Goal: Task Accomplishment & Management: Use online tool/utility

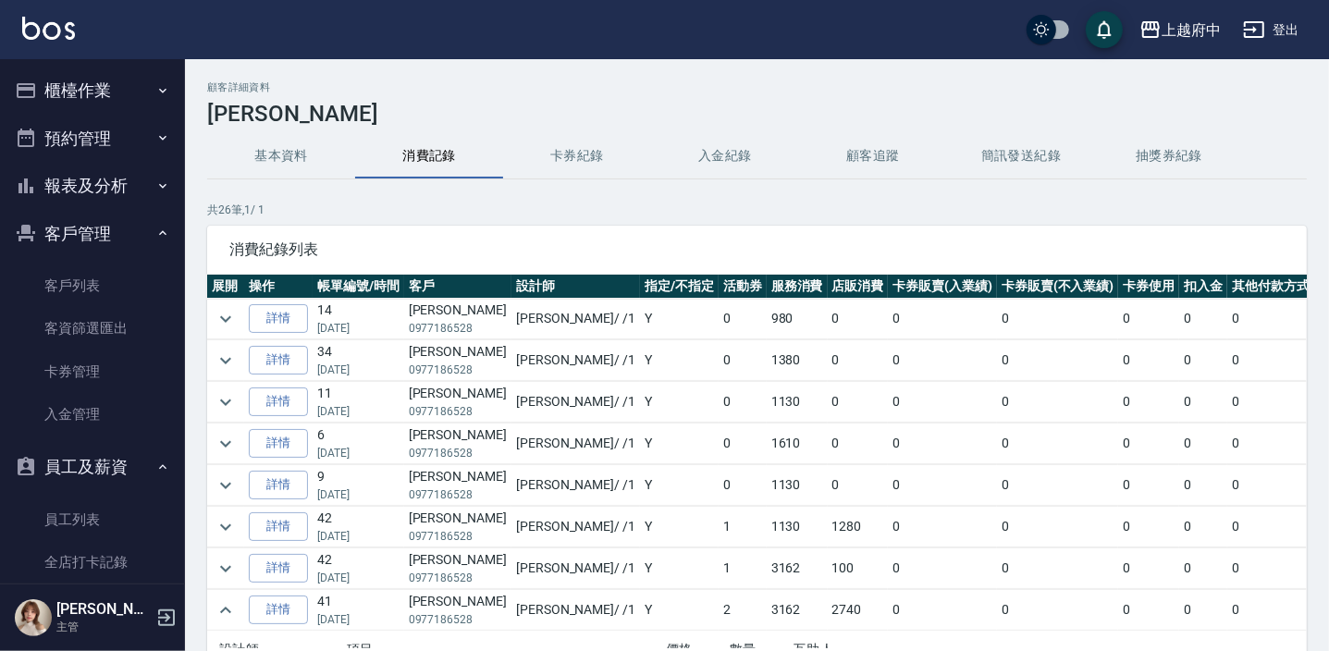
scroll to position [167, 0]
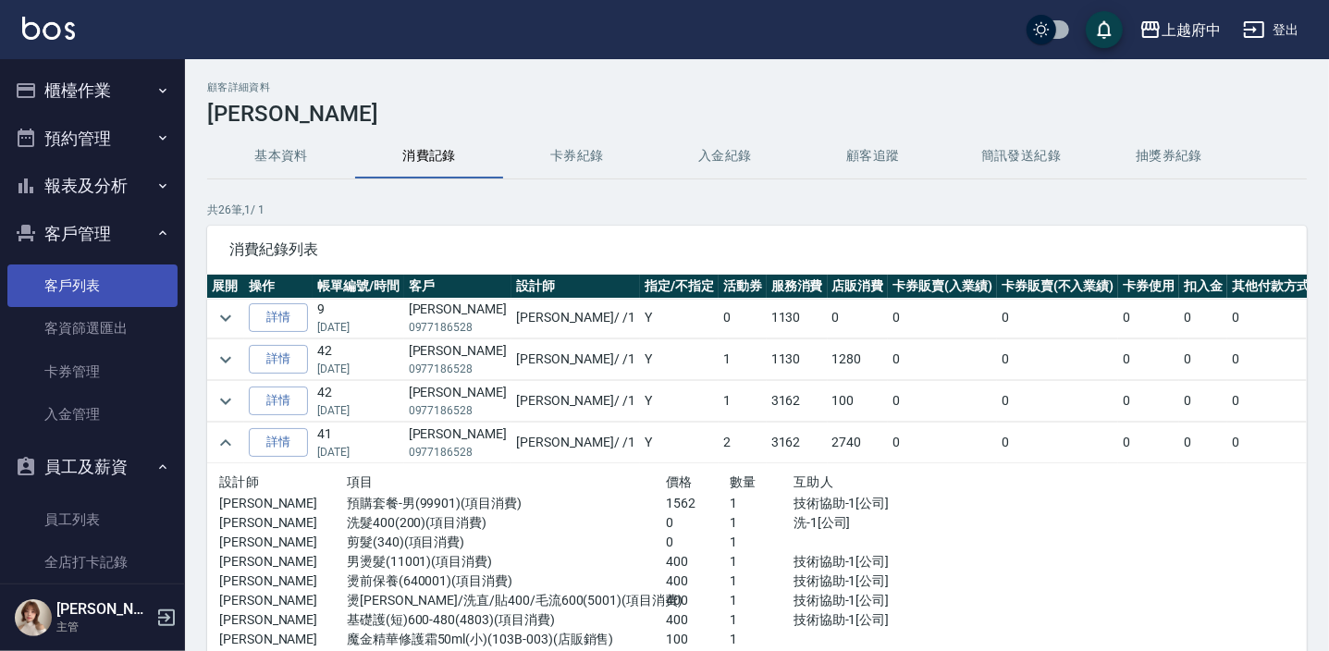
drag, startPoint x: 68, startPoint y: 272, endPoint x: 51, endPoint y: 287, distance: 22.3
click at [67, 272] on link "客戶列表" at bounding box center [92, 286] width 170 height 43
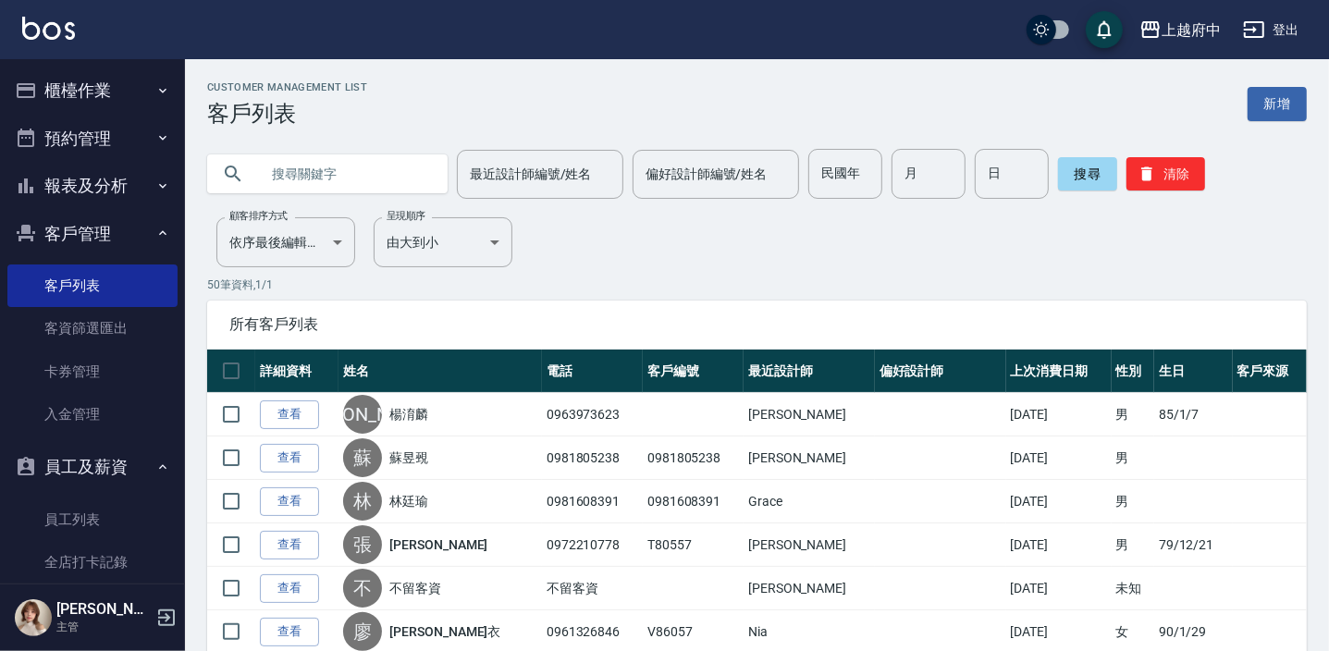
click at [319, 170] on input "text" at bounding box center [346, 174] width 174 height 50
type input "0914008116"
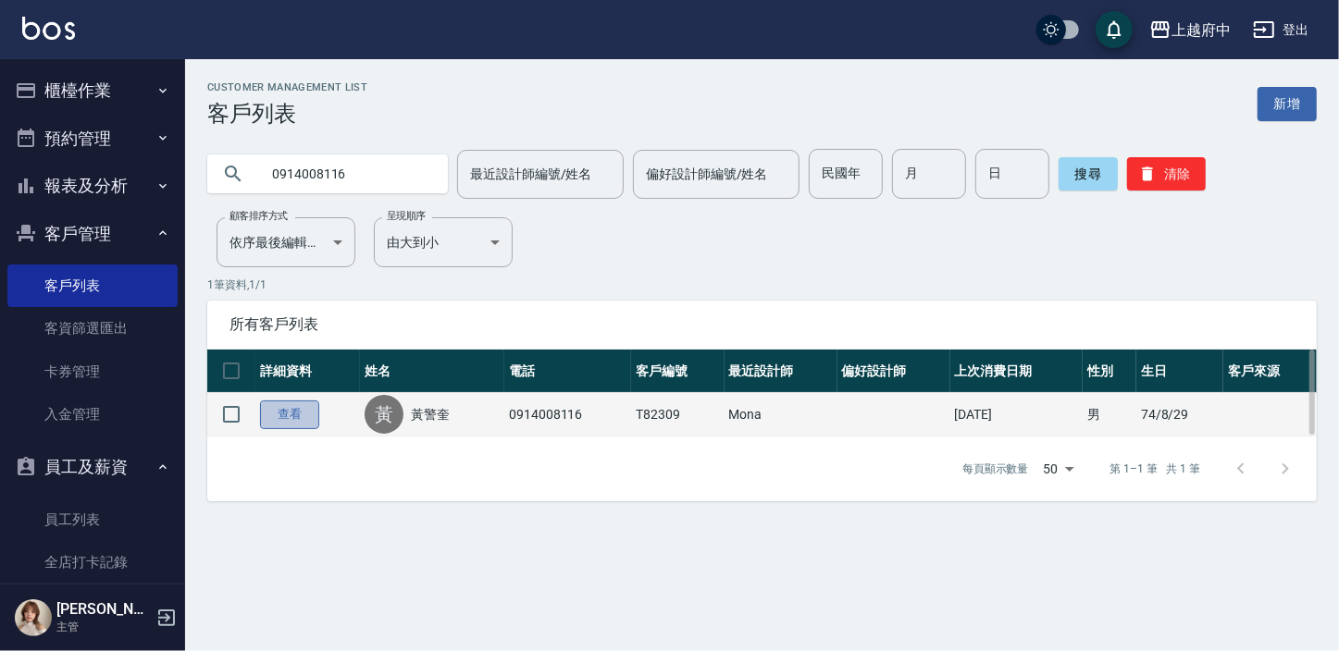
click at [303, 413] on link "查看" at bounding box center [289, 415] width 59 height 29
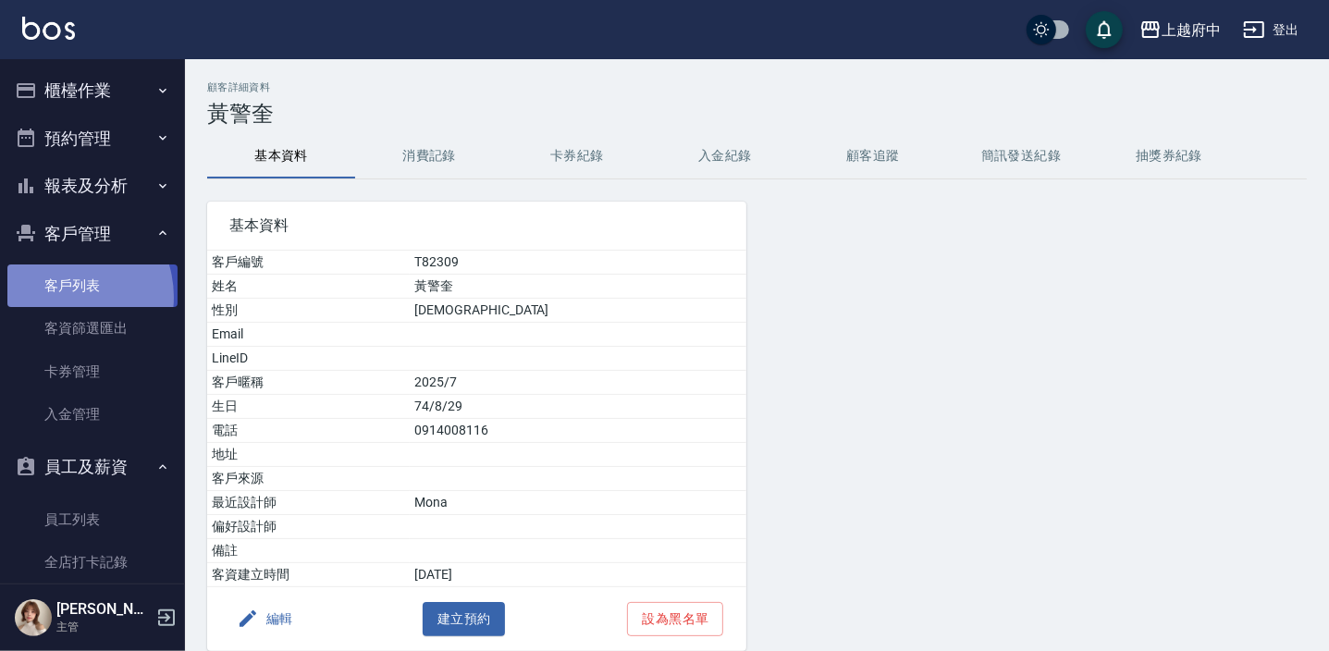
click at [61, 297] on link "客戶列表" at bounding box center [92, 286] width 170 height 43
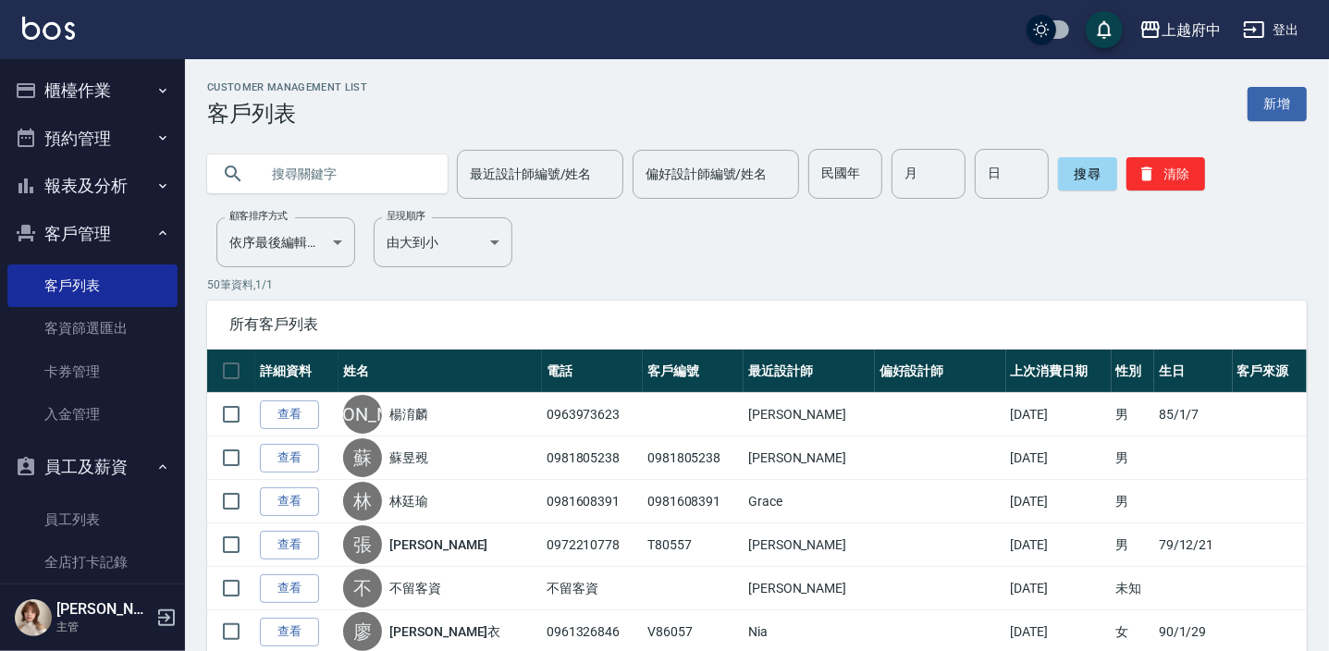
click at [304, 171] on input "text" at bounding box center [346, 174] width 174 height 50
type input "0910046966"
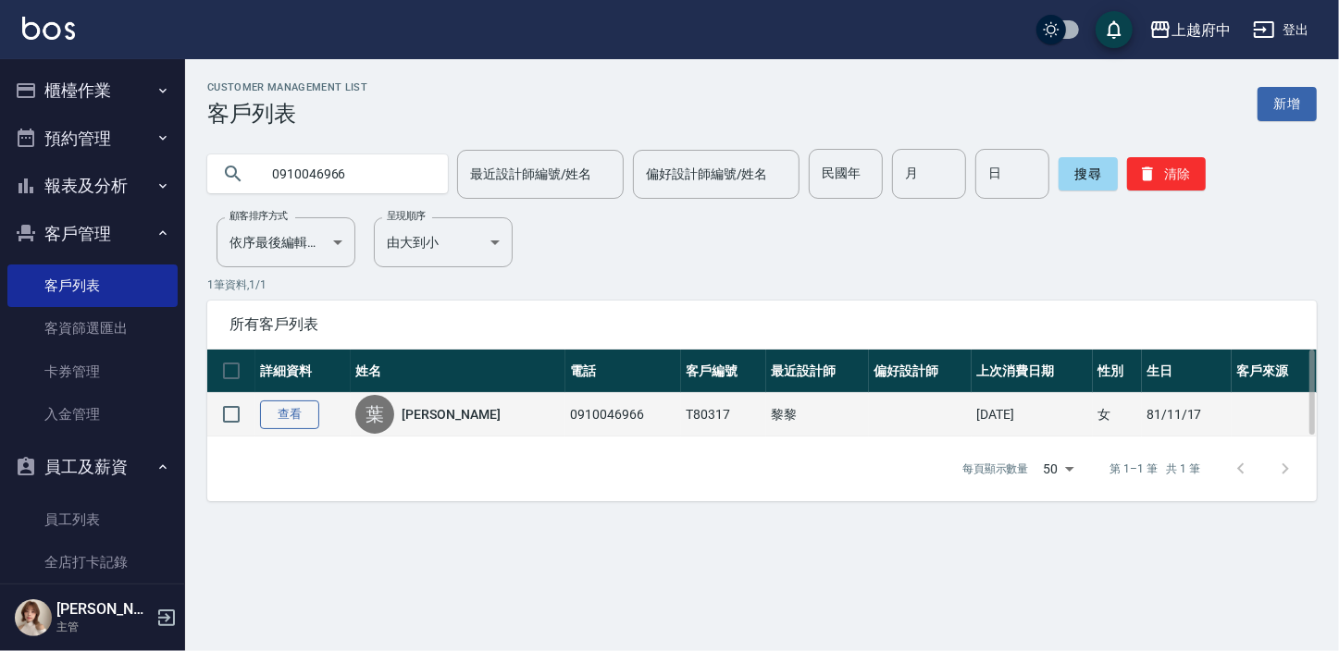
click at [281, 415] on link "查看" at bounding box center [289, 415] width 59 height 29
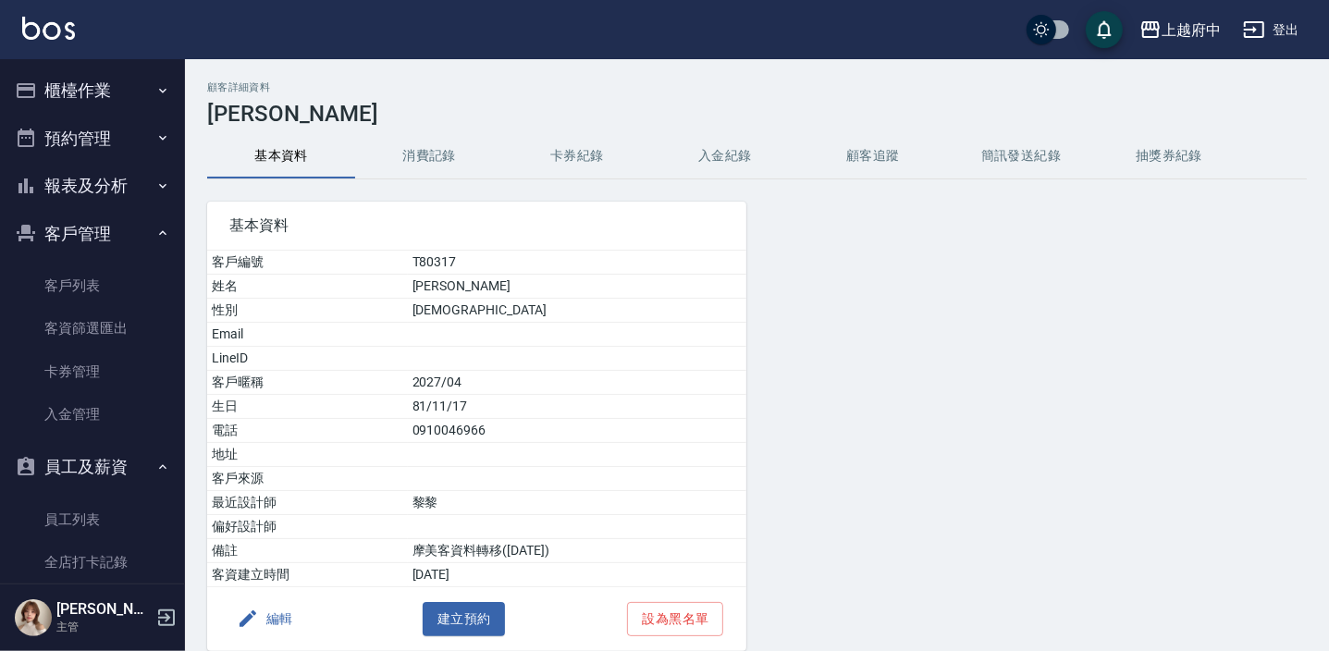
click at [450, 149] on button "消費記錄" at bounding box center [429, 156] width 148 height 44
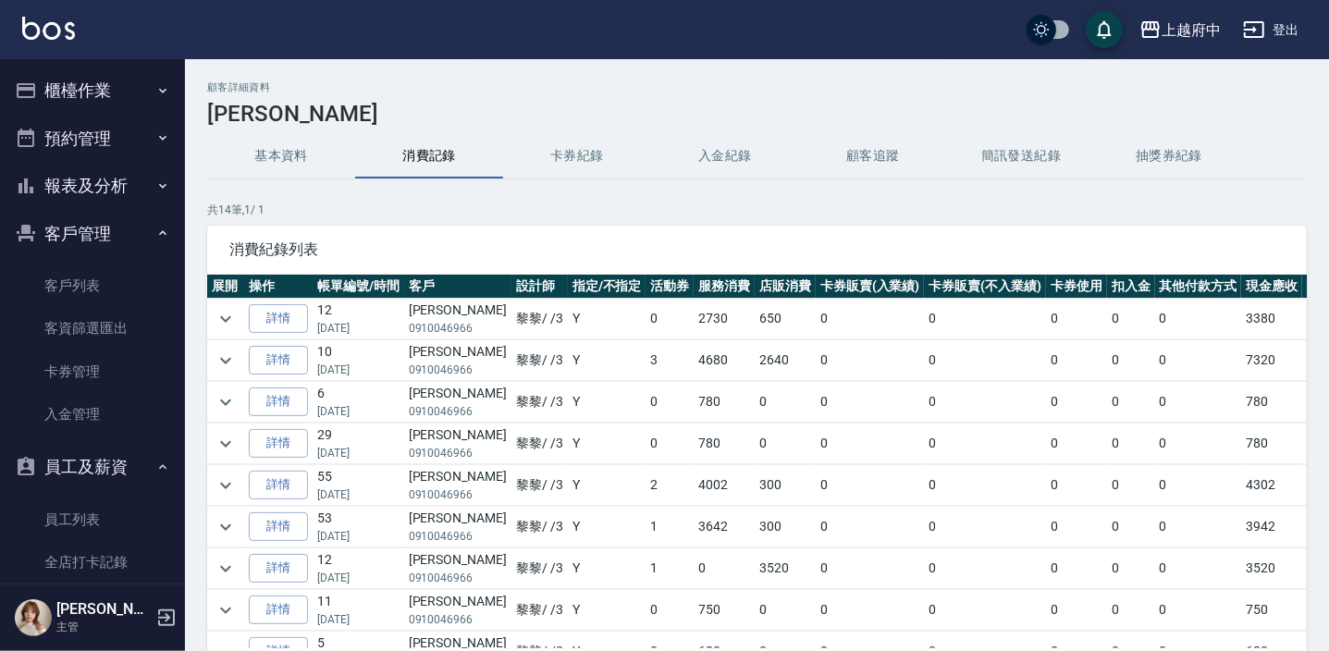
click at [579, 156] on button "卡券紀錄" at bounding box center [577, 156] width 148 height 44
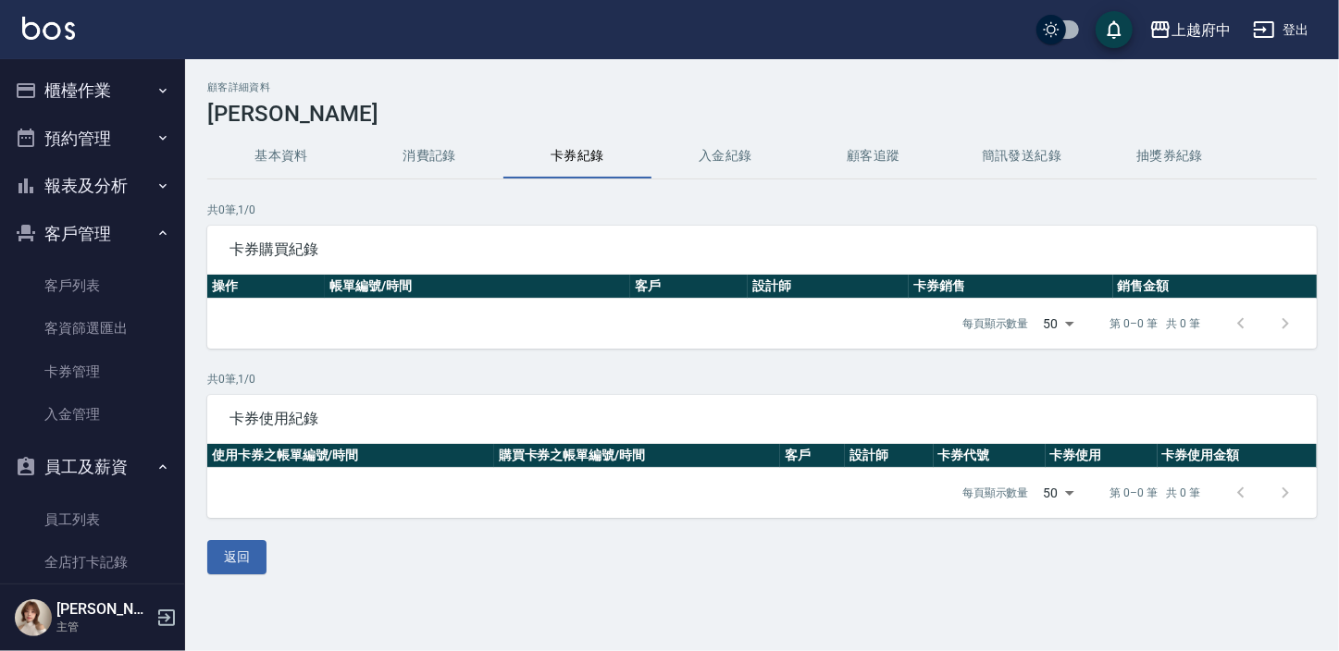
click at [425, 146] on button "消費記錄" at bounding box center [429, 156] width 148 height 44
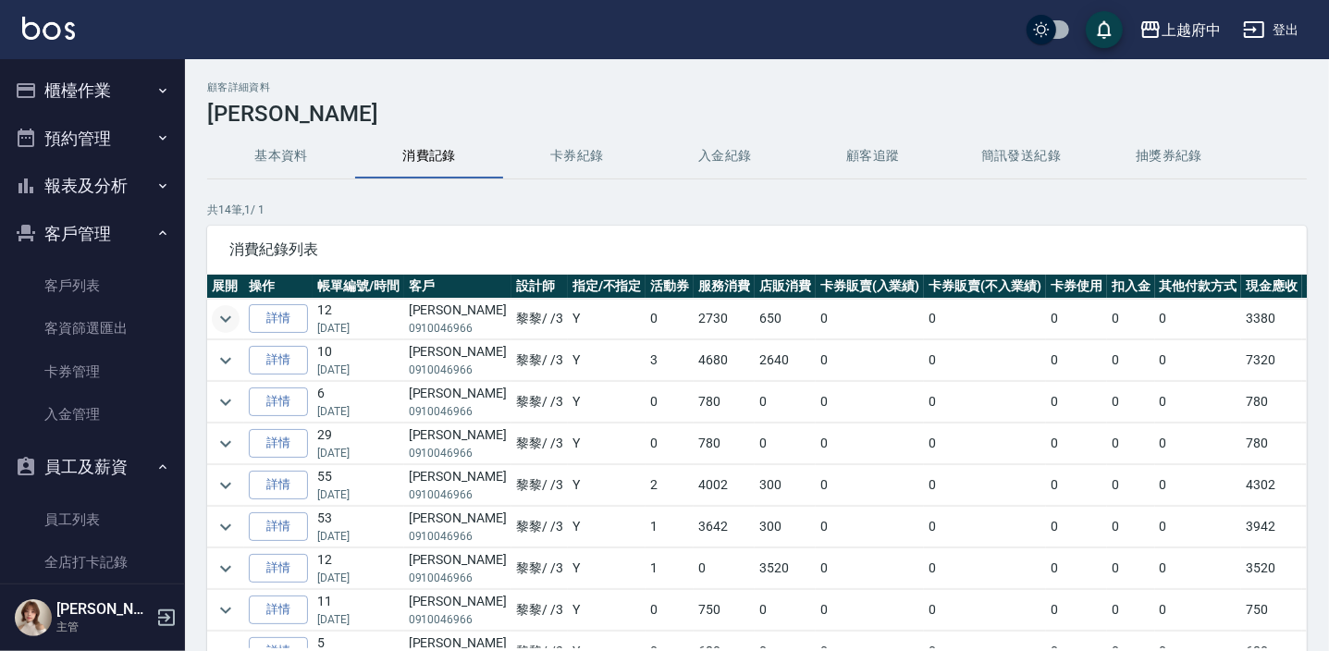
click at [225, 318] on icon "expand row" at bounding box center [226, 319] width 22 height 22
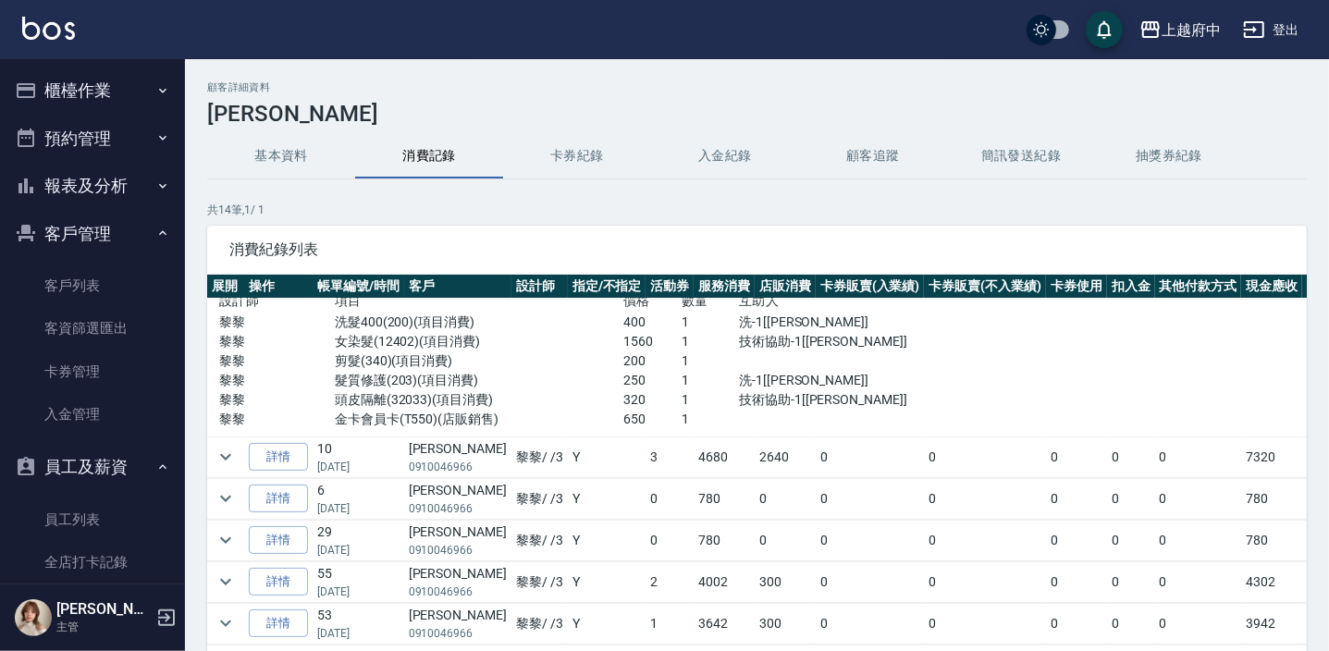
scroll to position [83, 0]
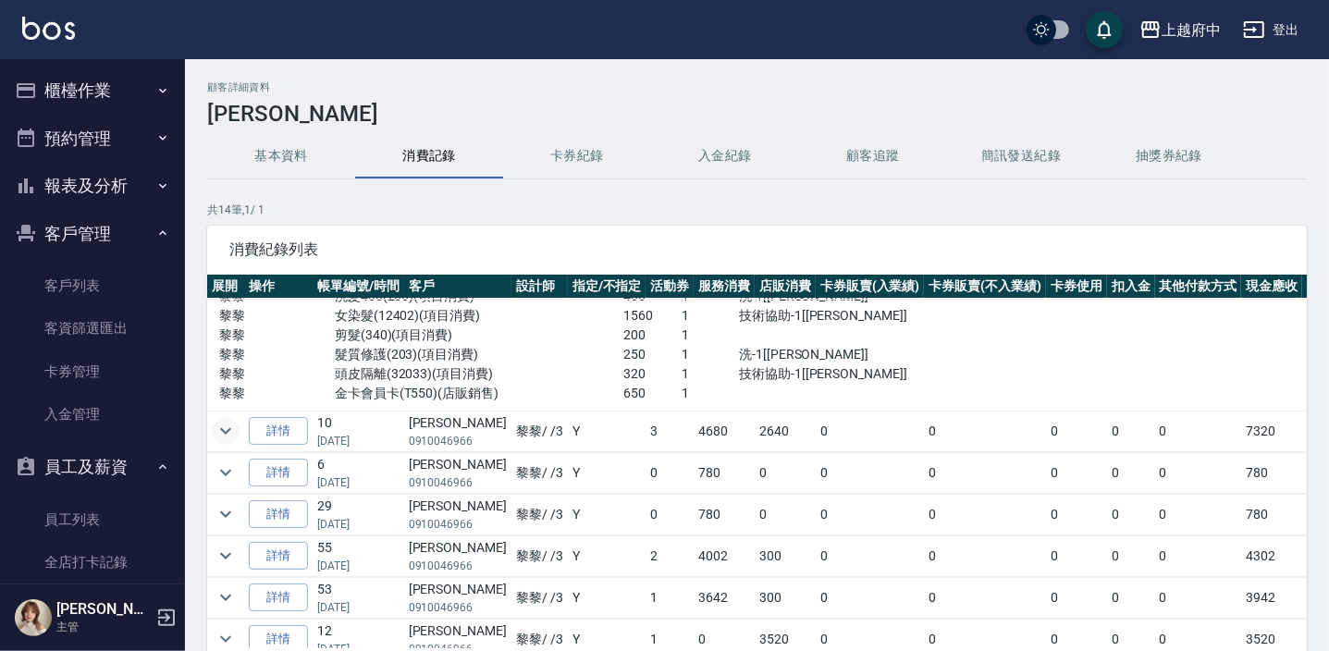
click at [227, 423] on icon "expand row" at bounding box center [226, 431] width 22 height 22
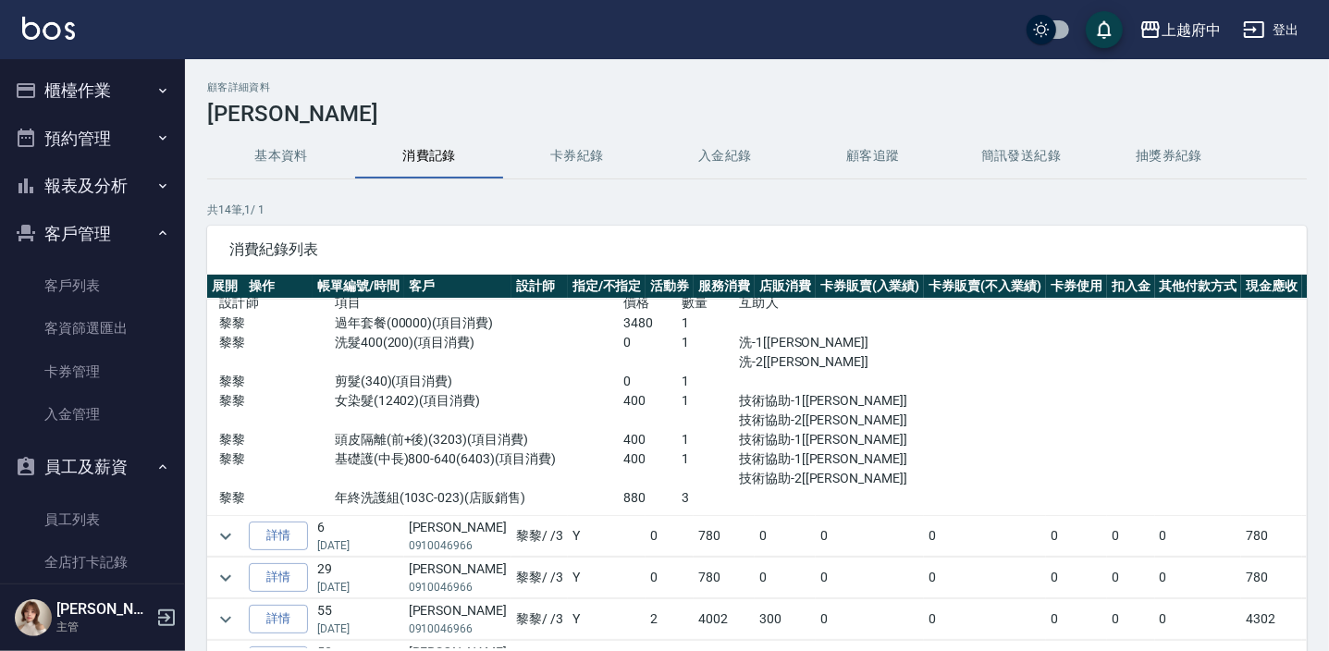
scroll to position [336, 0]
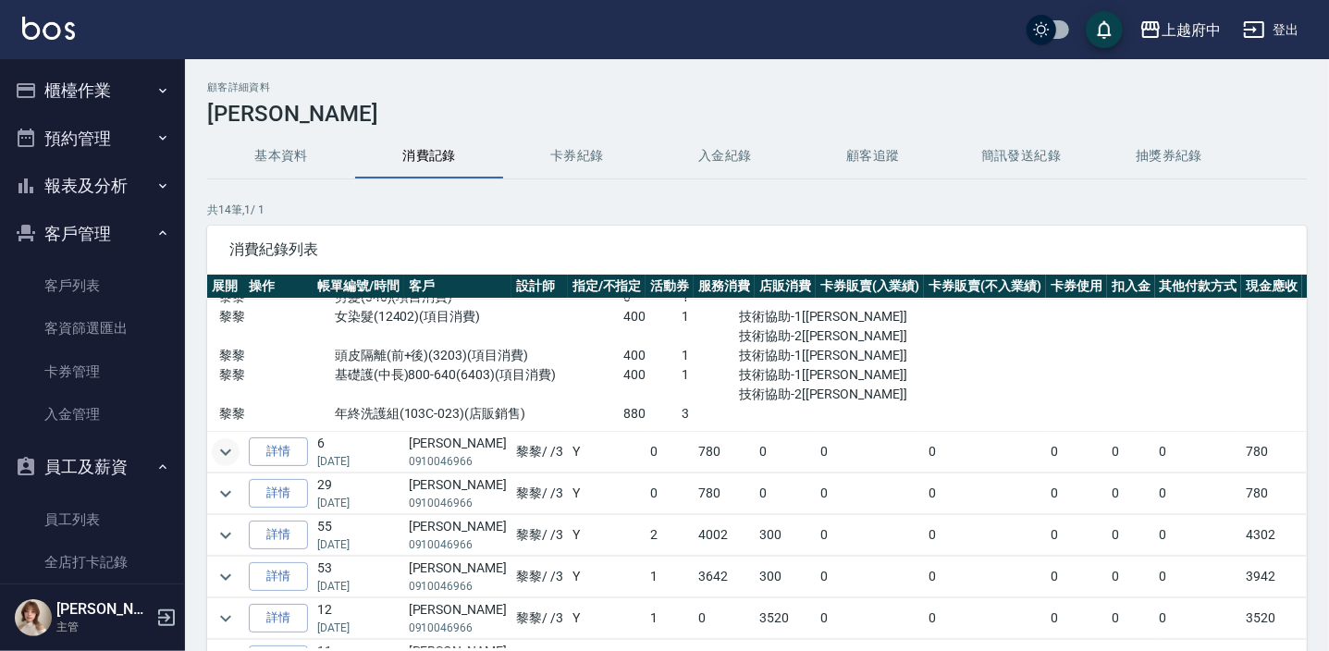
click at [223, 443] on icon "expand row" at bounding box center [226, 452] width 22 height 22
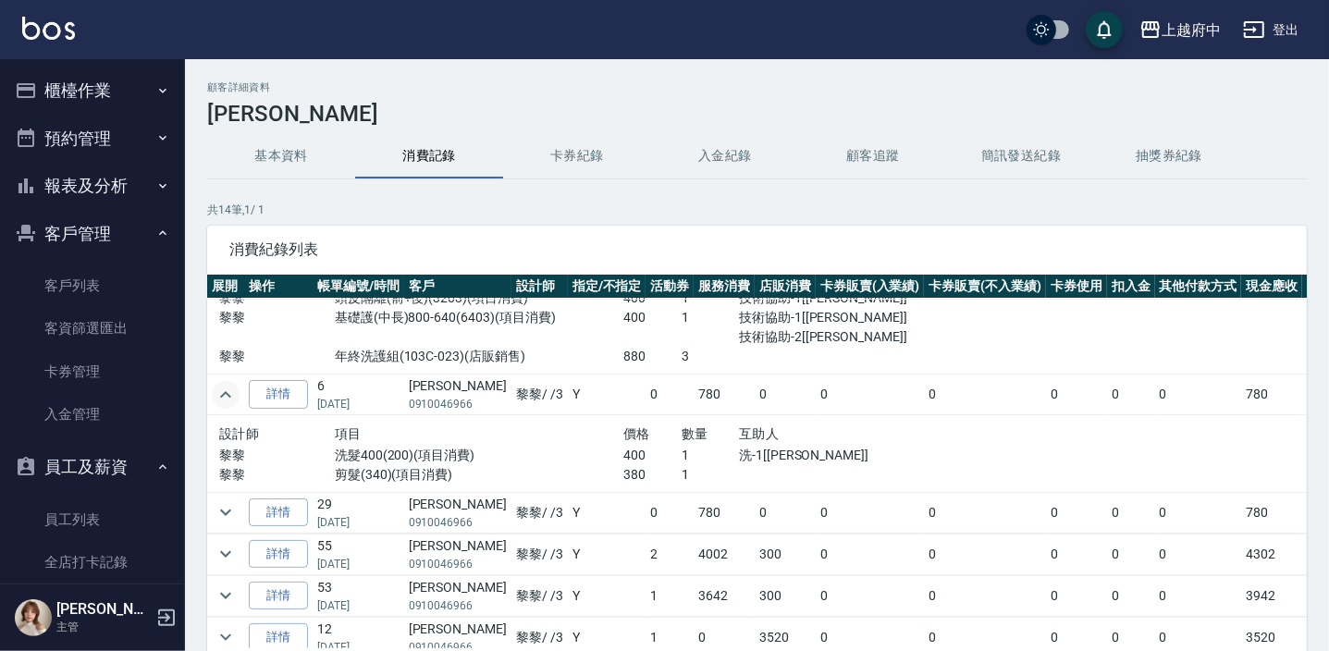
scroll to position [420, 0]
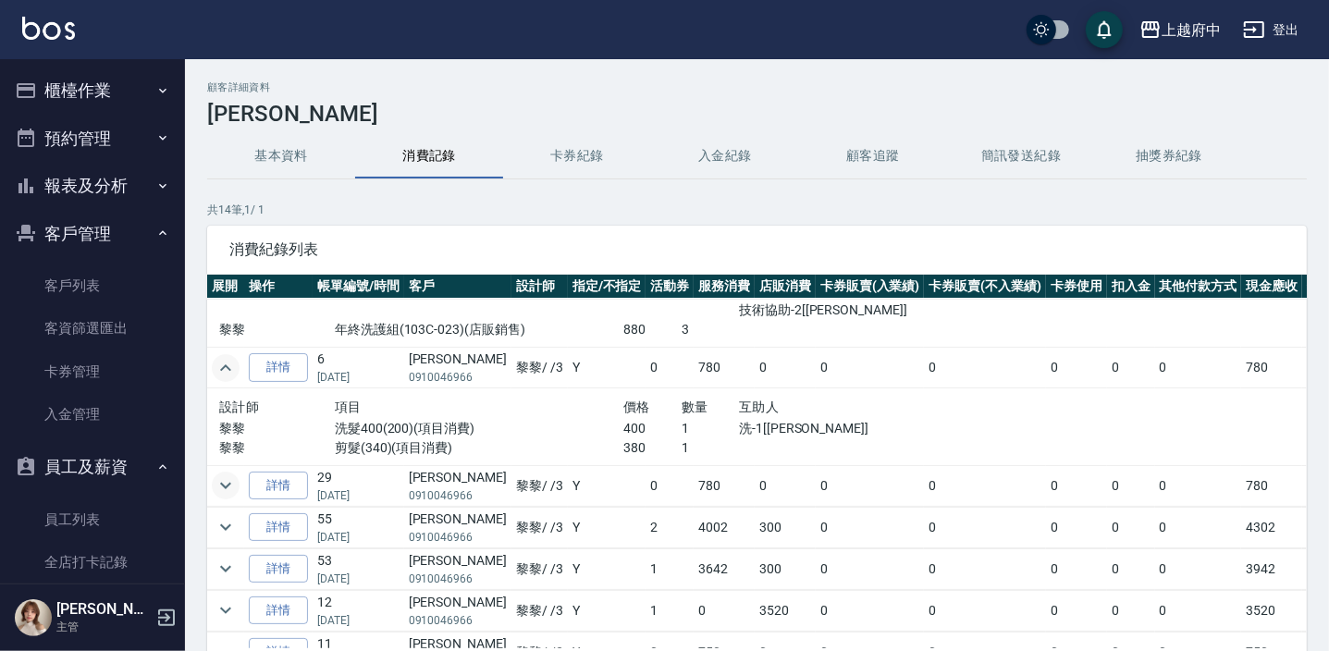
click at [228, 482] on icon "expand row" at bounding box center [226, 486] width 22 height 22
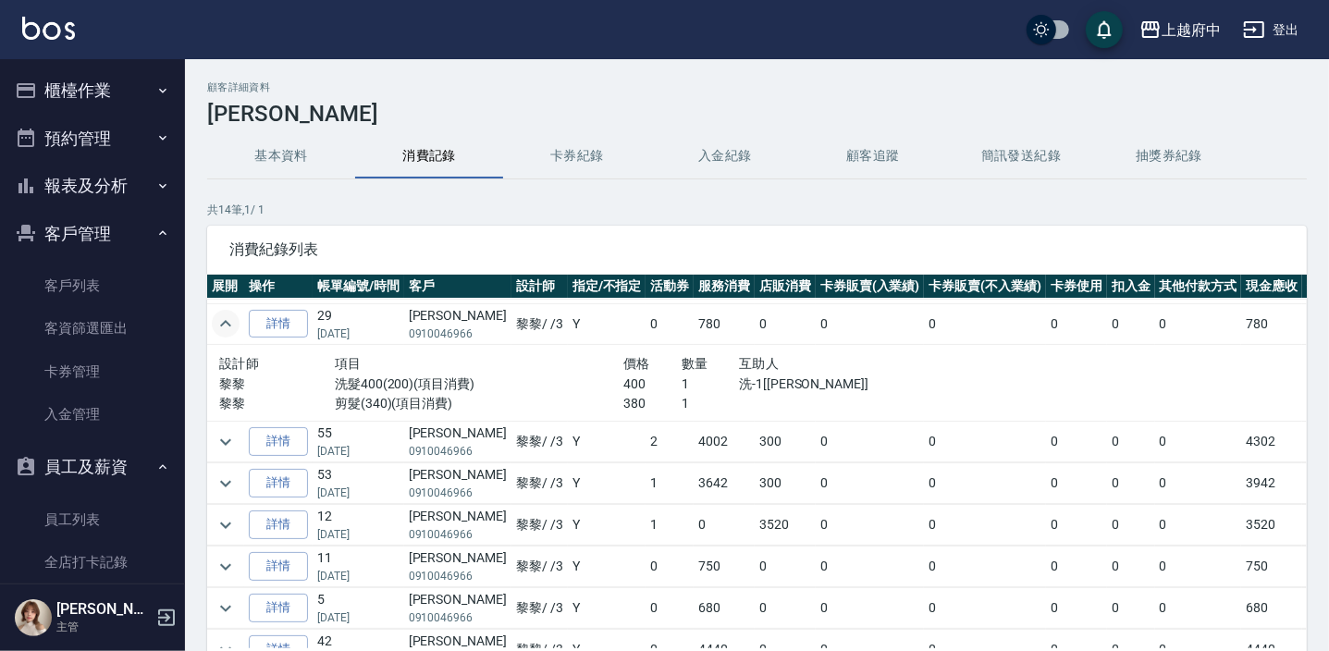
scroll to position [588, 0]
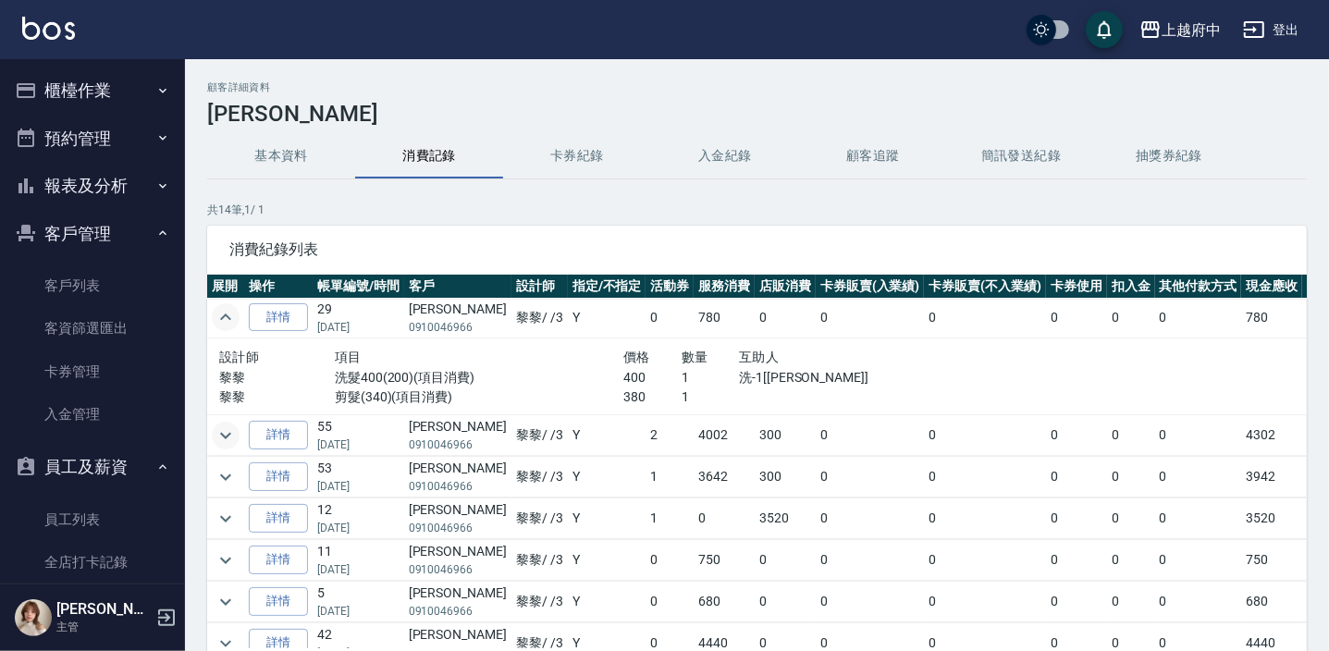
click at [223, 431] on icon "expand row" at bounding box center [226, 436] width 22 height 22
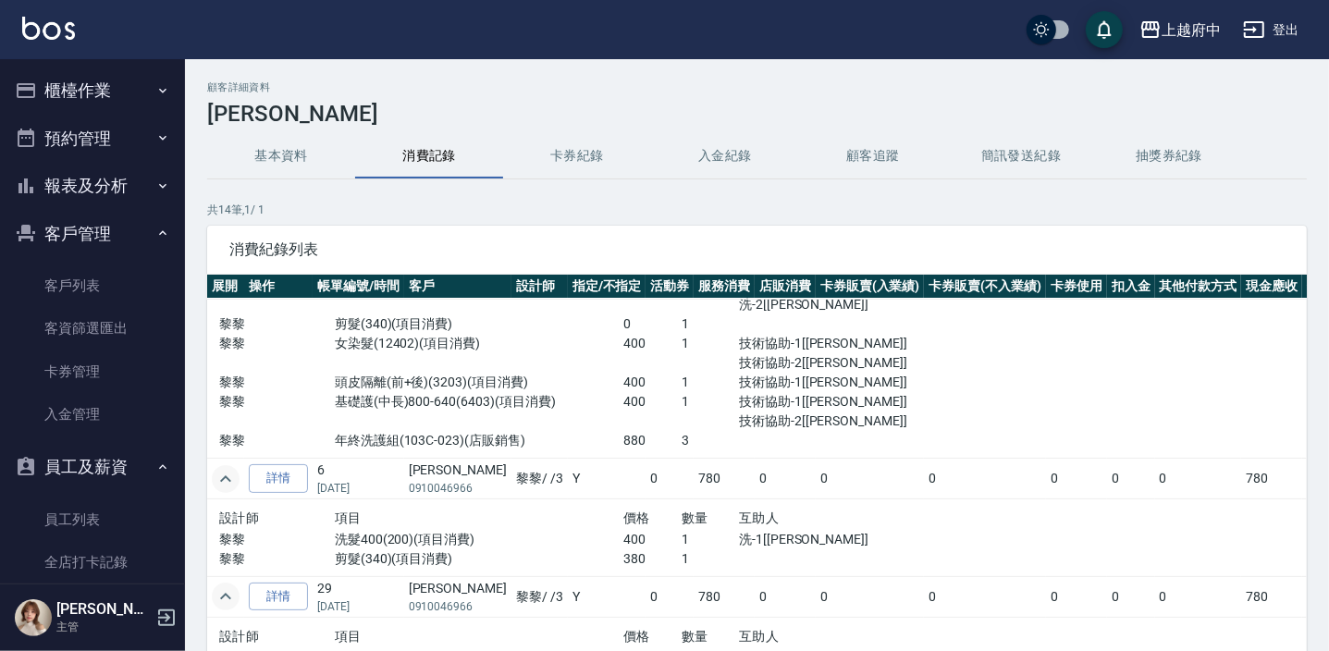
scroll to position [336, 0]
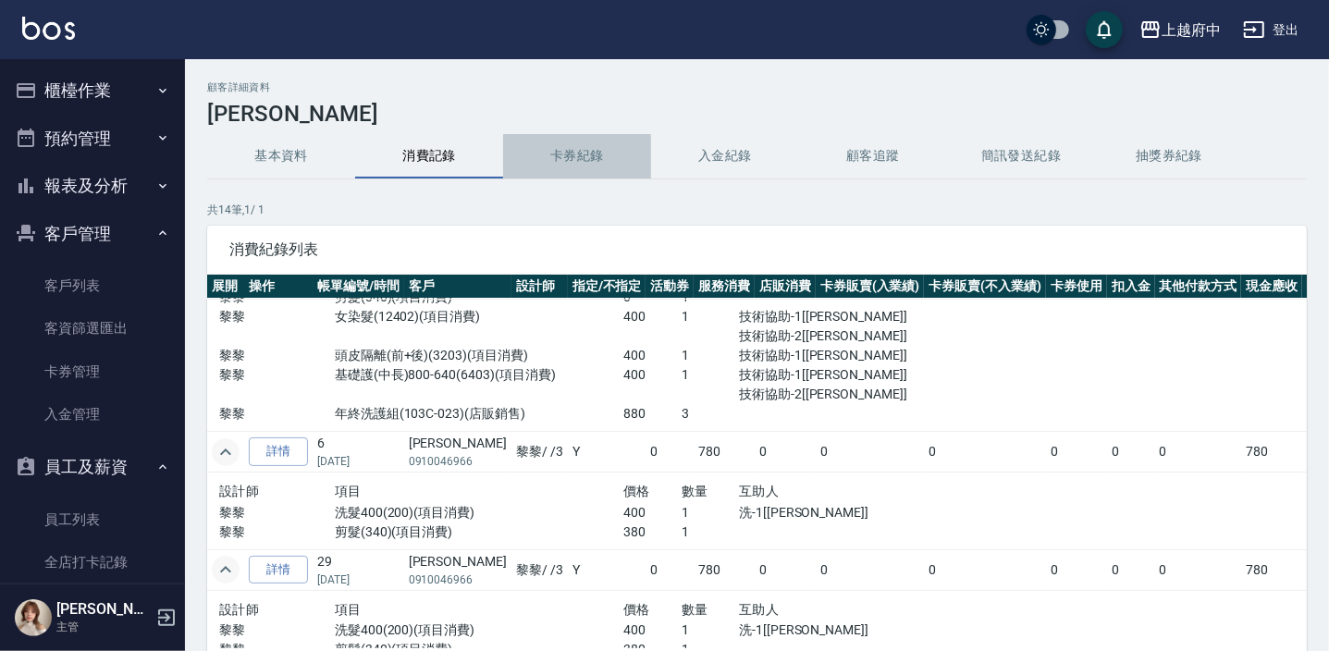
click at [572, 156] on button "卡券紀錄" at bounding box center [577, 156] width 148 height 44
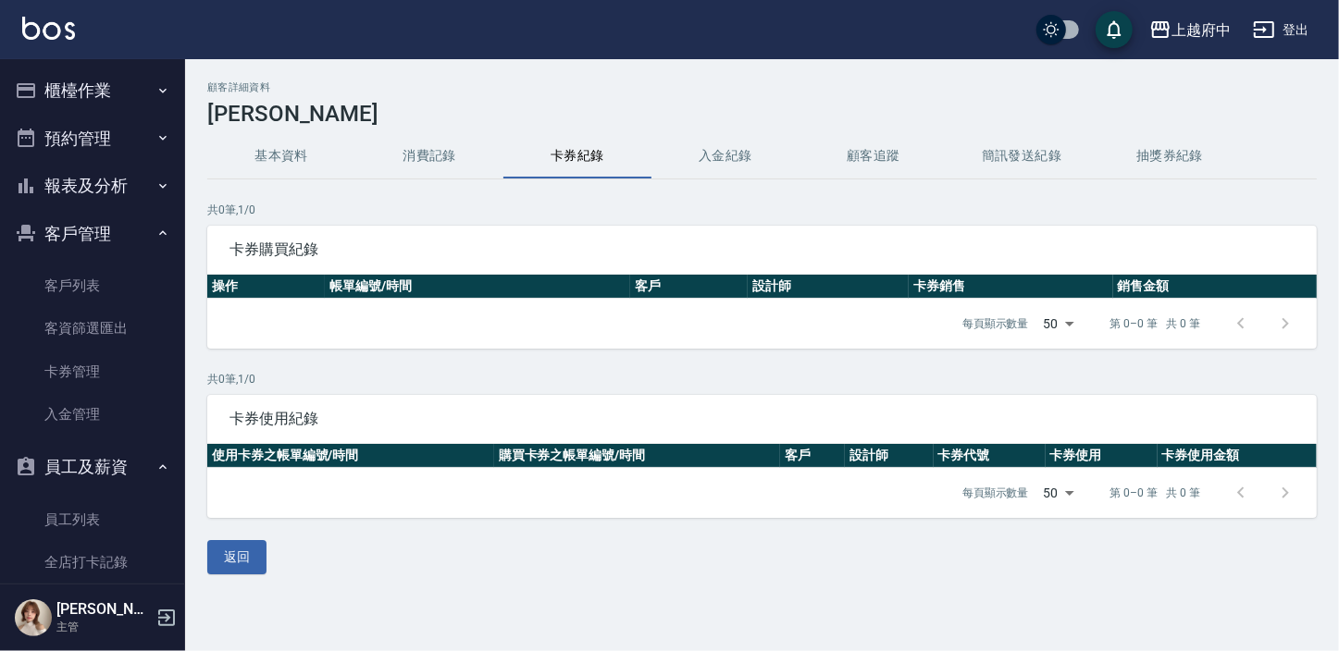
click at [277, 149] on button "基本資料" at bounding box center [281, 156] width 148 height 44
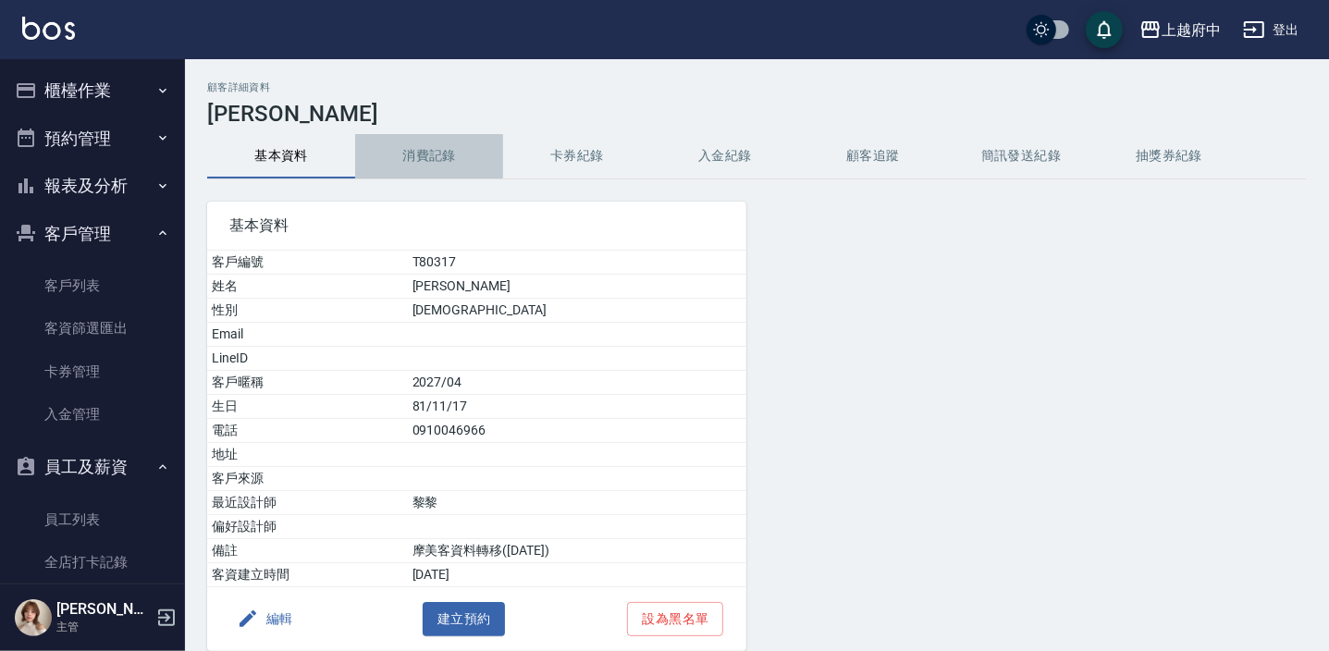
click at [433, 153] on button "消費記錄" at bounding box center [429, 156] width 148 height 44
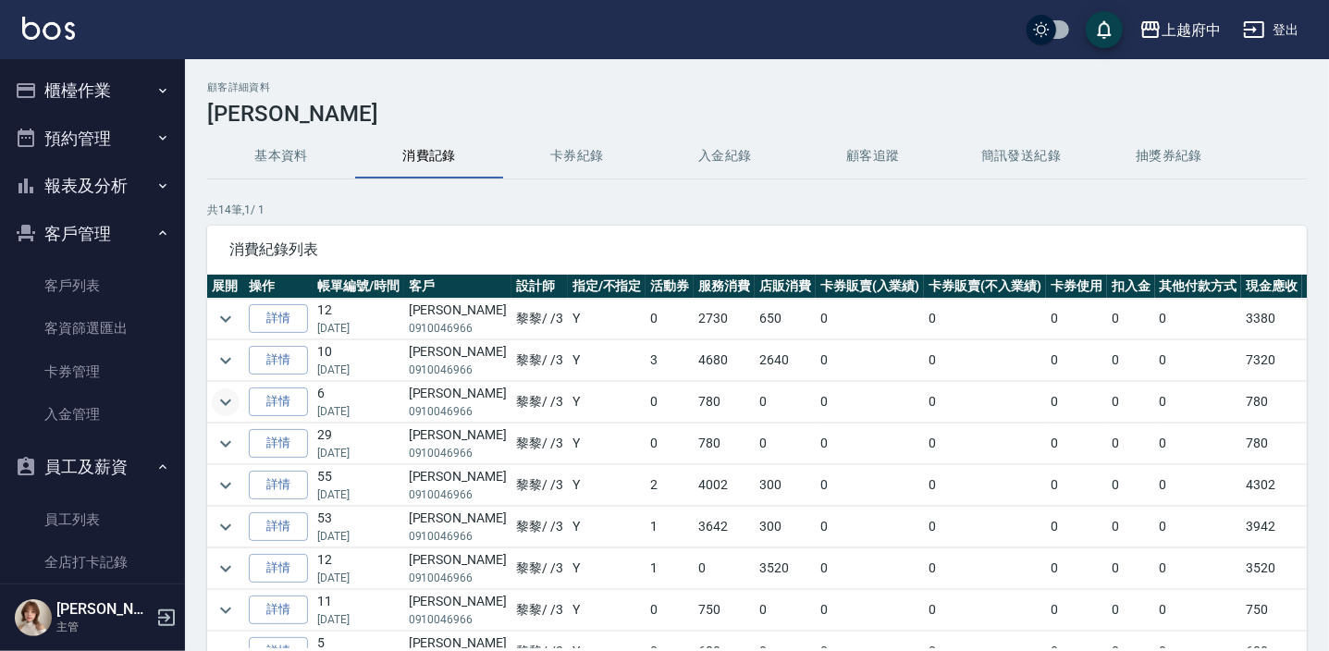
click at [217, 404] on icon "expand row" at bounding box center [226, 402] width 22 height 22
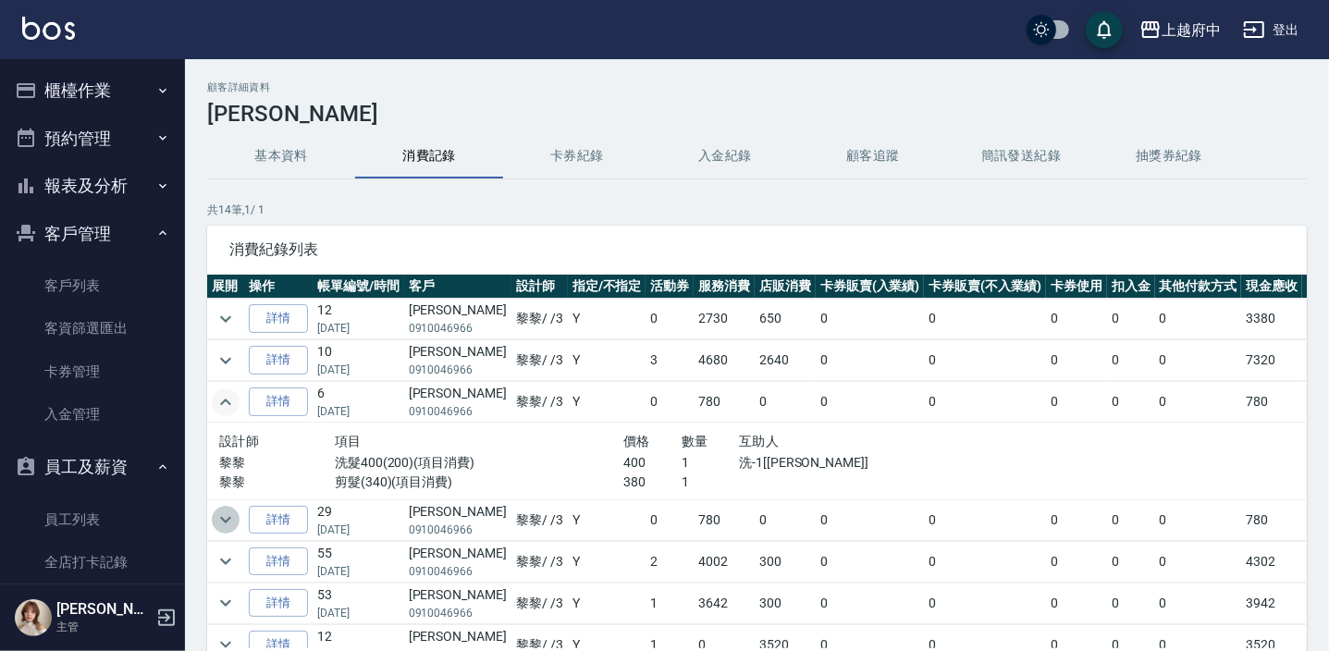
click at [224, 516] on icon "expand row" at bounding box center [226, 520] width 22 height 22
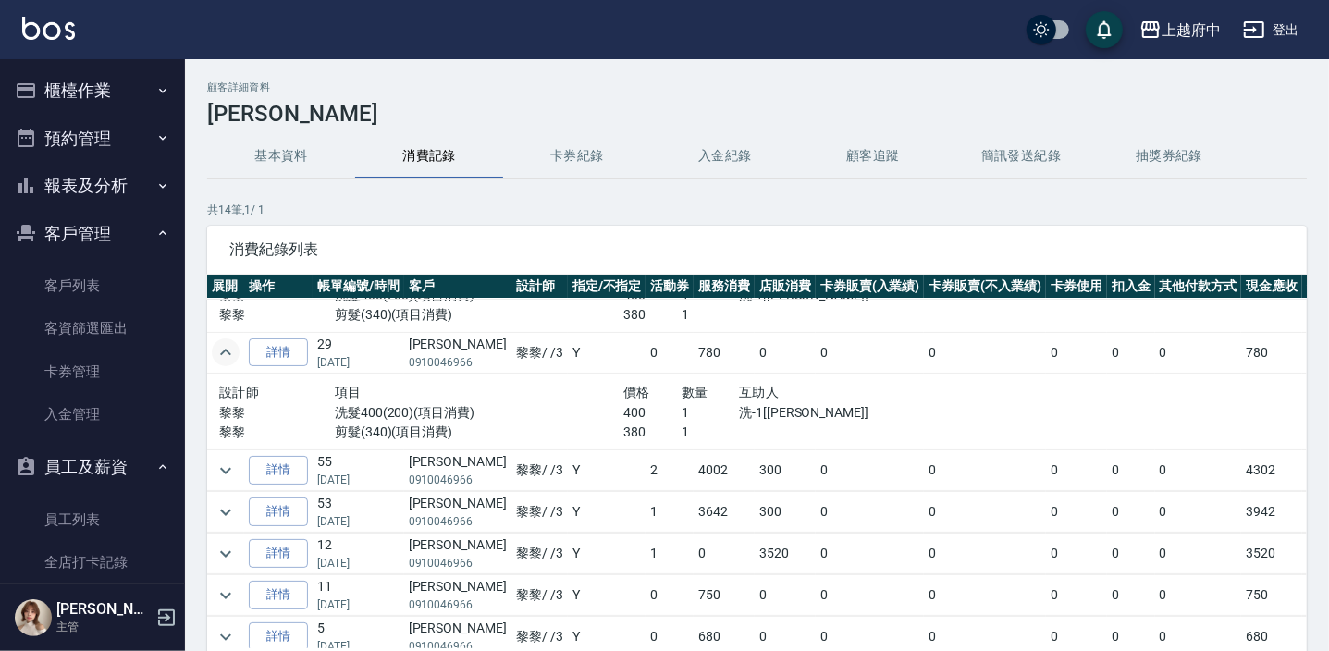
scroll to position [252, 0]
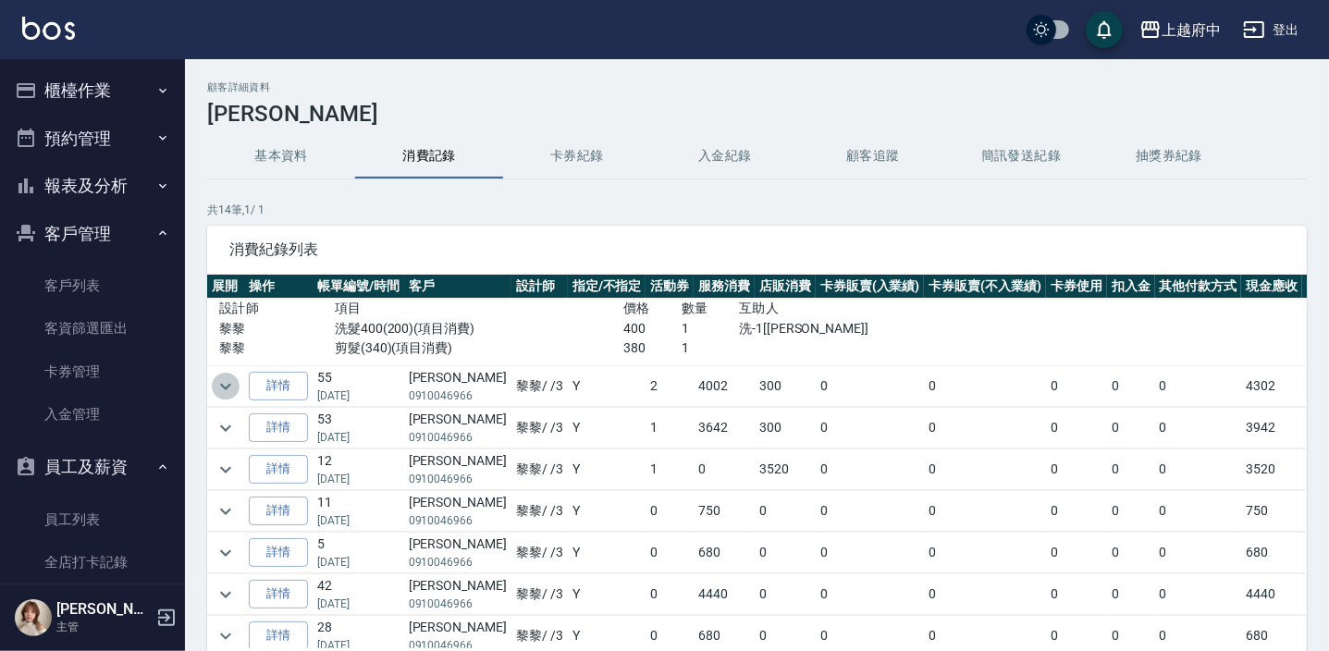
click at [224, 384] on icon "expand row" at bounding box center [225, 386] width 11 height 6
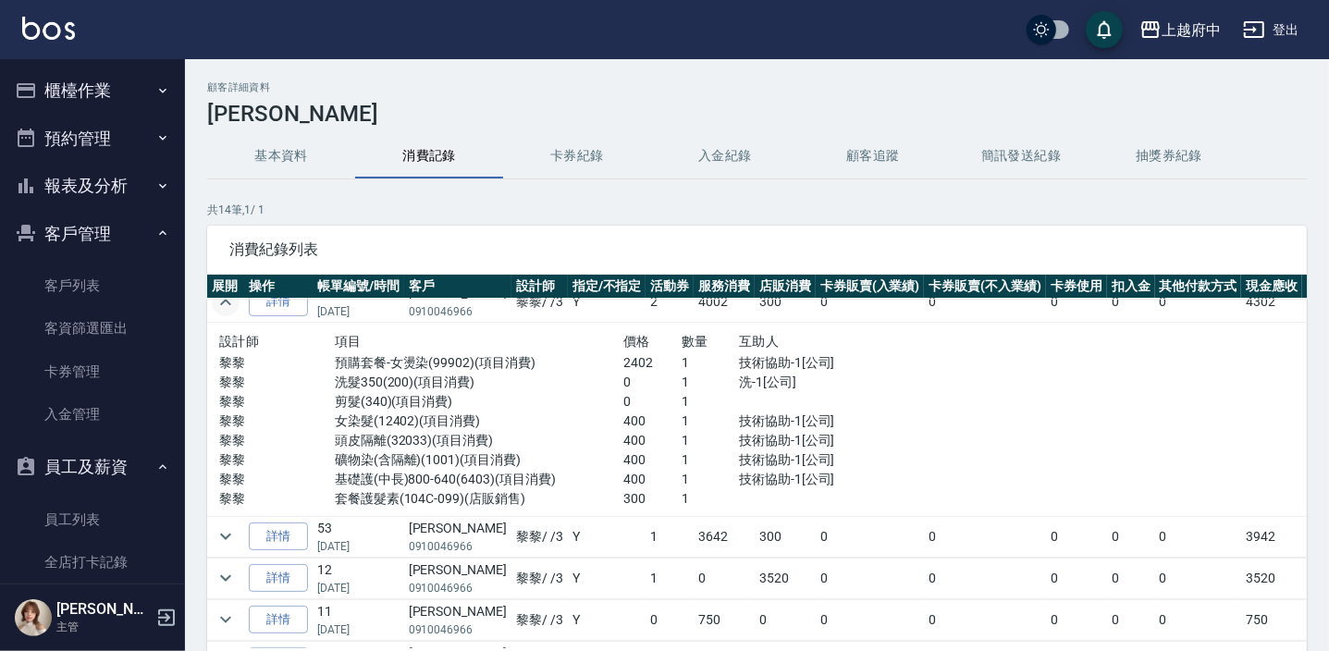
scroll to position [420, 0]
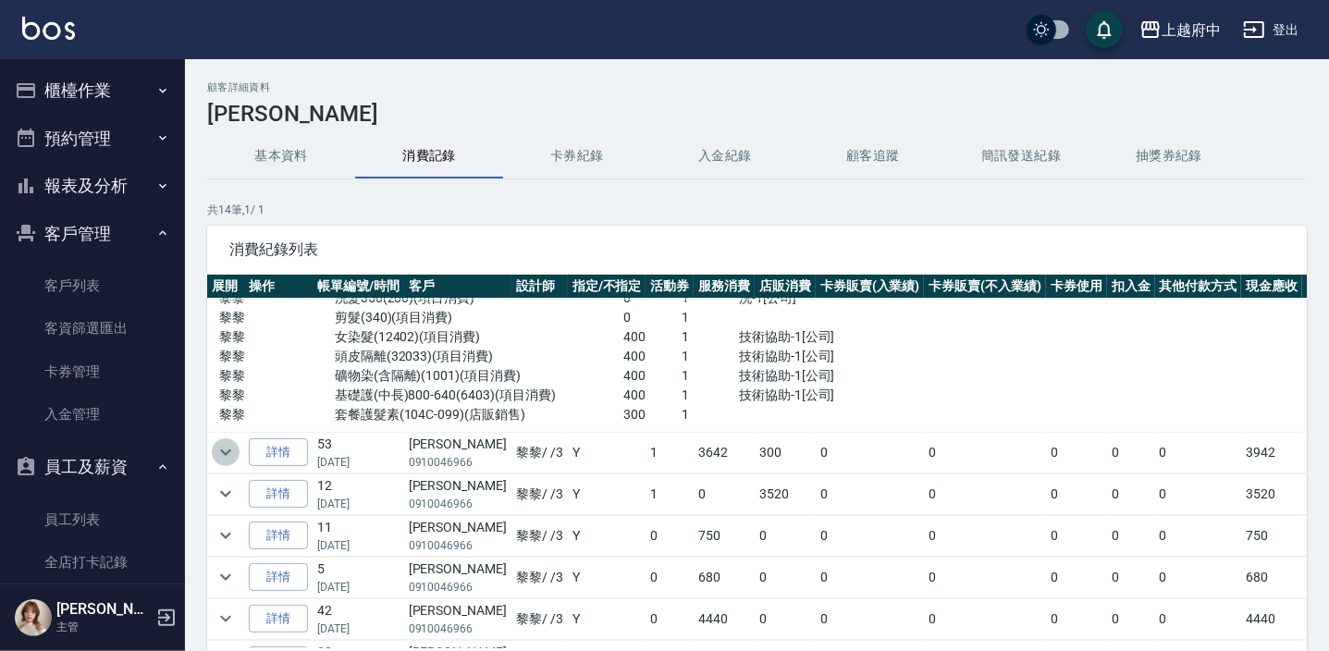
click at [228, 449] on icon "expand row" at bounding box center [226, 452] width 22 height 22
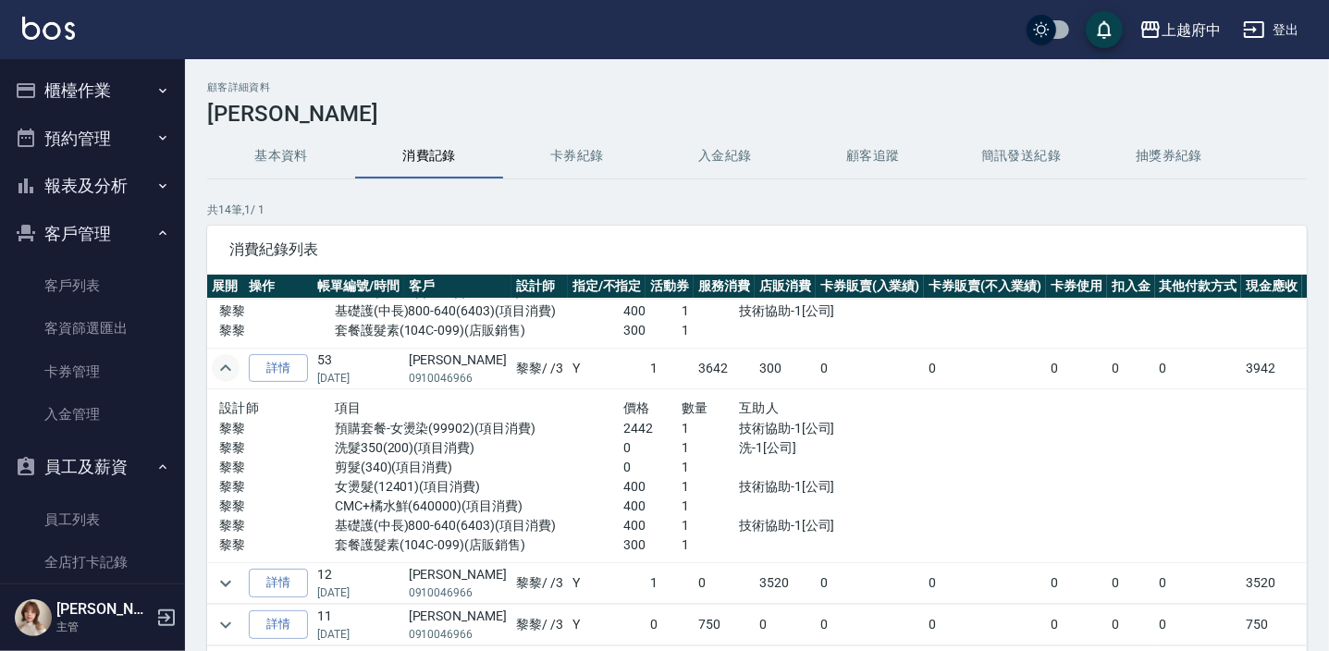
scroll to position [588, 0]
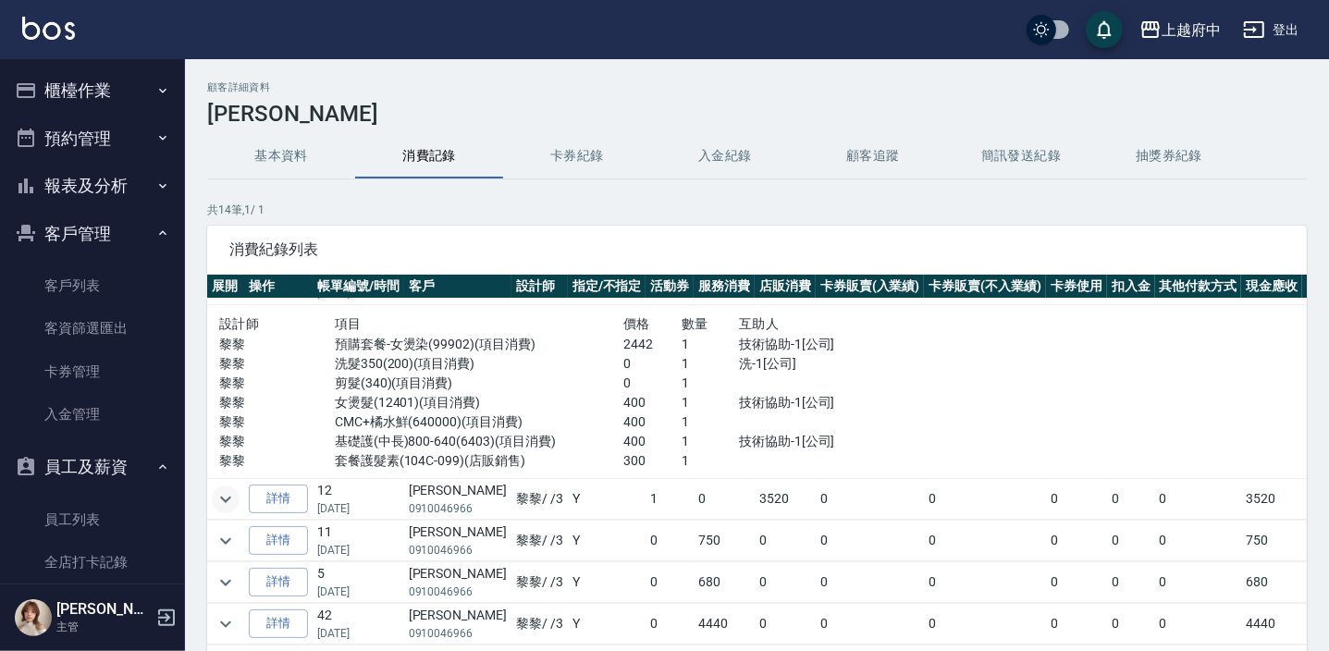
click at [217, 488] on icon "expand row" at bounding box center [226, 499] width 22 height 22
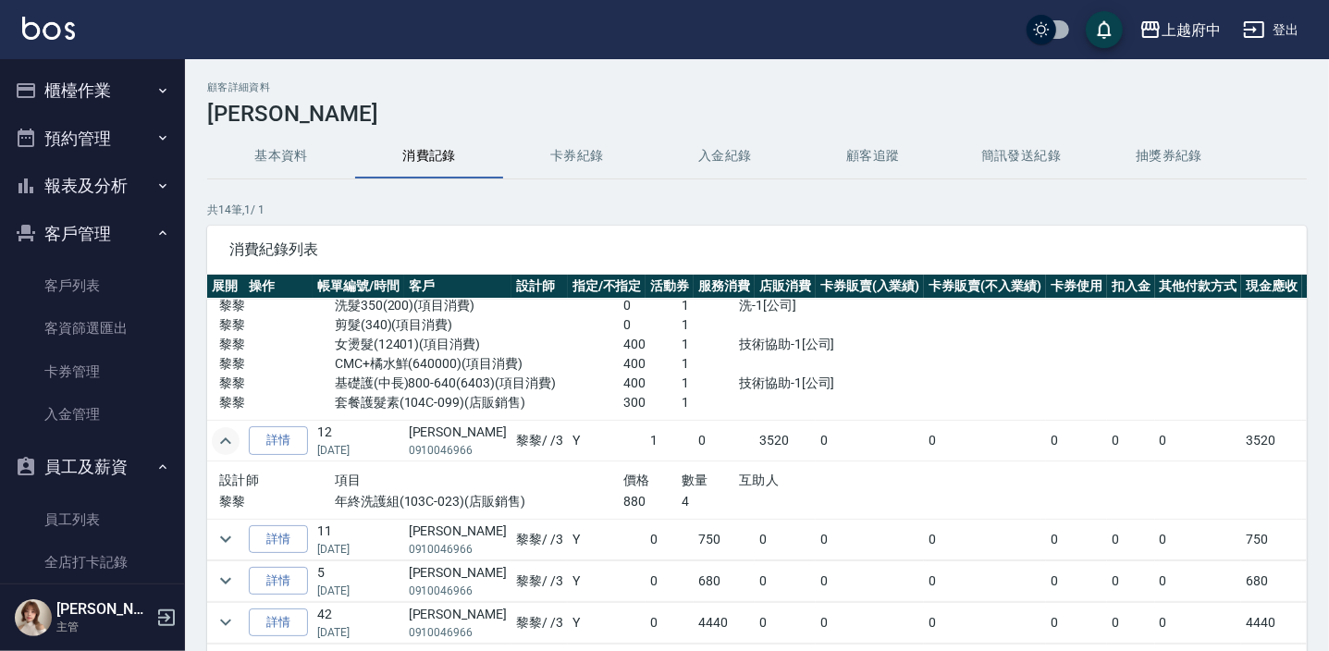
scroll to position [673, 0]
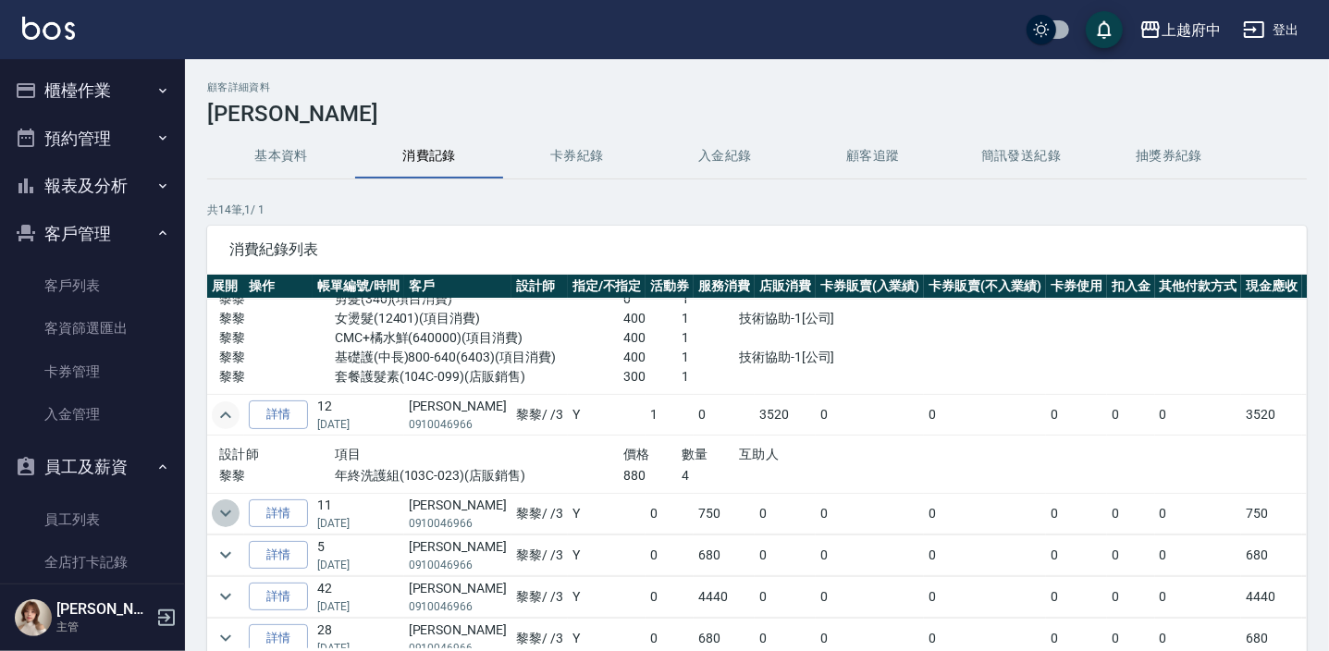
click at [226, 508] on icon "expand row" at bounding box center [226, 513] width 22 height 22
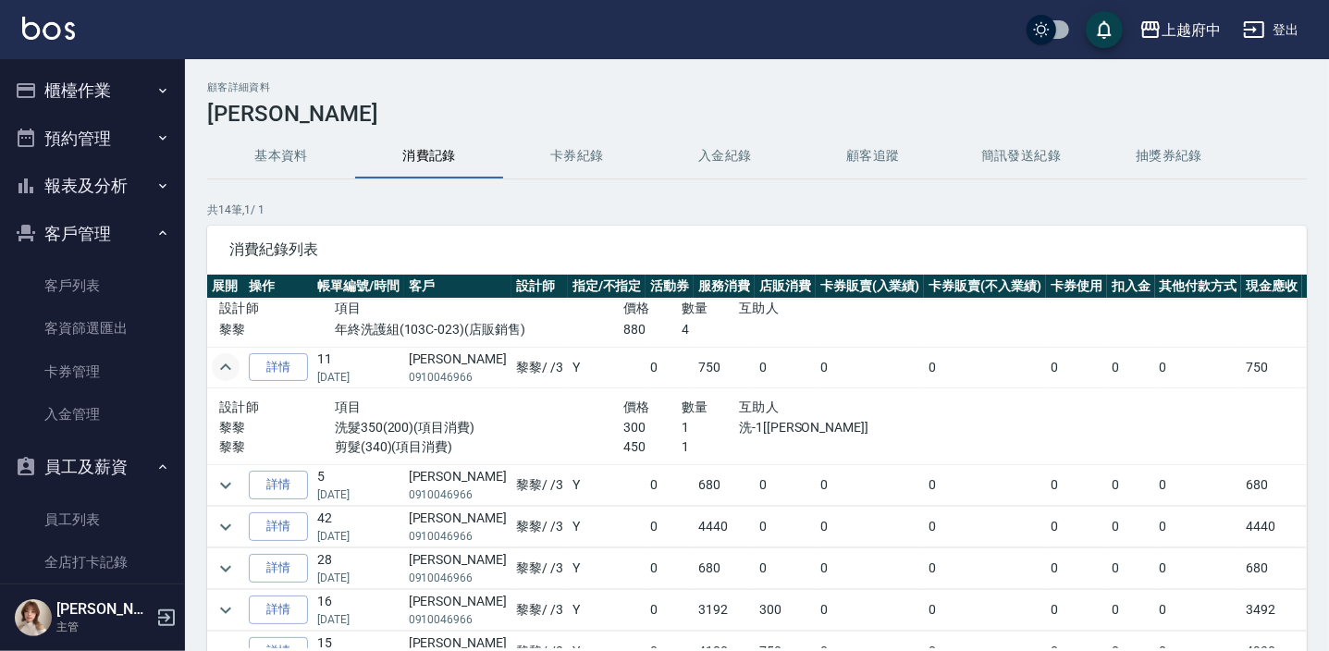
scroll to position [841, 0]
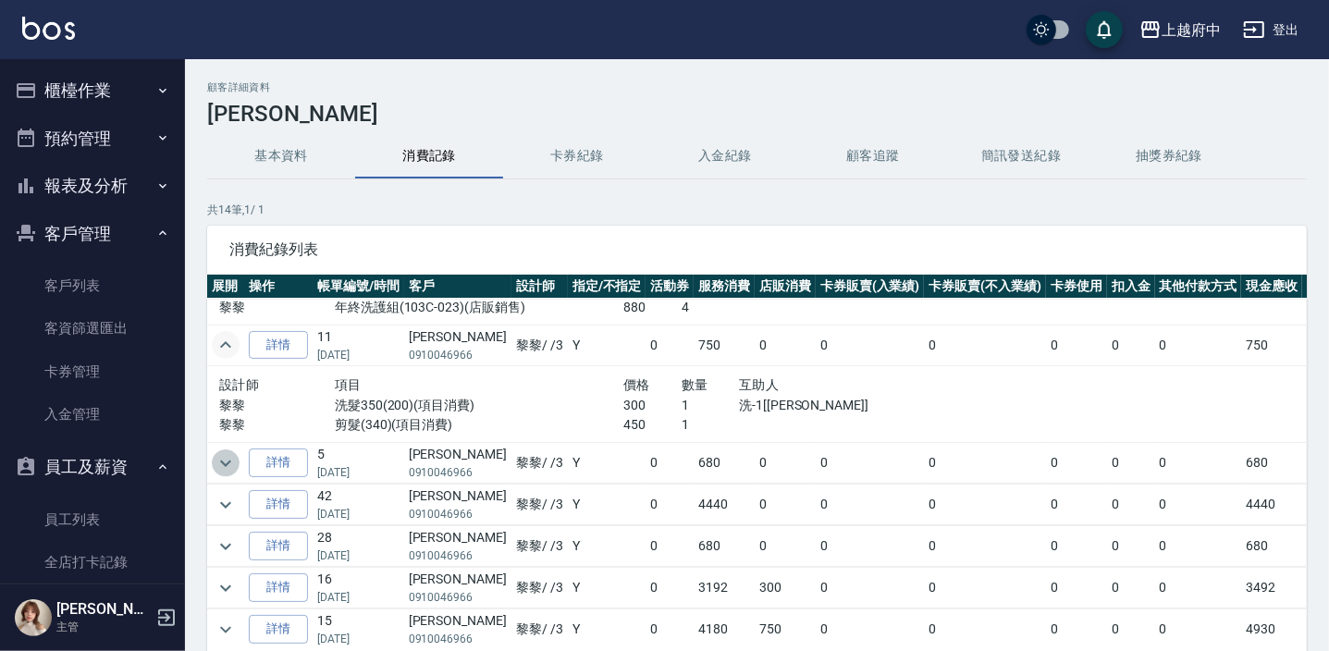
click at [228, 462] on icon "expand row" at bounding box center [226, 463] width 22 height 22
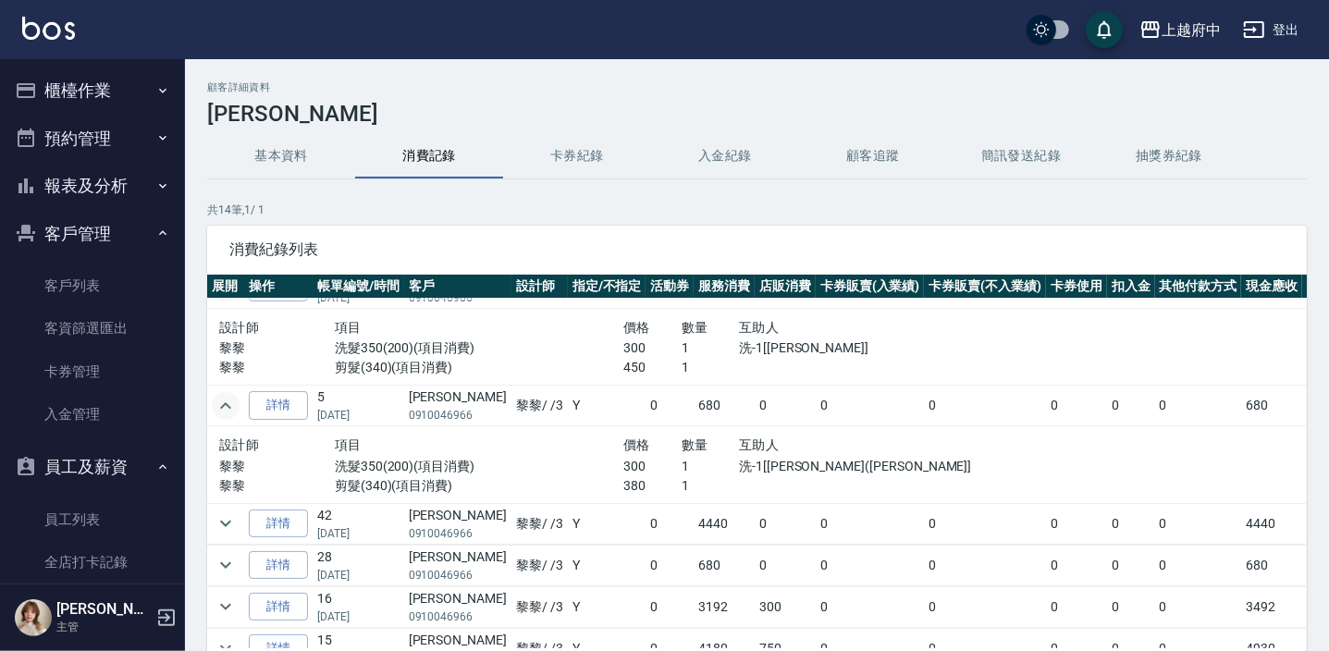
scroll to position [971, 0]
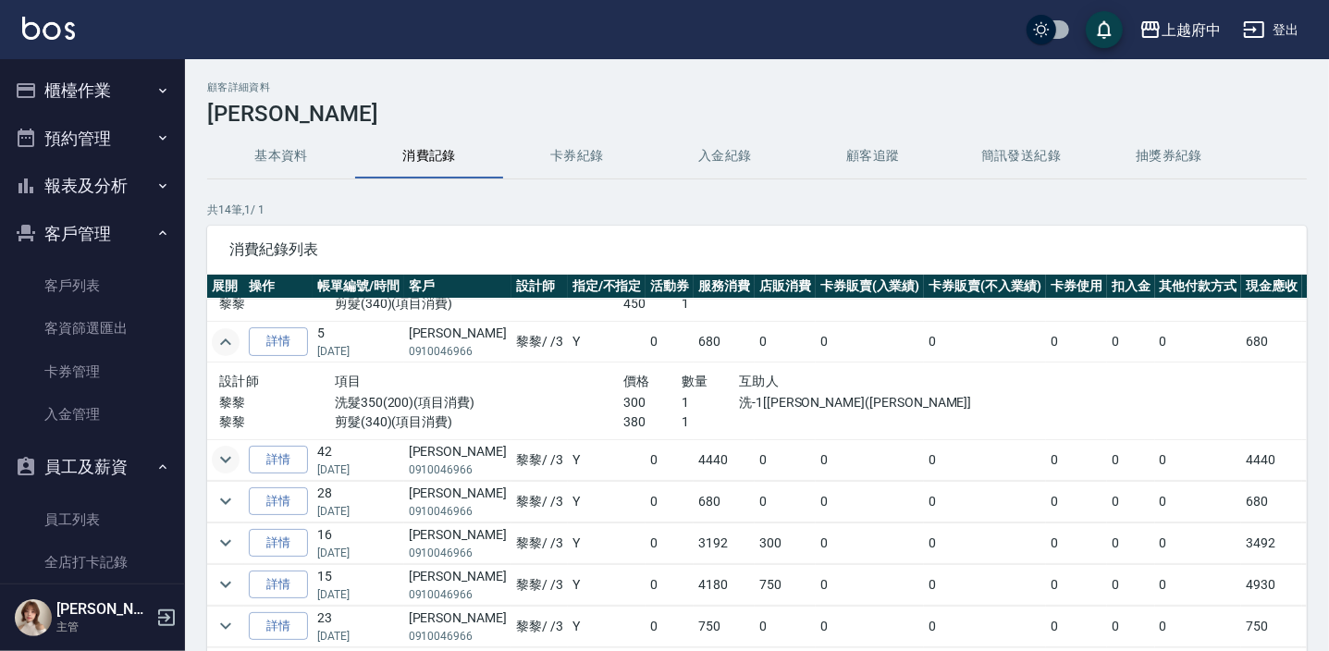
click at [226, 457] on icon "expand row" at bounding box center [225, 460] width 11 height 6
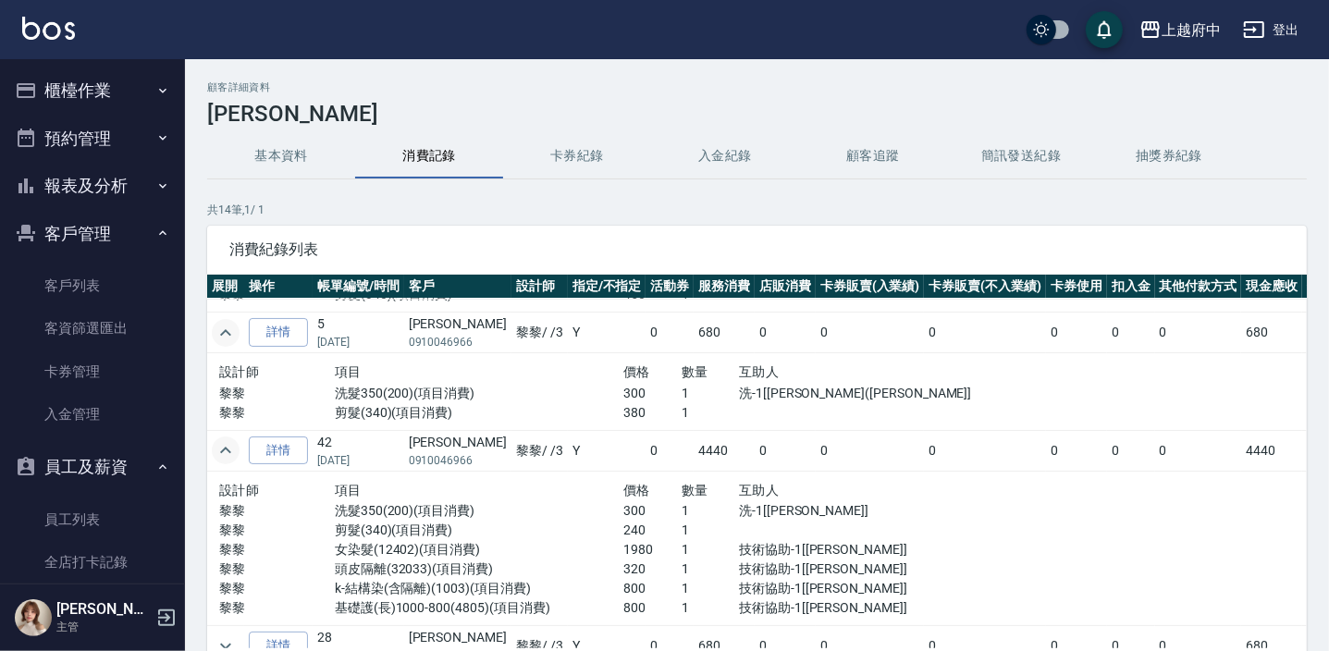
click at [273, 162] on button "基本資料" at bounding box center [281, 156] width 148 height 44
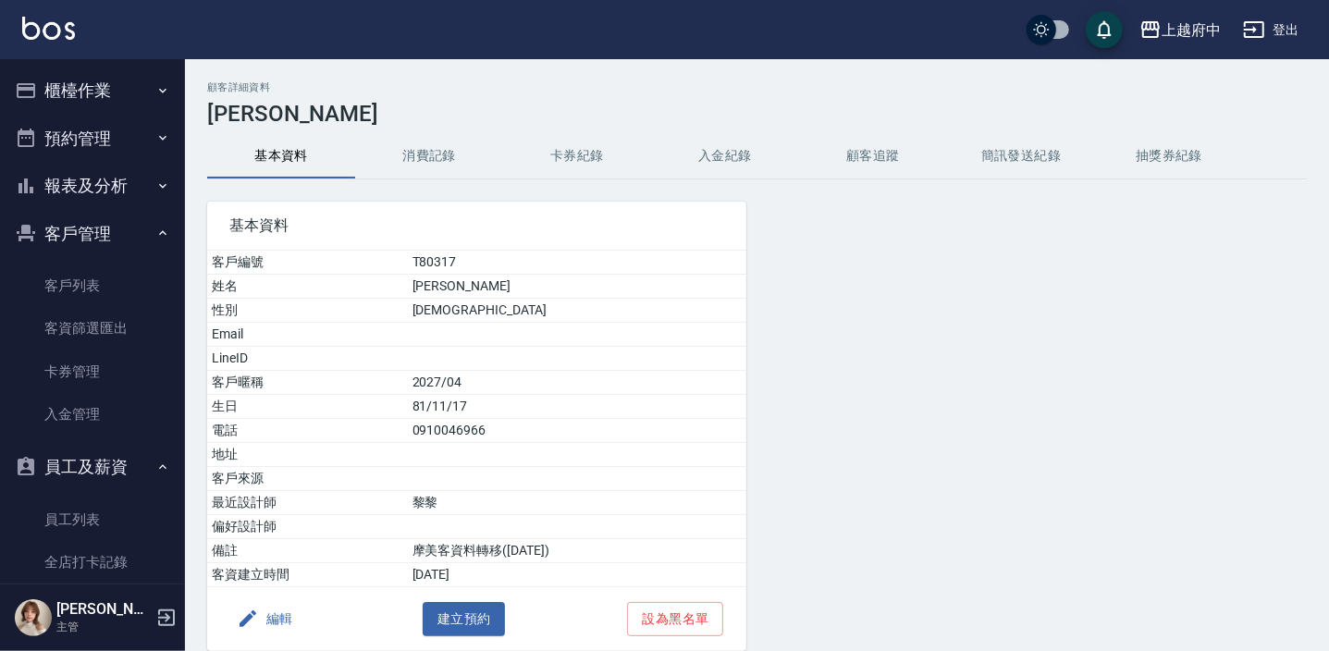
click at [434, 150] on button "消費記錄" at bounding box center [429, 156] width 148 height 44
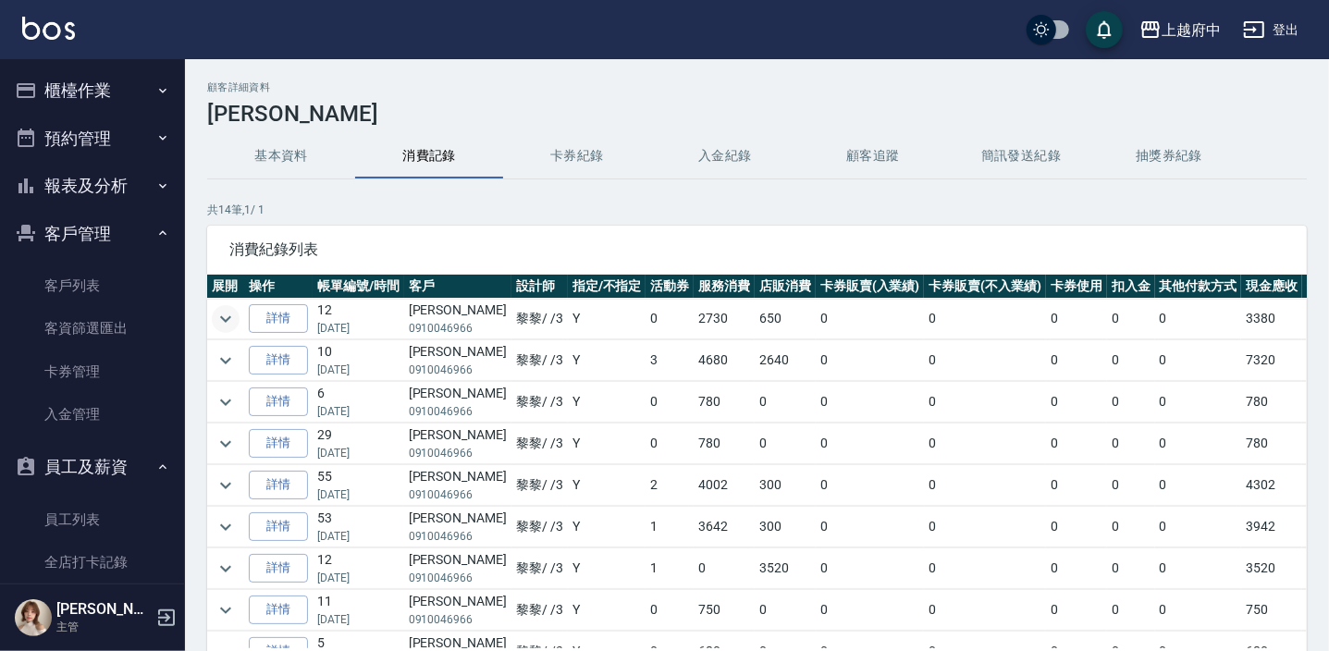
click at [221, 311] on icon "expand row" at bounding box center [226, 319] width 22 height 22
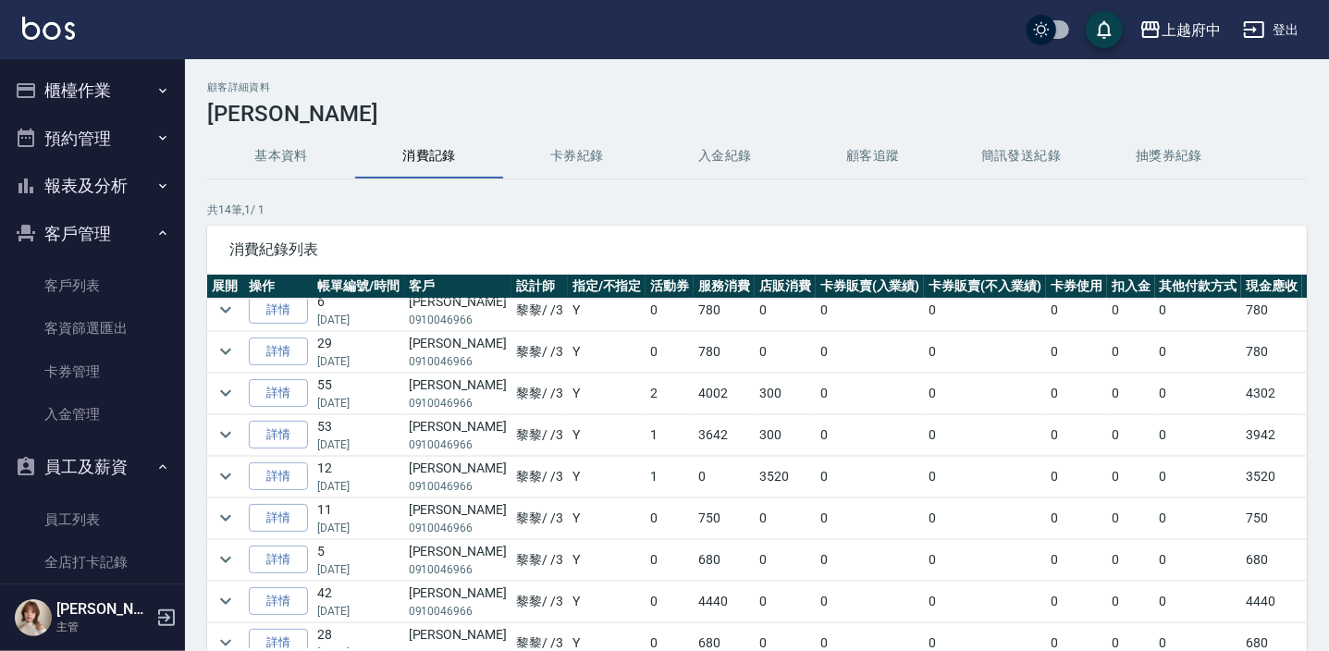
scroll to position [397, 0]
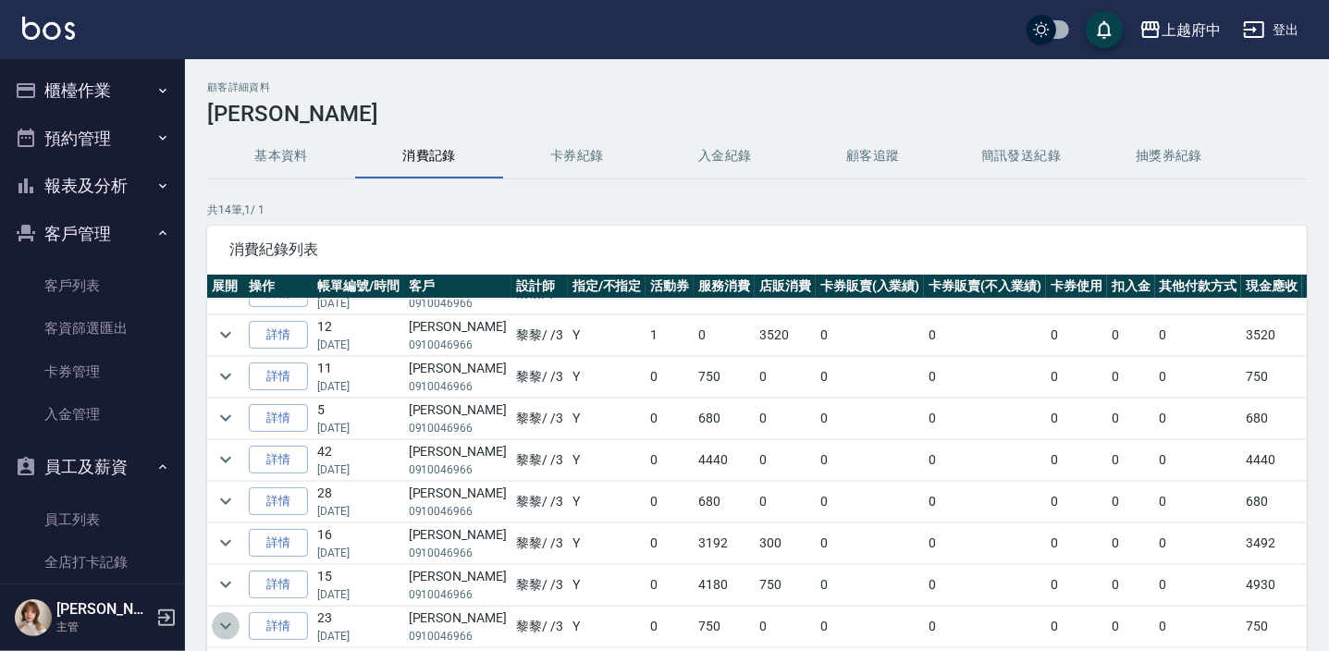
click at [223, 615] on icon "expand row" at bounding box center [226, 626] width 22 height 22
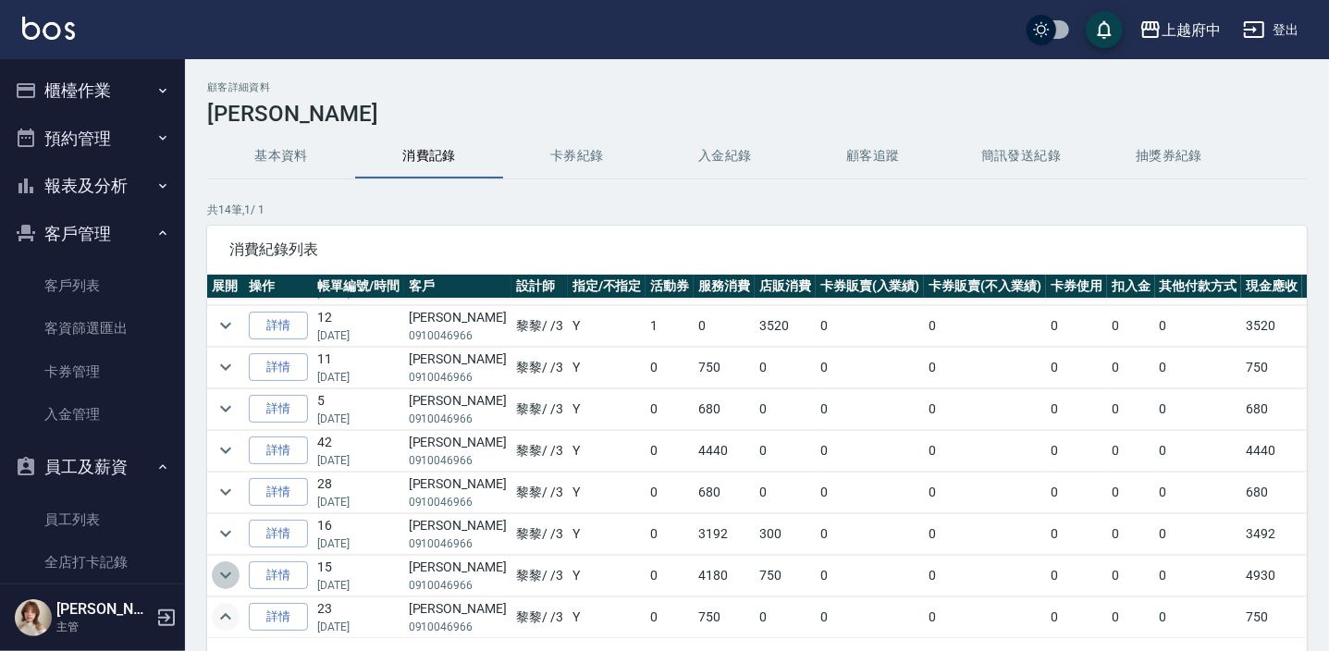
click at [223, 574] on icon "expand row" at bounding box center [226, 575] width 22 height 22
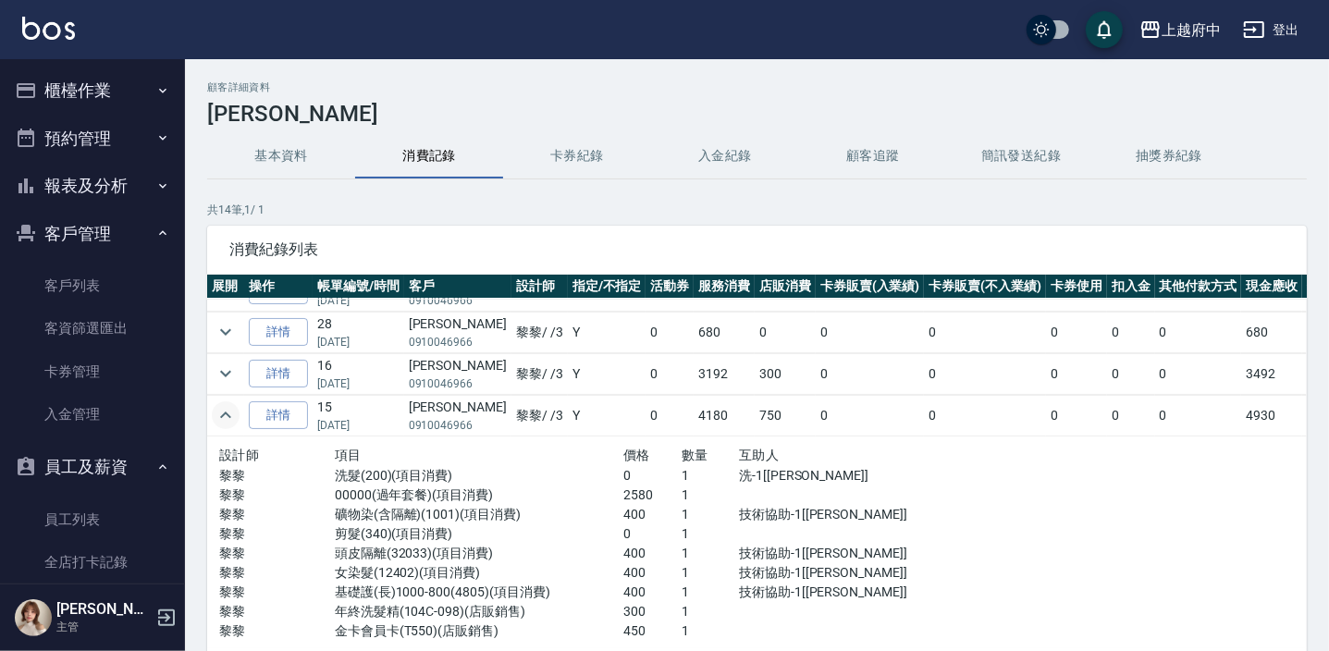
scroll to position [481, 0]
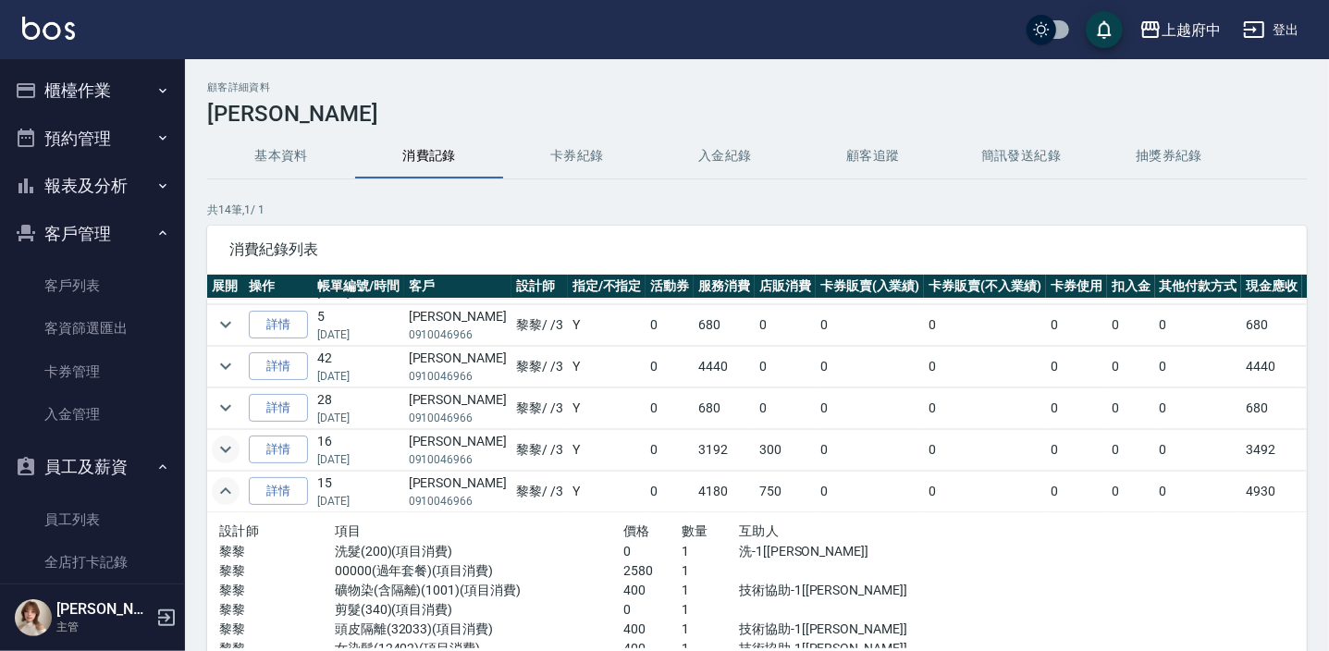
click at [216, 442] on icon "expand row" at bounding box center [226, 449] width 22 height 22
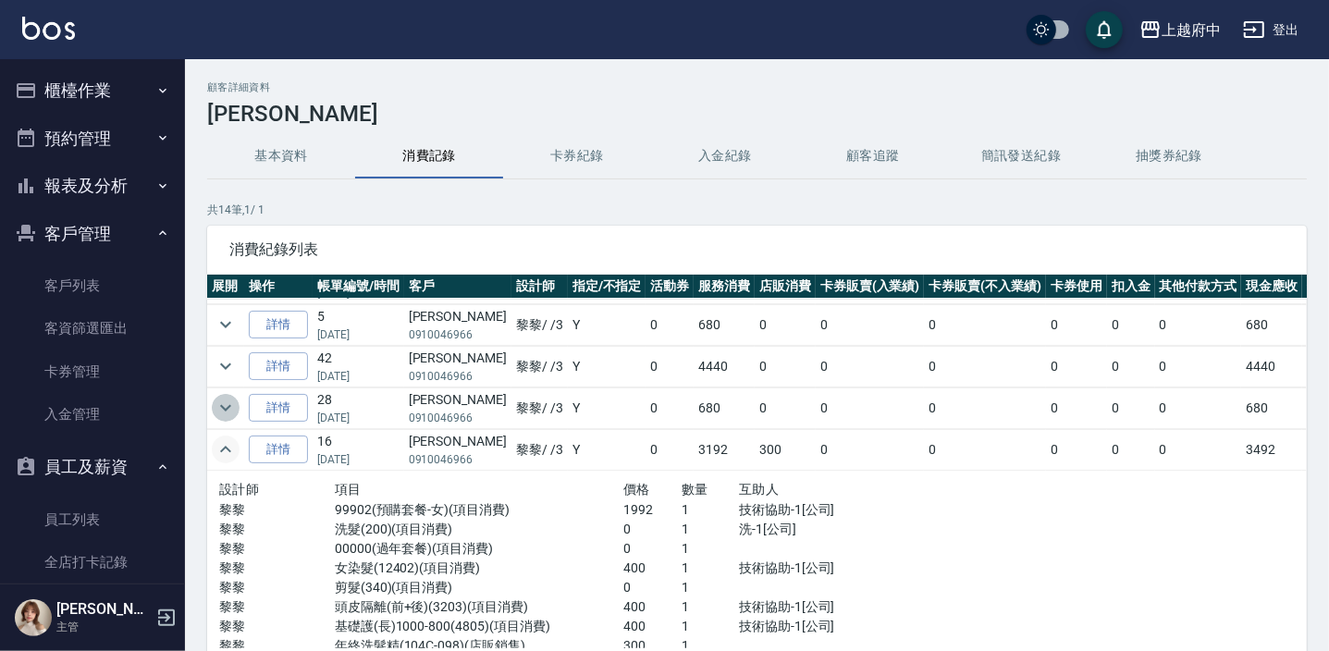
click at [228, 402] on icon "expand row" at bounding box center [226, 408] width 22 height 22
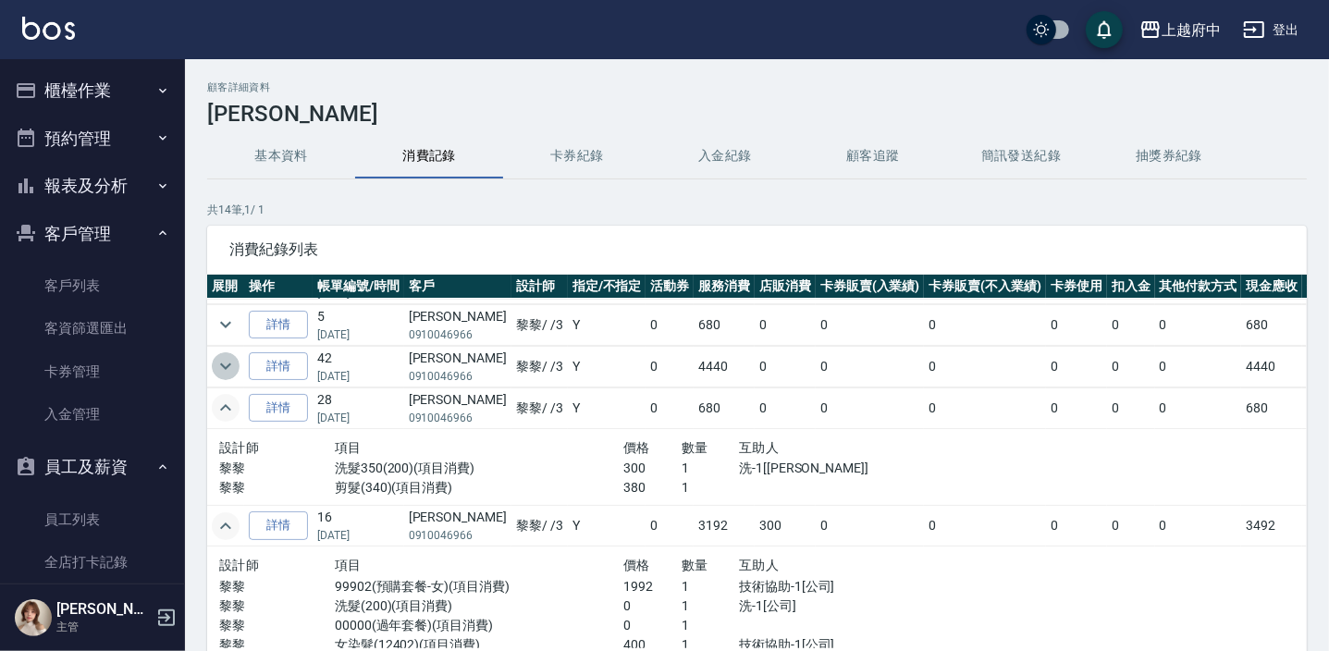
click at [226, 365] on icon "expand row" at bounding box center [225, 367] width 11 height 6
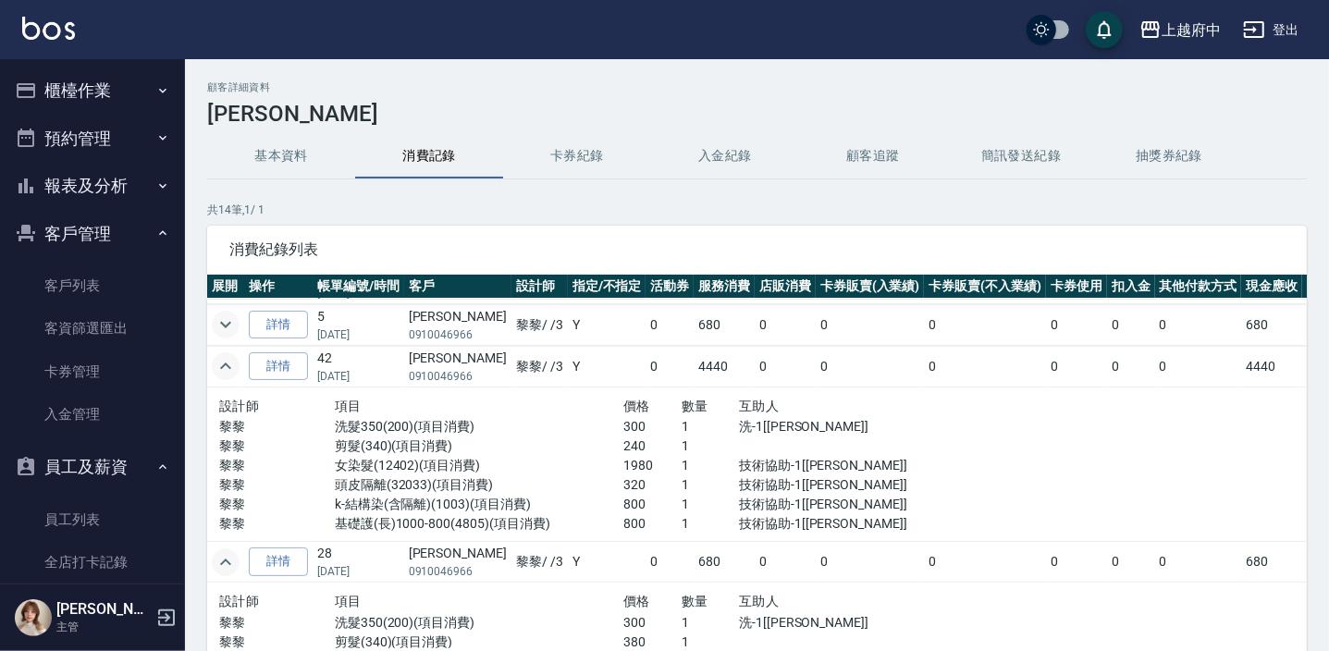
click at [228, 317] on icon "expand row" at bounding box center [226, 325] width 22 height 22
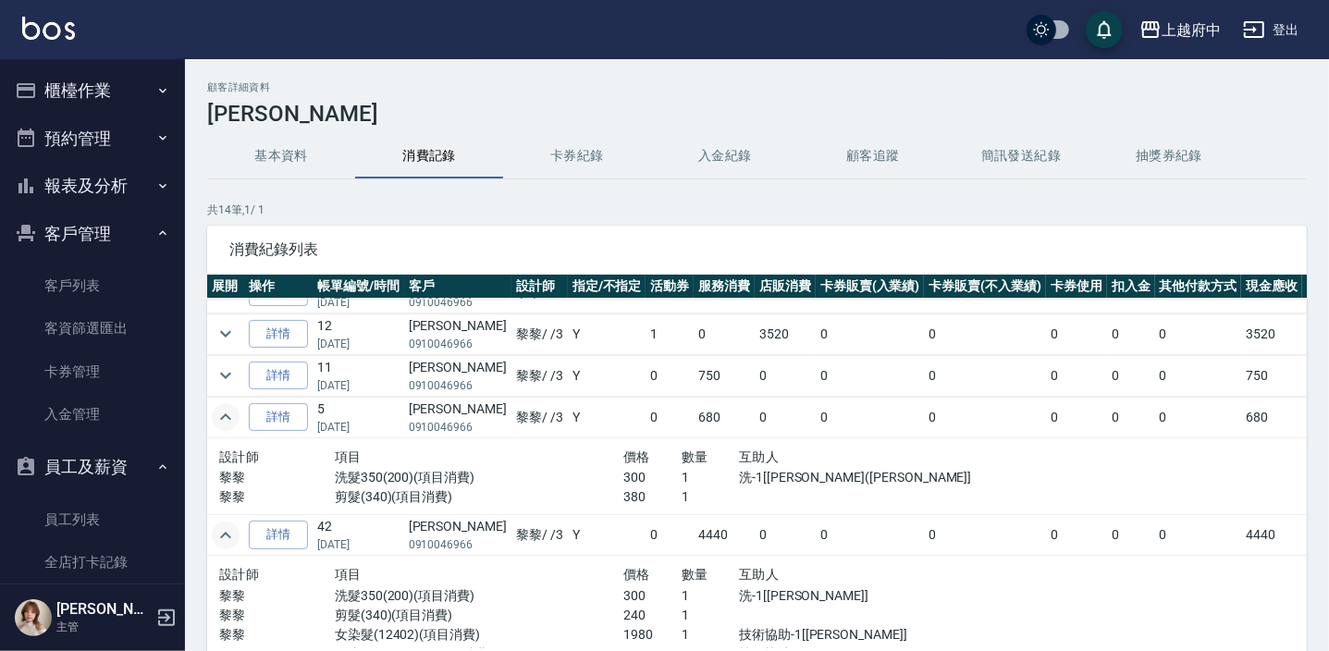
scroll to position [313, 0]
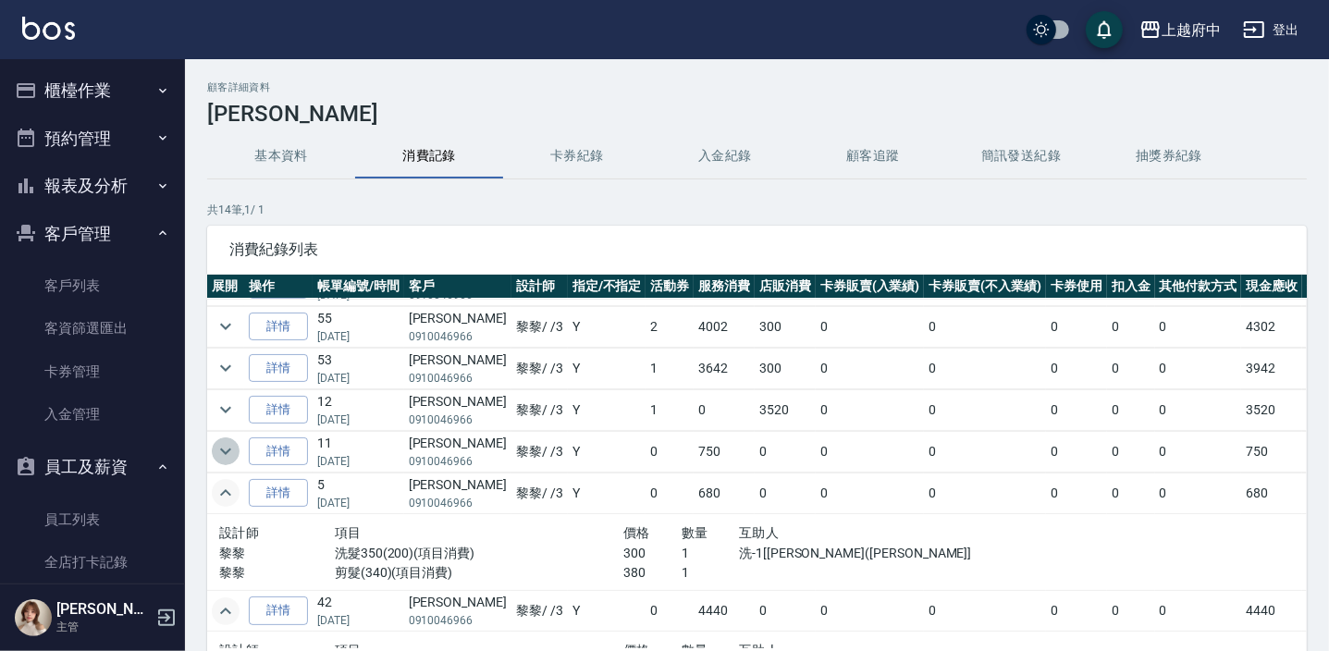
click at [222, 446] on icon "expand row" at bounding box center [226, 451] width 22 height 22
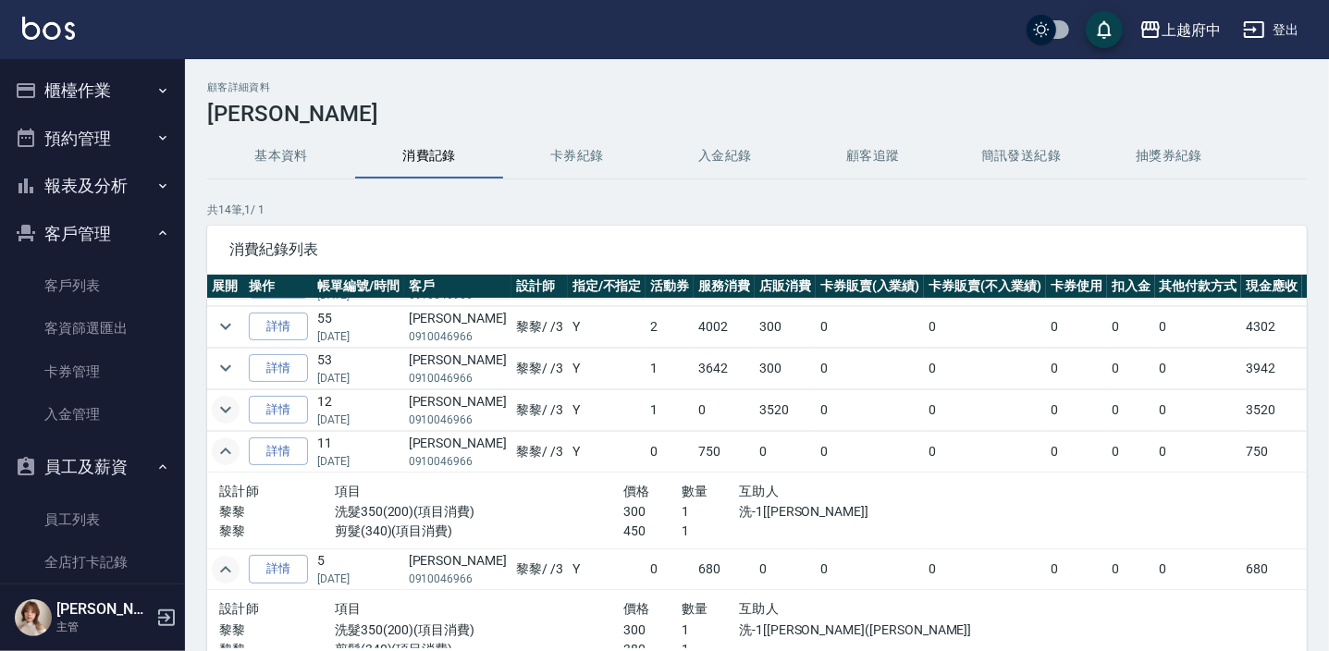
click at [215, 409] on icon "expand row" at bounding box center [226, 410] width 22 height 22
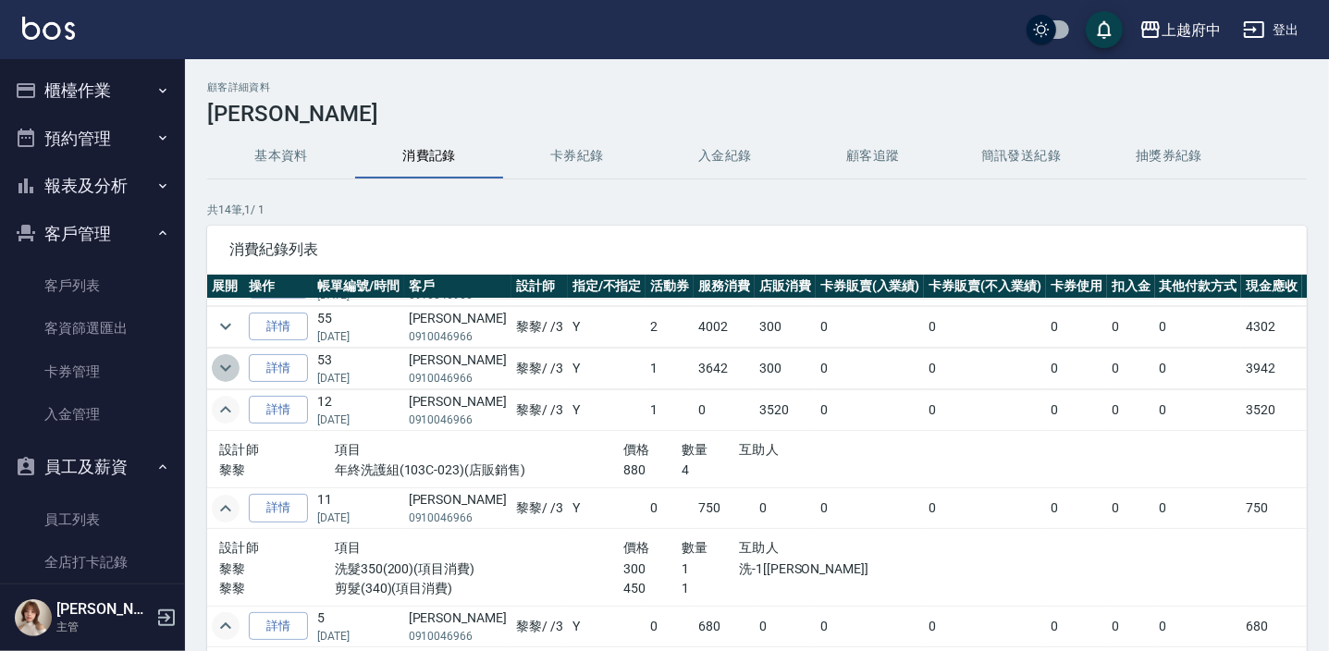
click at [228, 364] on icon "expand row" at bounding box center [226, 368] width 22 height 22
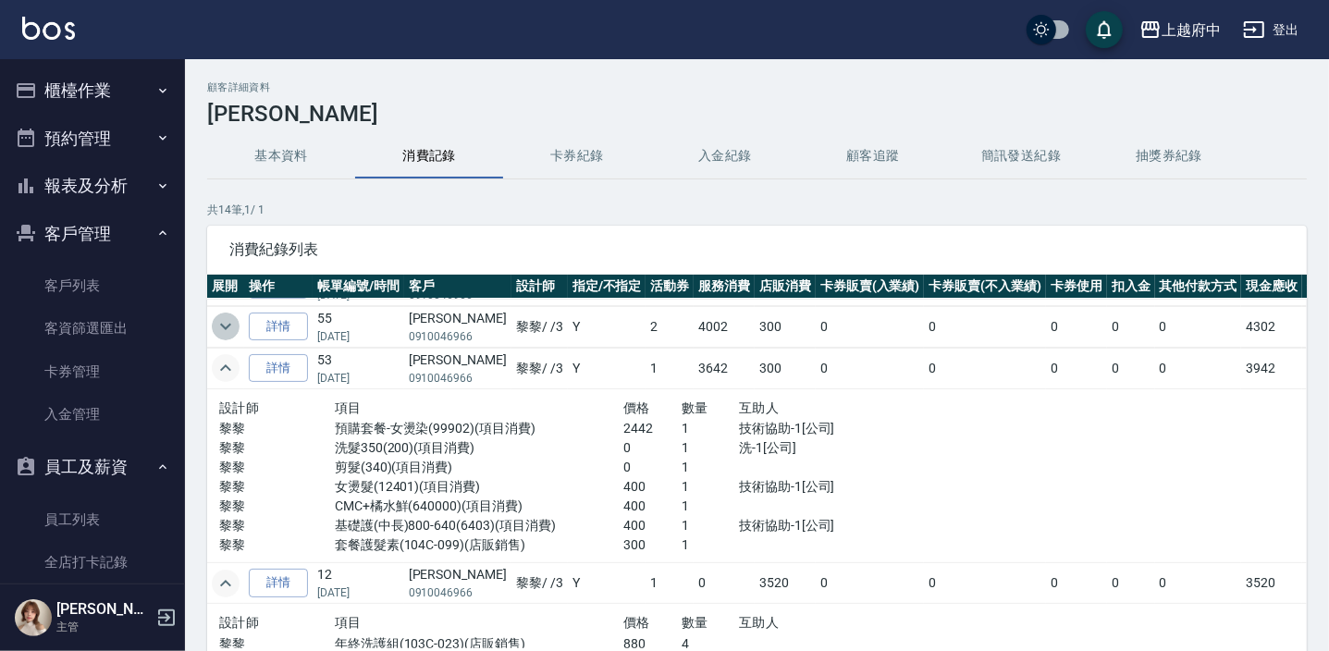
click at [222, 324] on icon "expand row" at bounding box center [225, 327] width 11 height 6
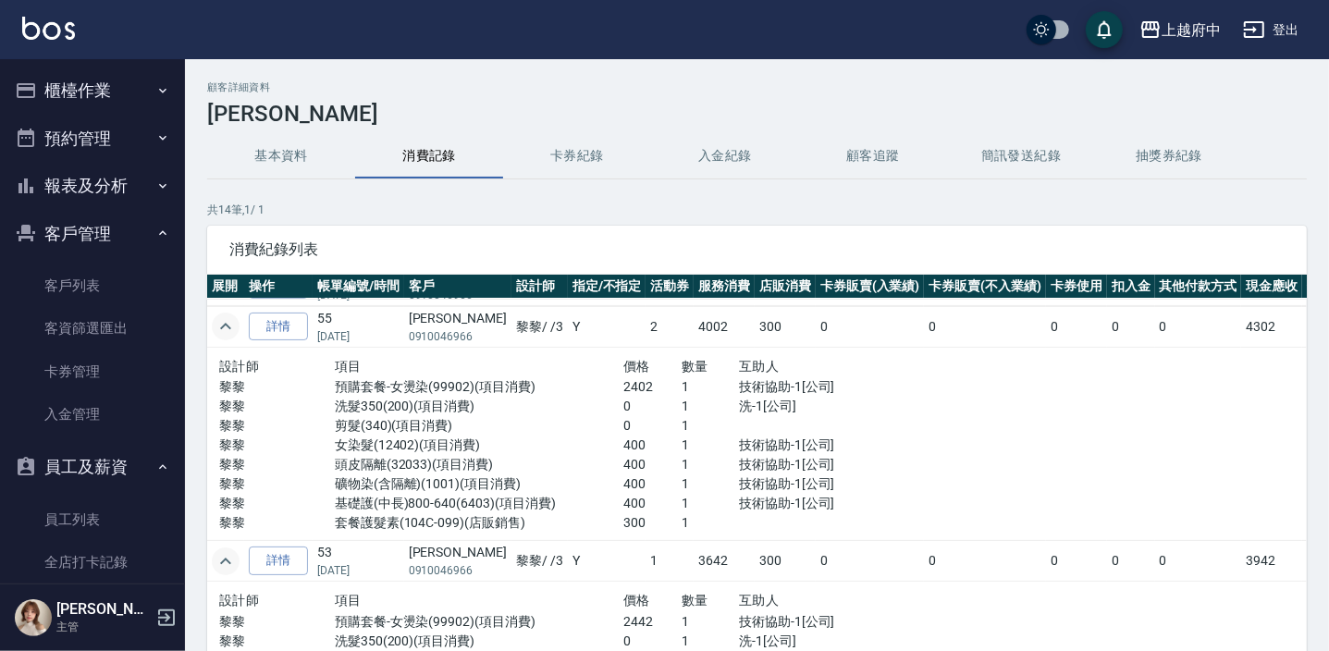
scroll to position [144, 0]
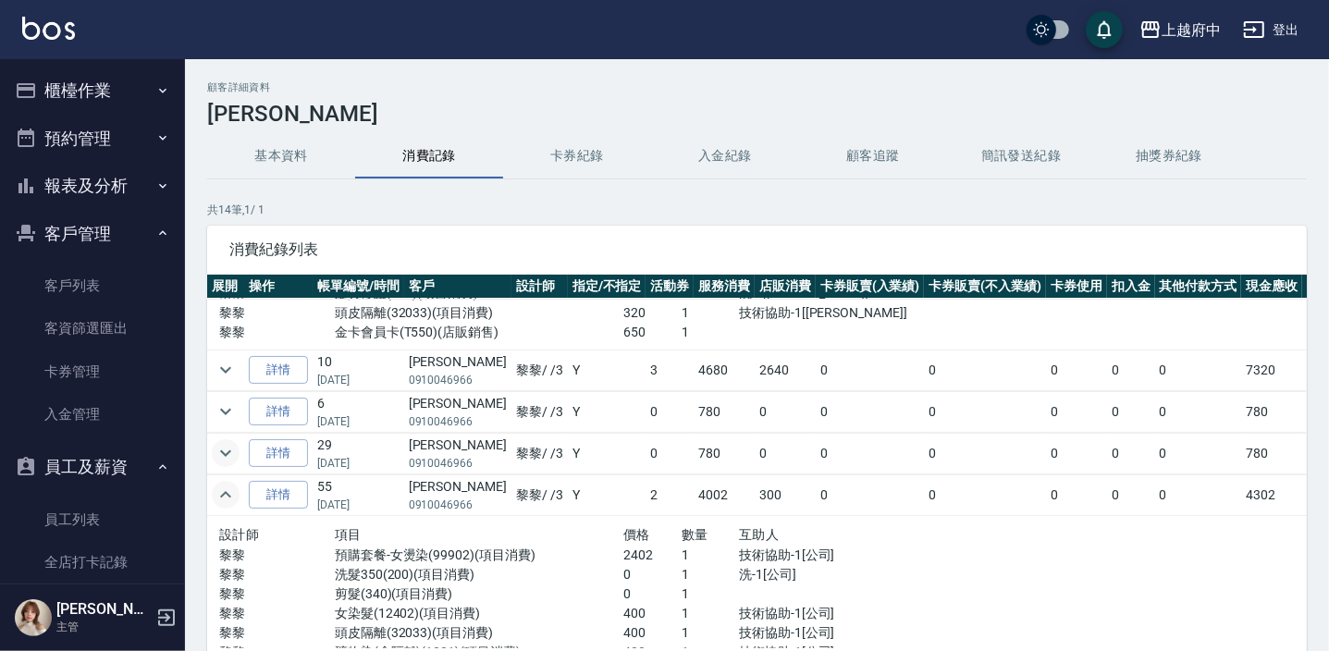
click at [223, 449] on icon "expand row" at bounding box center [226, 453] width 22 height 22
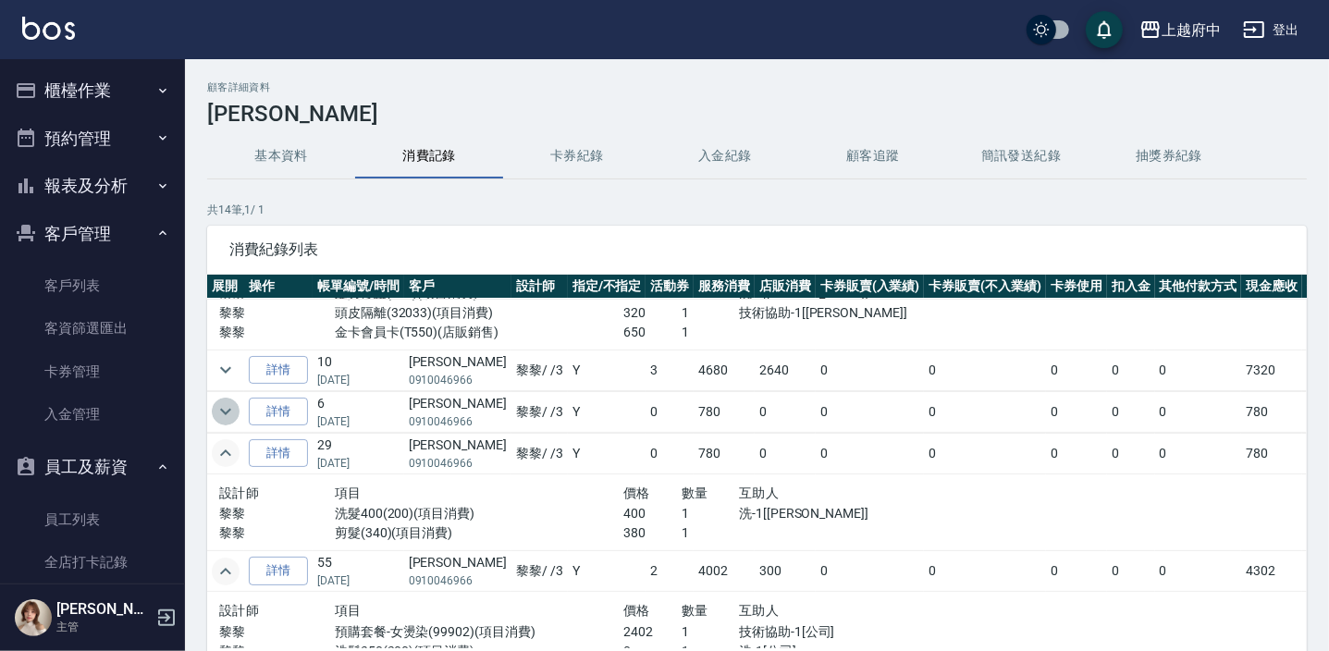
click at [220, 415] on icon "expand row" at bounding box center [226, 412] width 22 height 22
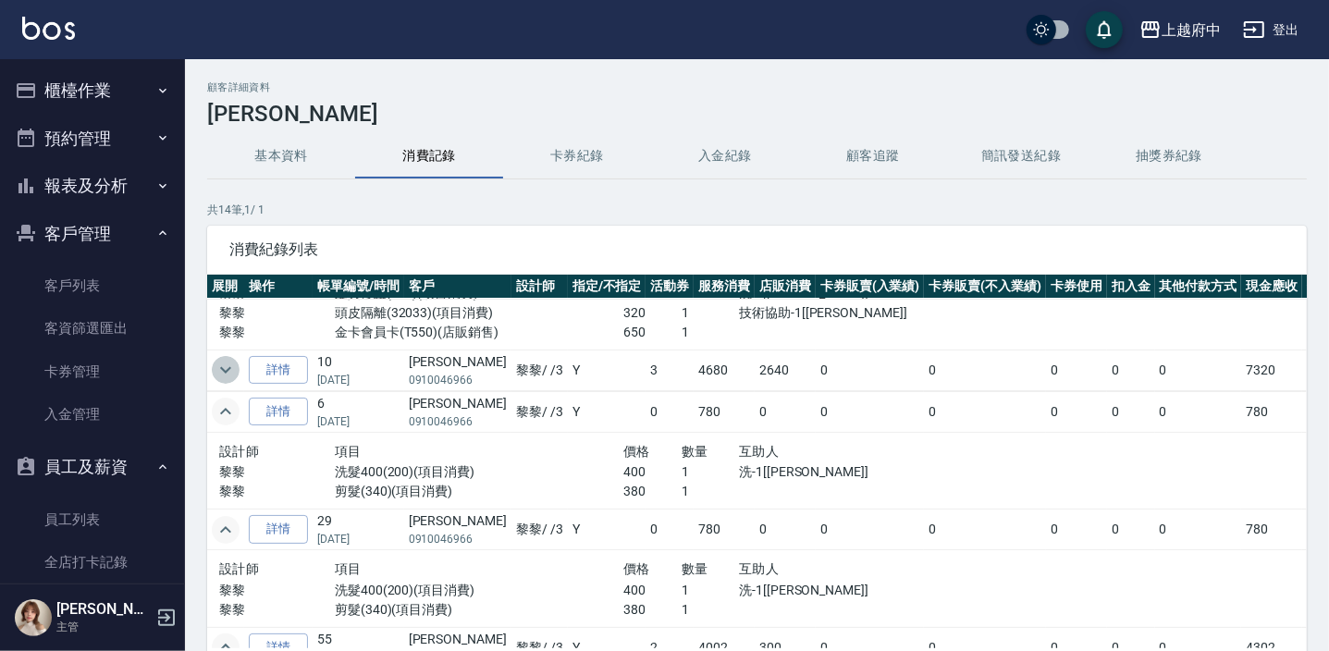
click at [225, 363] on icon "expand row" at bounding box center [226, 370] width 22 height 22
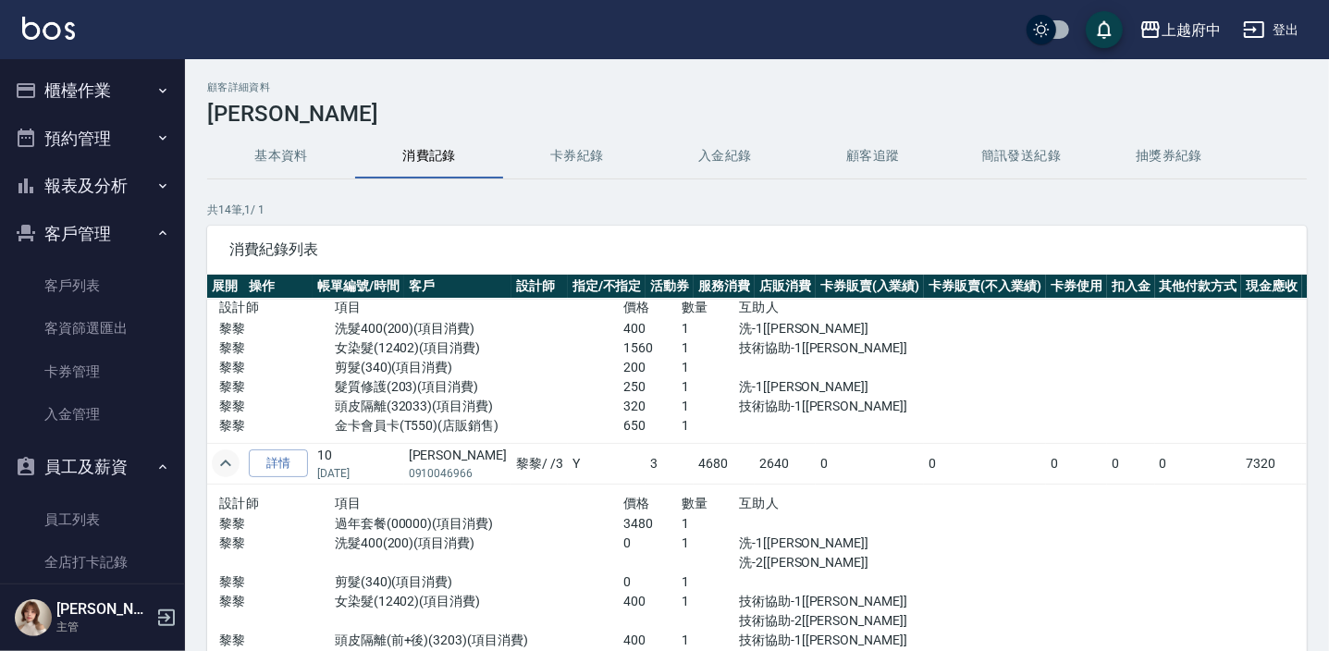
scroll to position [0, 0]
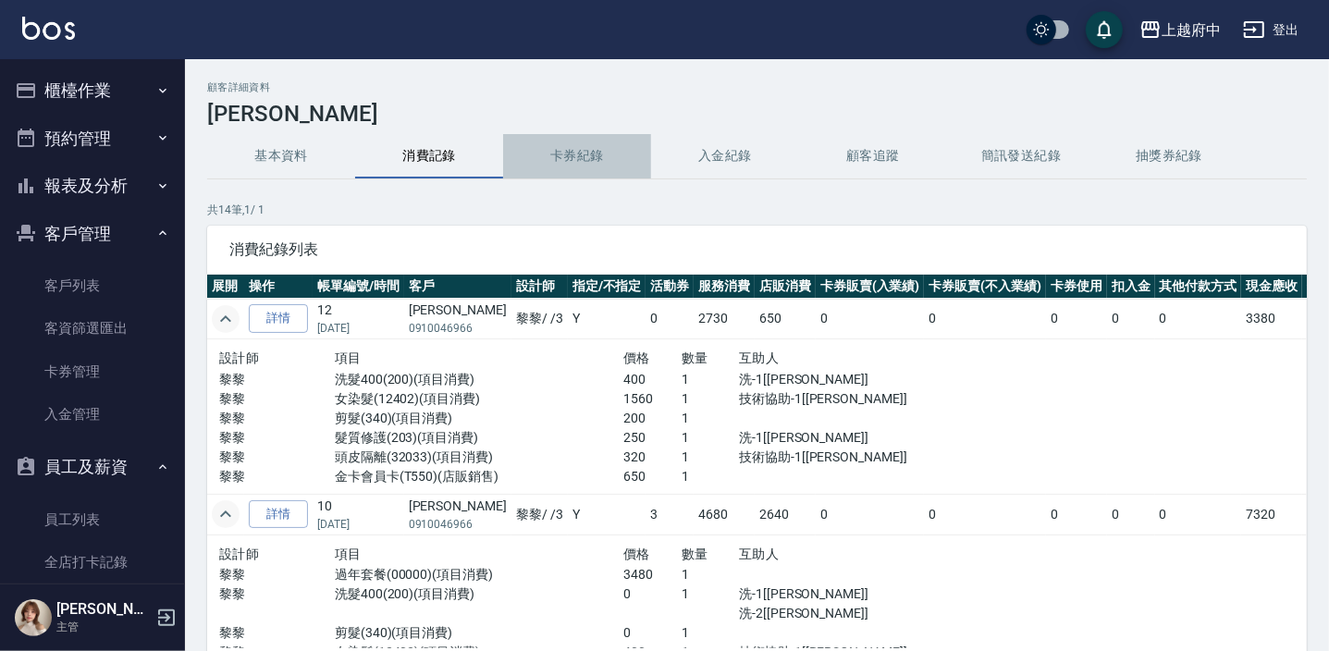
click at [582, 141] on button "卡券紀錄" at bounding box center [577, 156] width 148 height 44
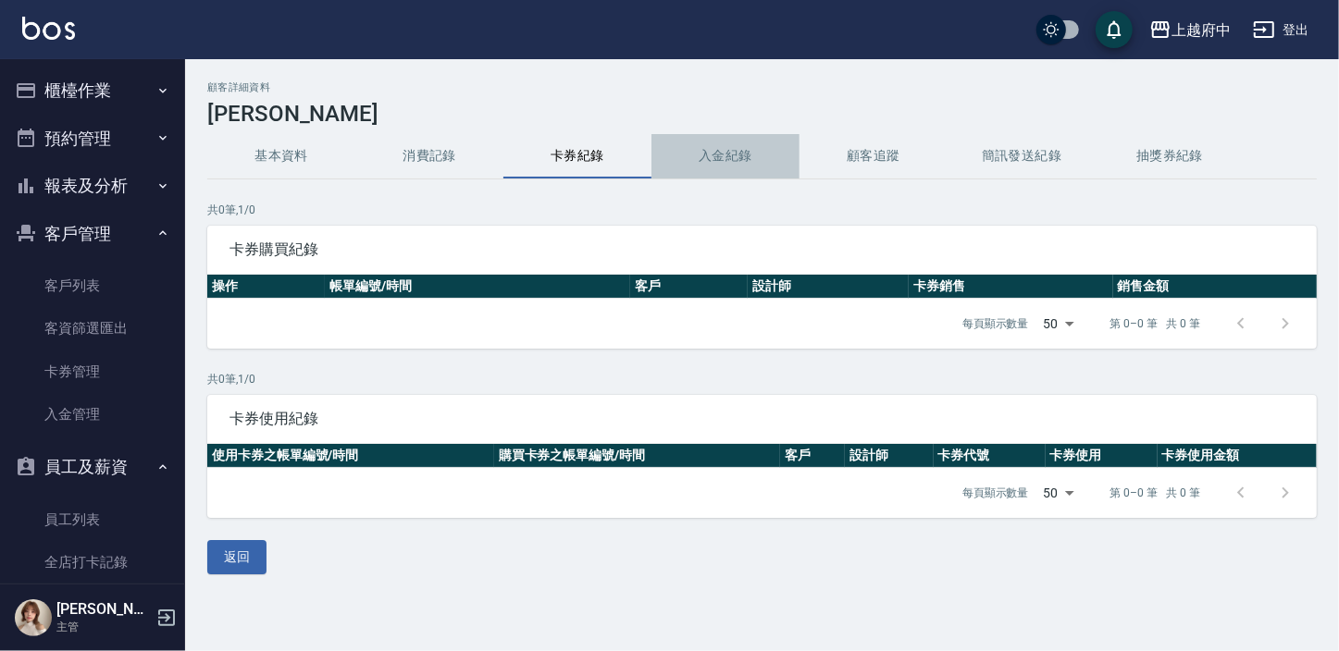
click at [717, 157] on button "入金紀錄" at bounding box center [725, 156] width 148 height 44
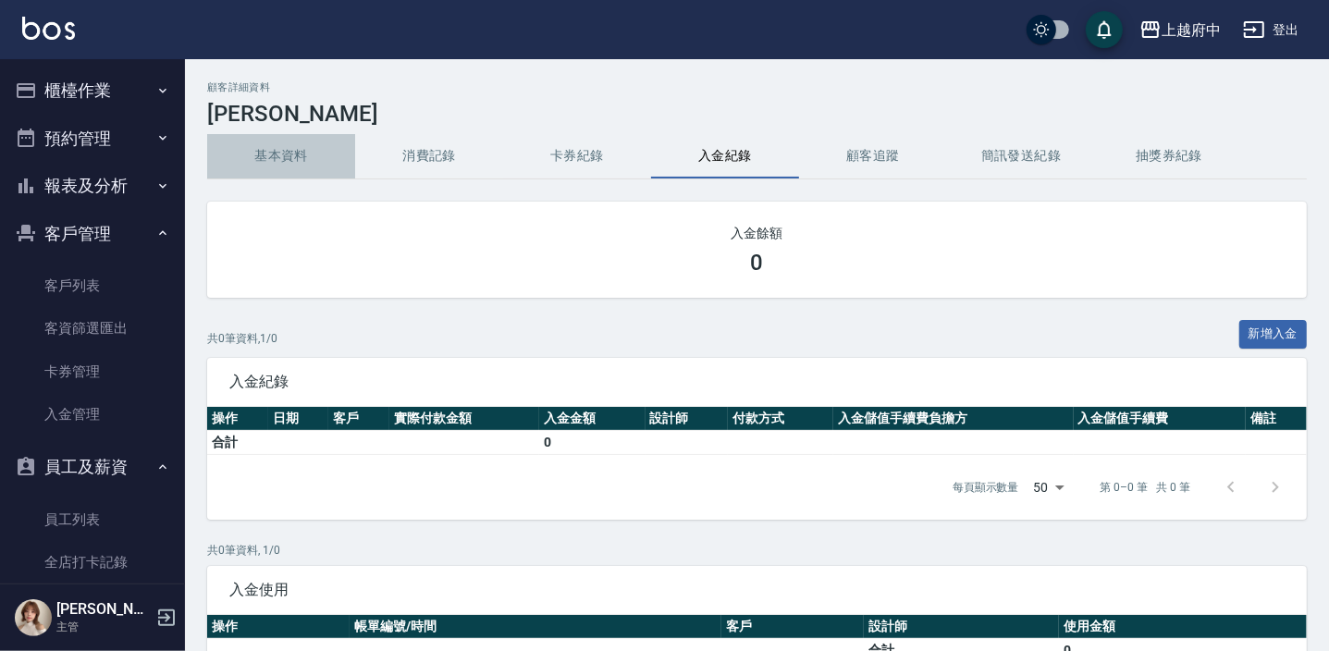
click at [263, 156] on button "基本資料" at bounding box center [281, 156] width 148 height 44
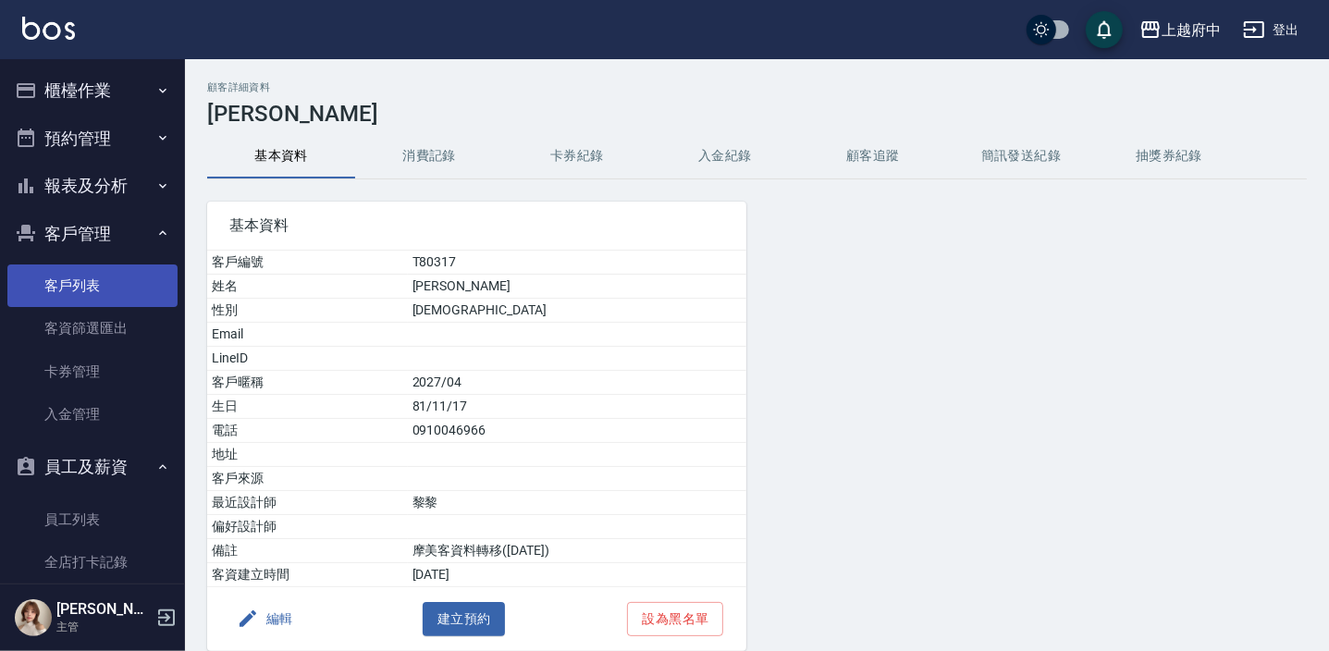
click at [39, 289] on link "客戶列表" at bounding box center [92, 286] width 170 height 43
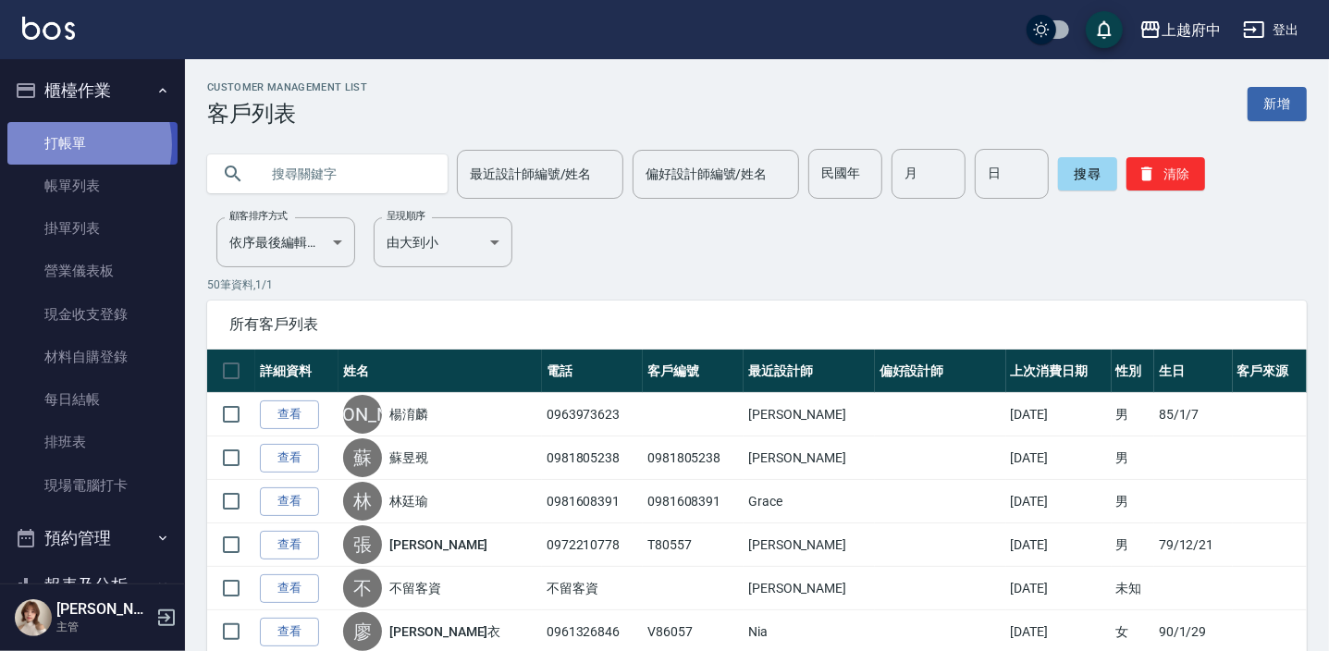
click at [66, 144] on link "打帳單" at bounding box center [92, 143] width 170 height 43
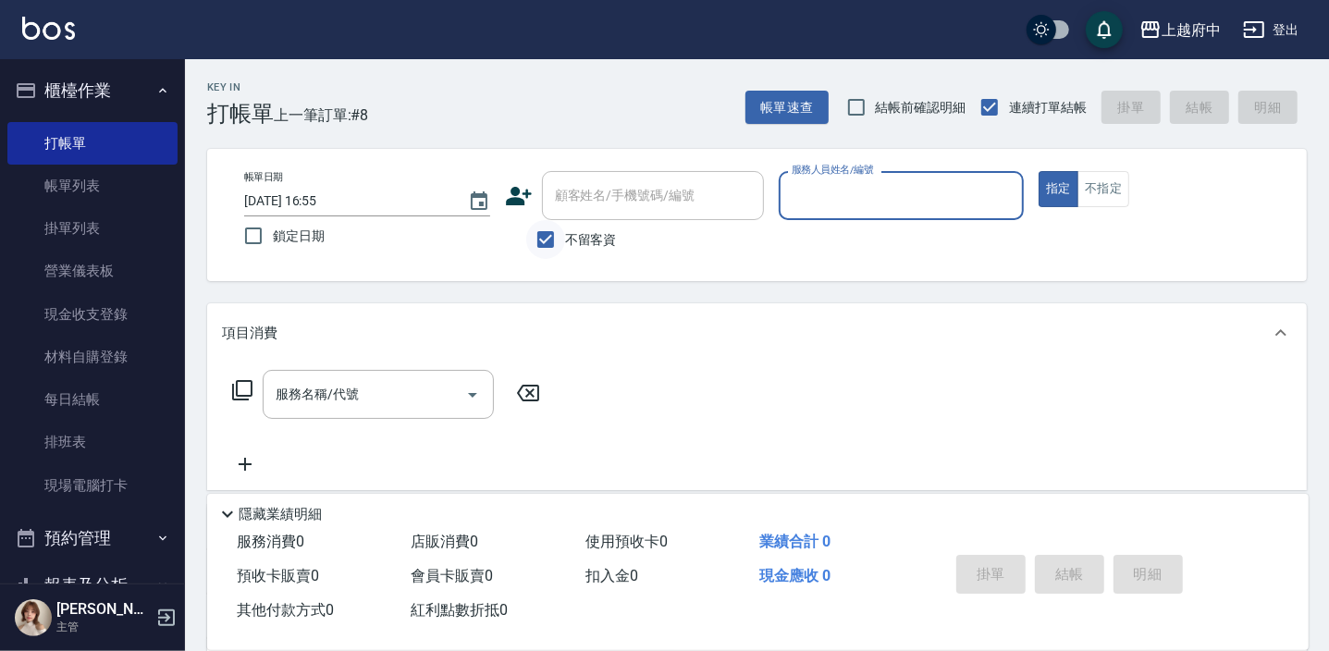
click at [546, 241] on input "不留客資" at bounding box center [545, 239] width 39 height 39
checkbox input "false"
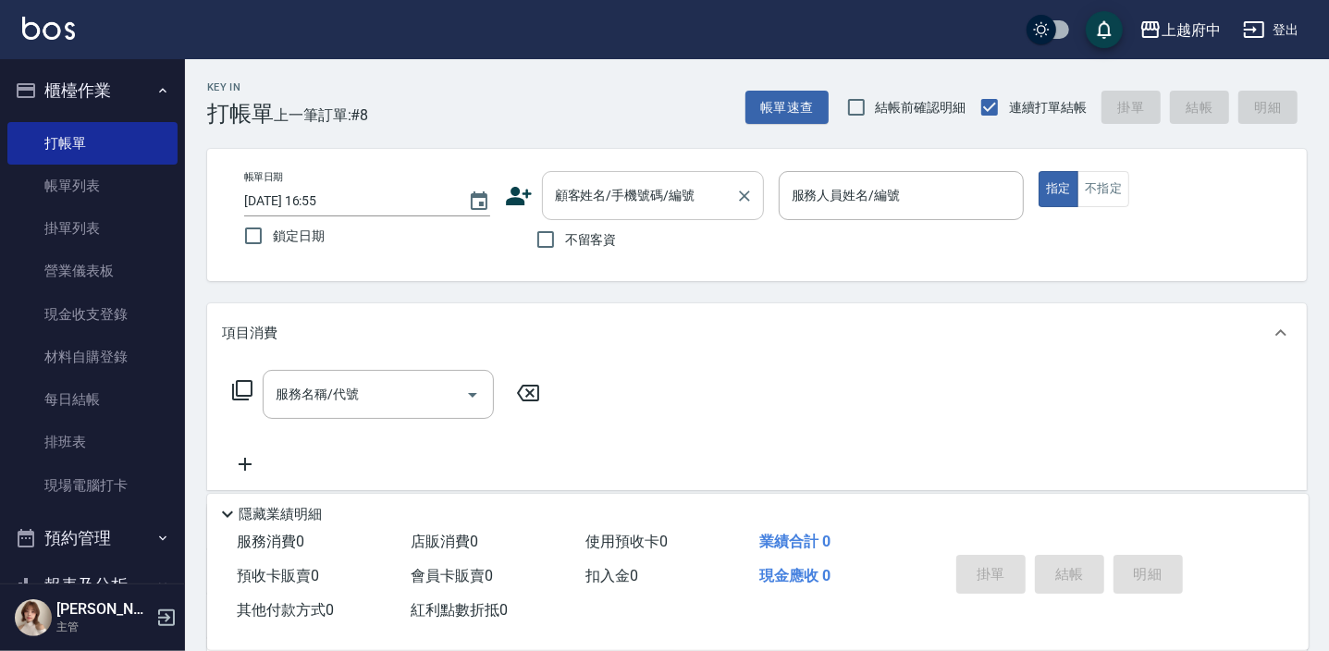
click at [648, 202] on div "顧客姓名/手機號碼/編號 顧客姓名/手機號碼/編號" at bounding box center [653, 195] width 222 height 49
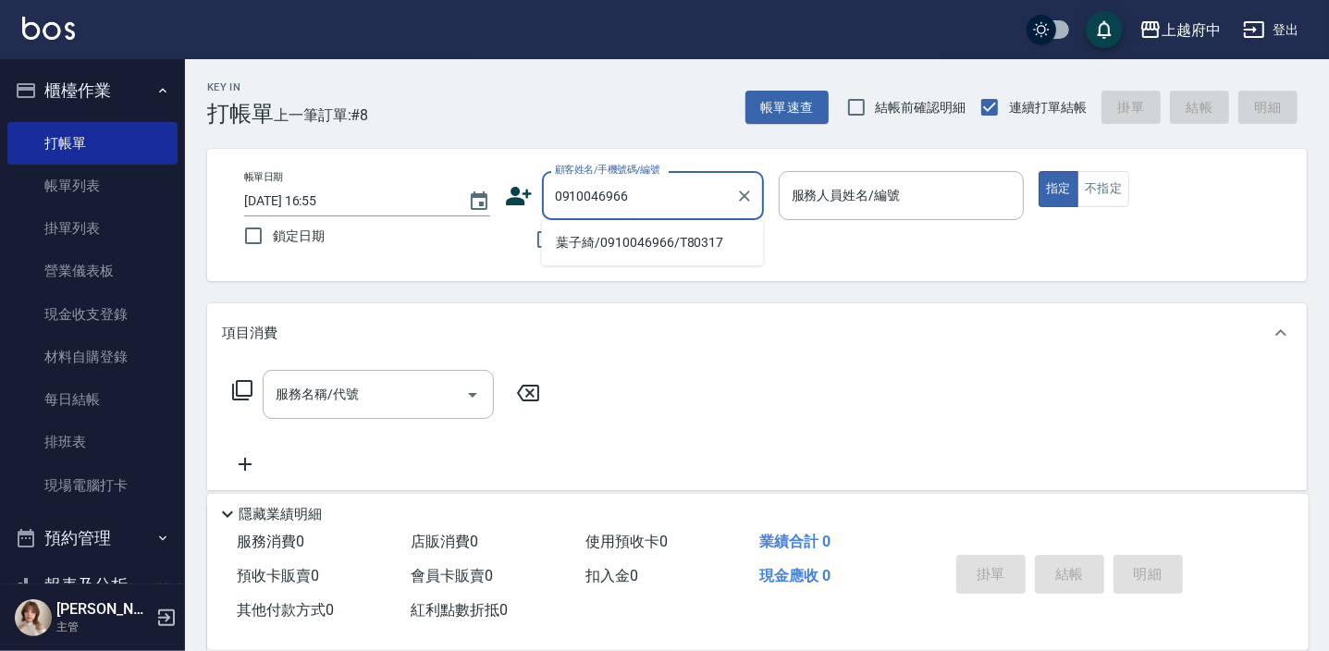
click at [631, 245] on li "葉子綺/0910046966/T80317" at bounding box center [652, 243] width 222 height 31
type input "葉子綺/0910046966/T80317"
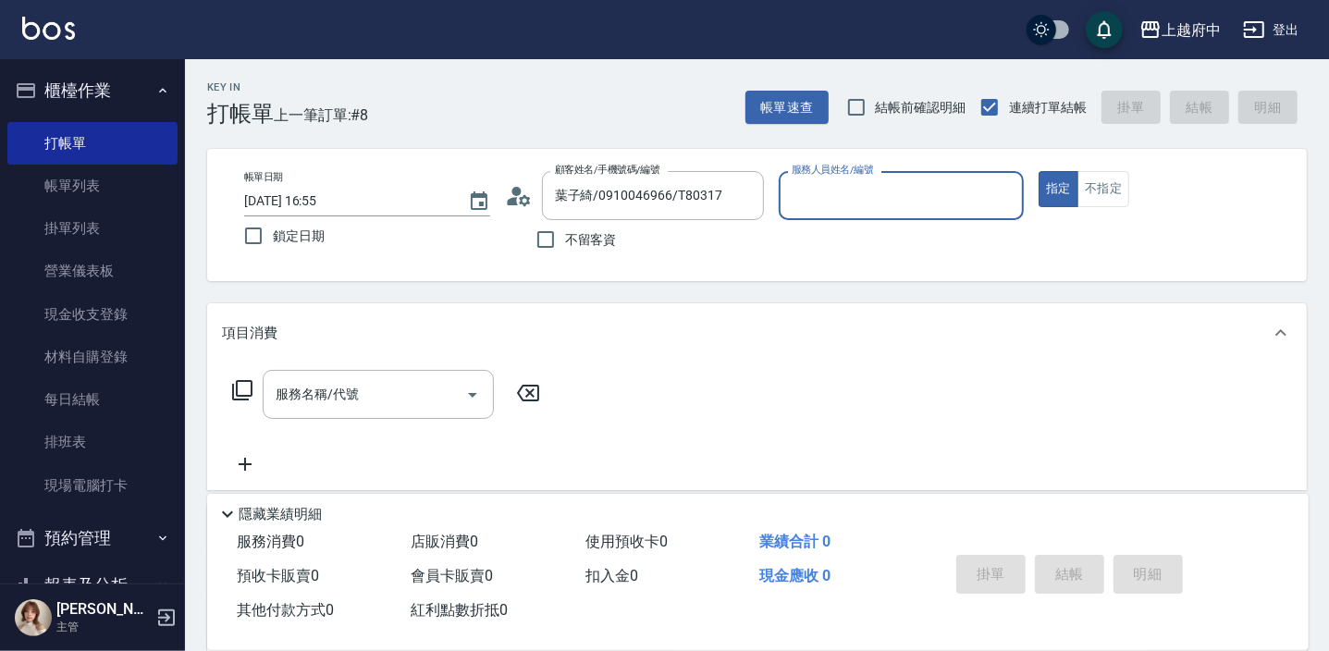
scroll to position [250, 0]
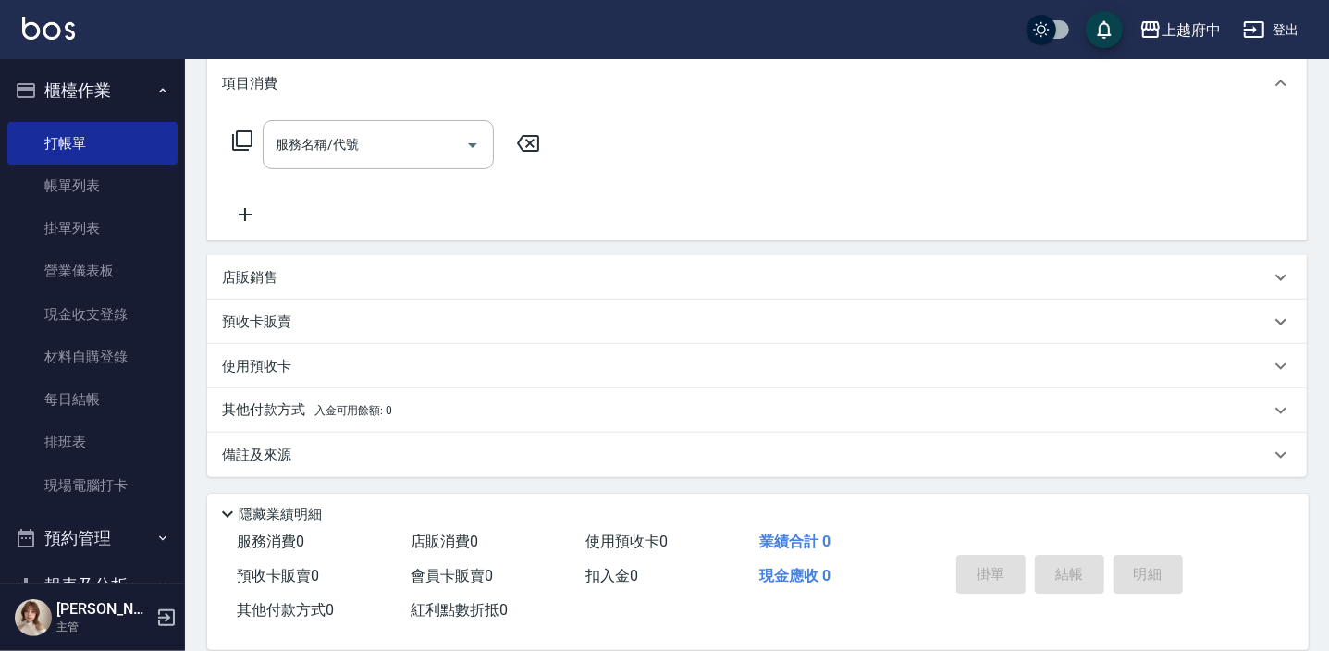
click at [264, 357] on p "使用預收卡" at bounding box center [256, 366] width 69 height 19
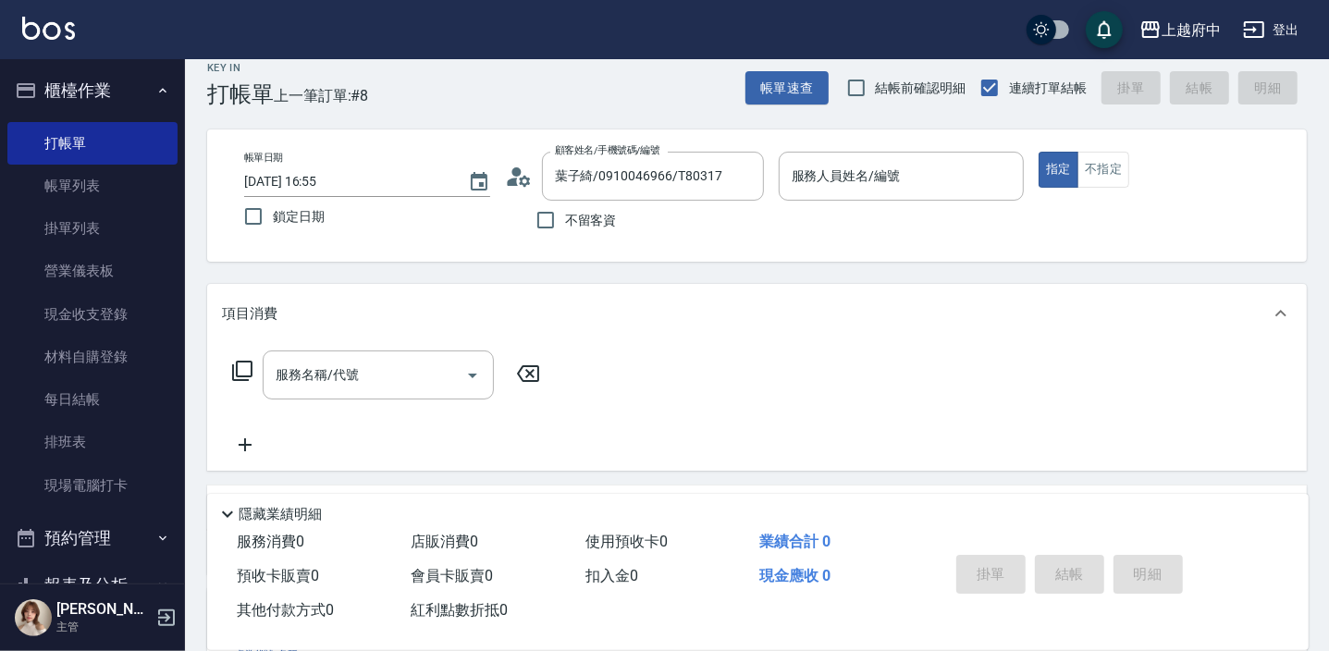
scroll to position [0, 0]
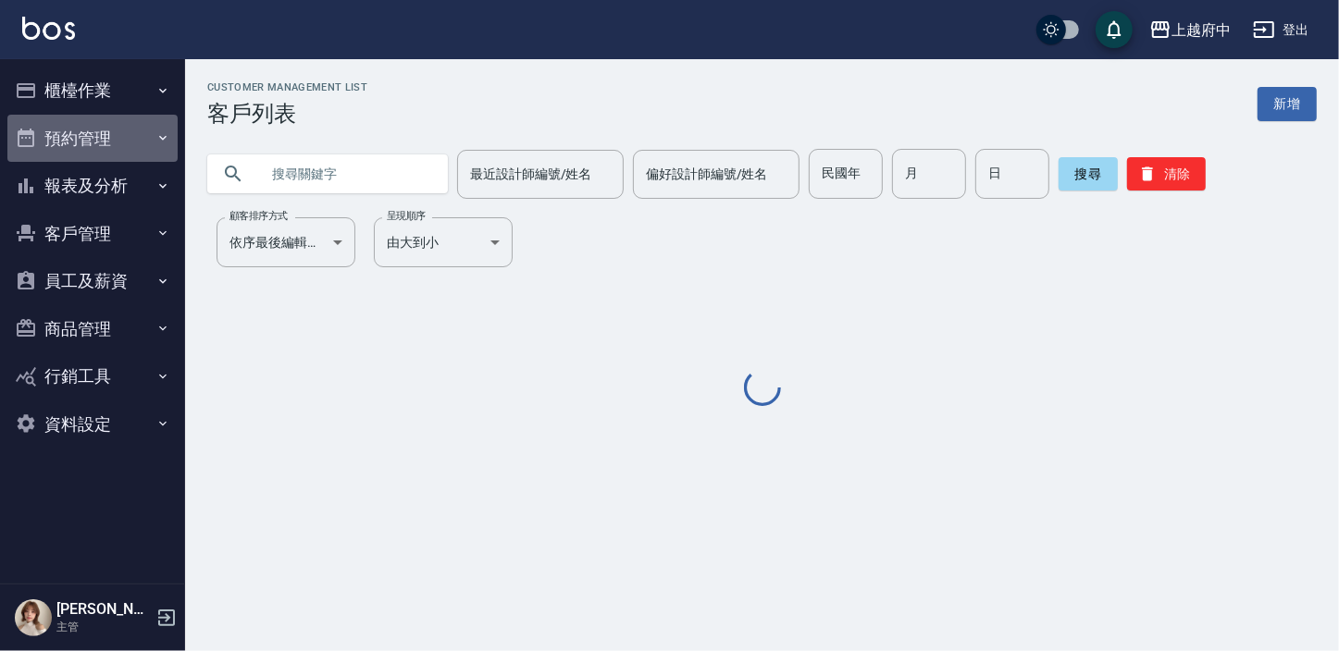
click at [80, 130] on button "預約管理" at bounding box center [92, 139] width 170 height 48
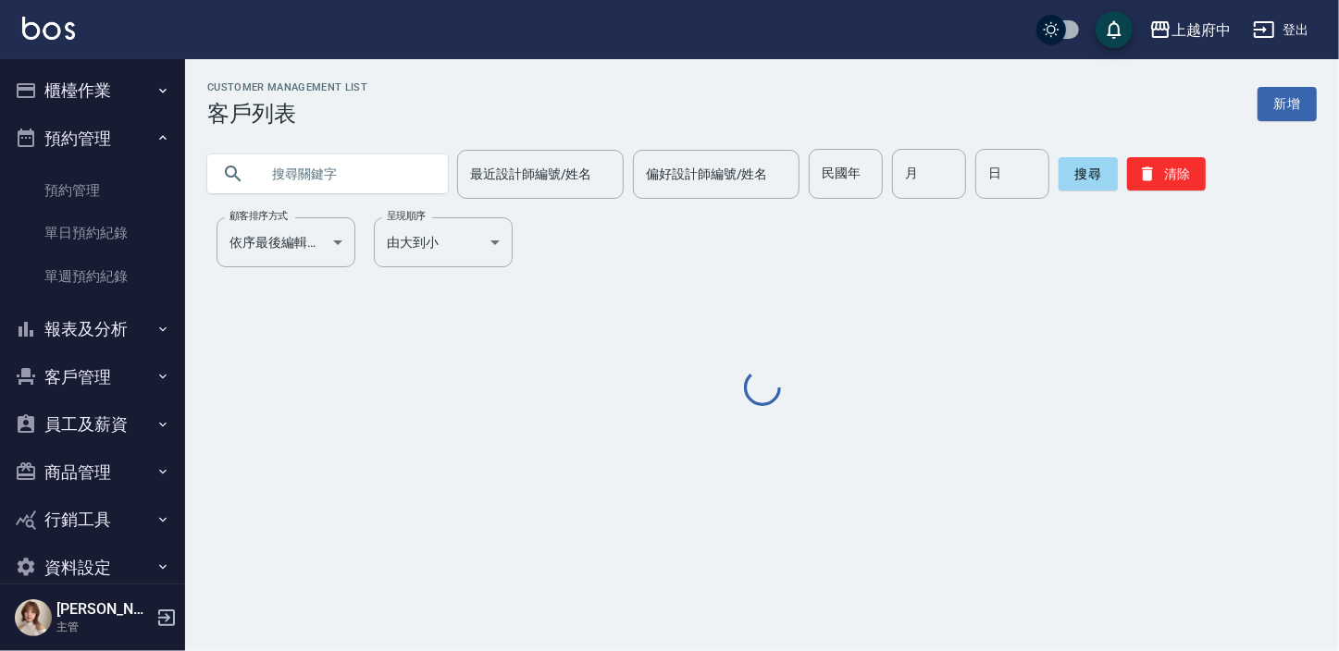
click at [93, 91] on button "櫃檯作業" at bounding box center [92, 91] width 170 height 48
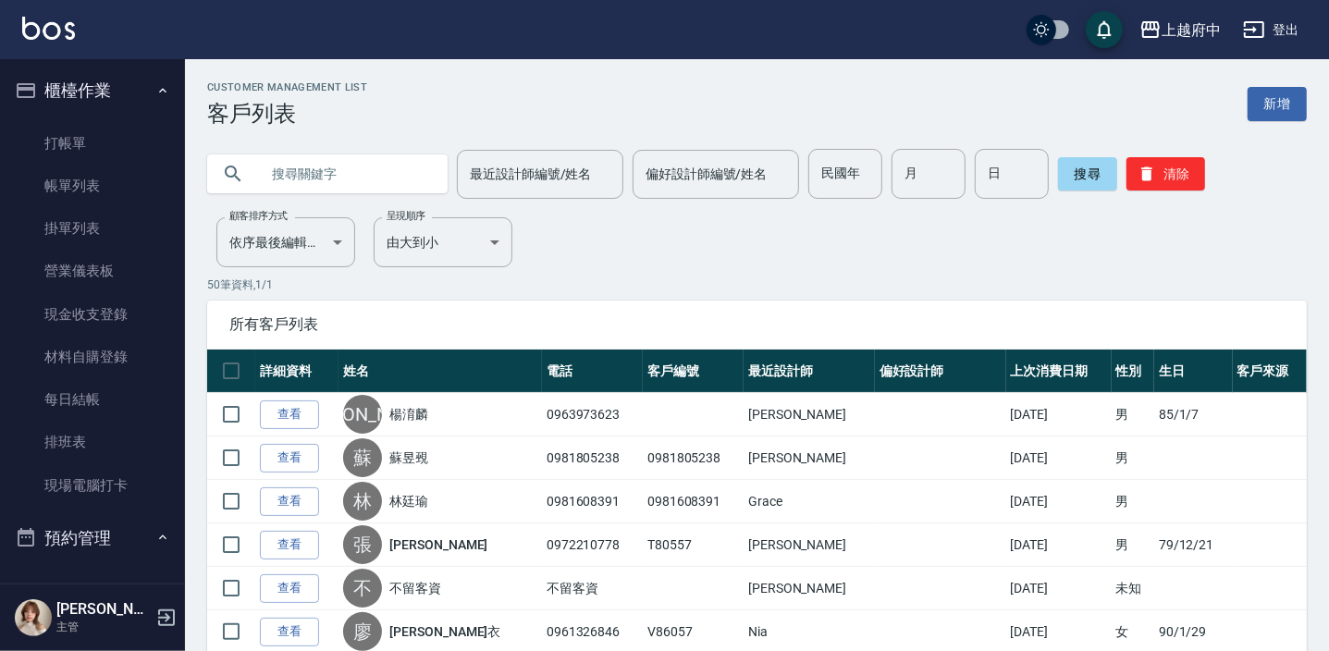
click at [94, 77] on button "櫃檯作業" at bounding box center [92, 91] width 170 height 48
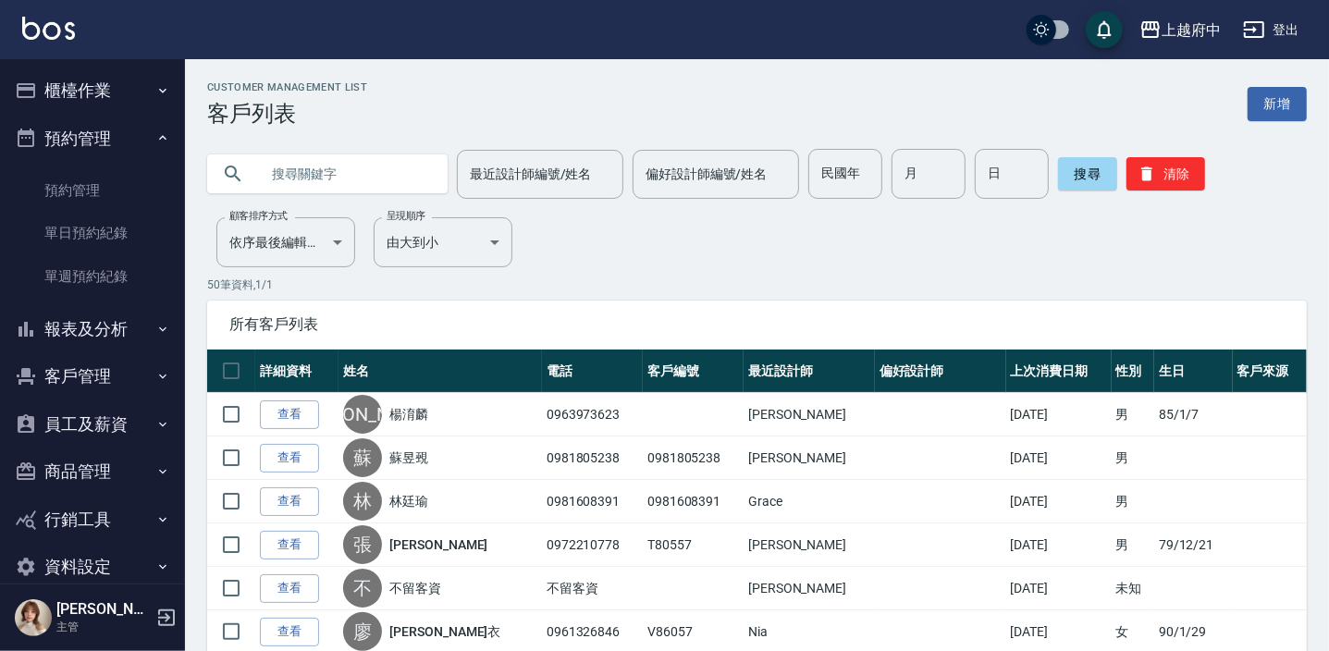
click at [83, 84] on button "櫃檯作業" at bounding box center [92, 91] width 170 height 48
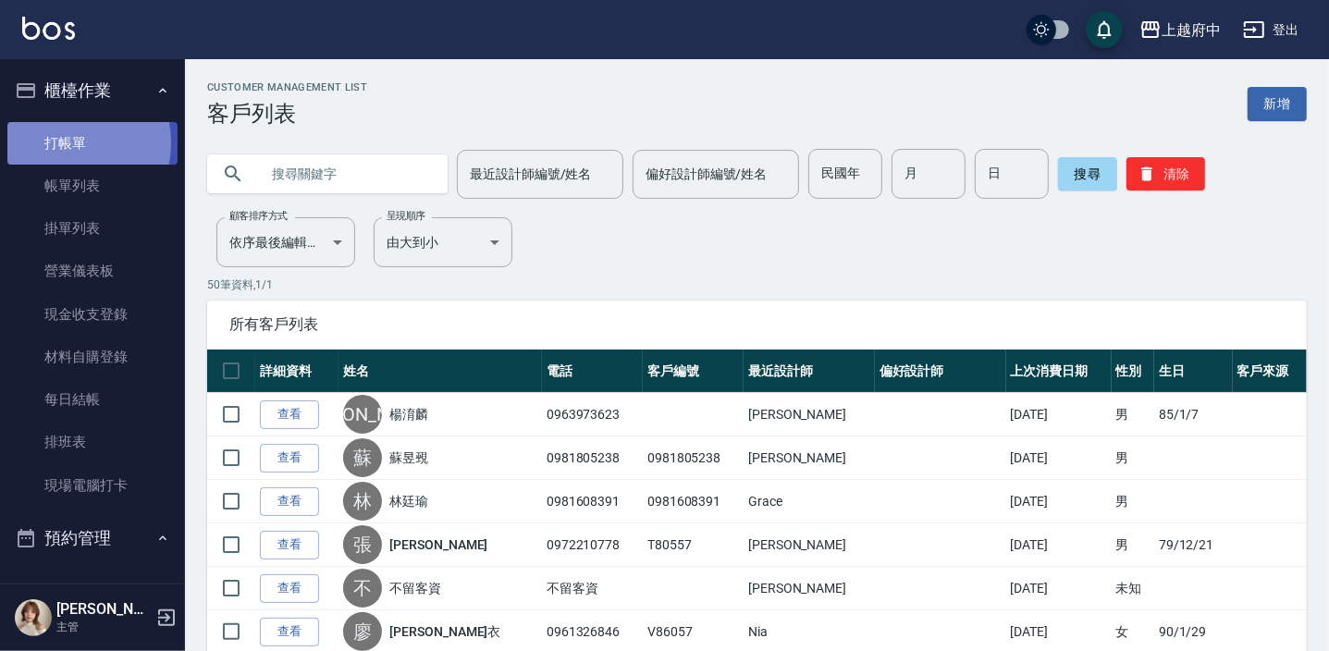
click at [61, 142] on link "打帳單" at bounding box center [92, 143] width 170 height 43
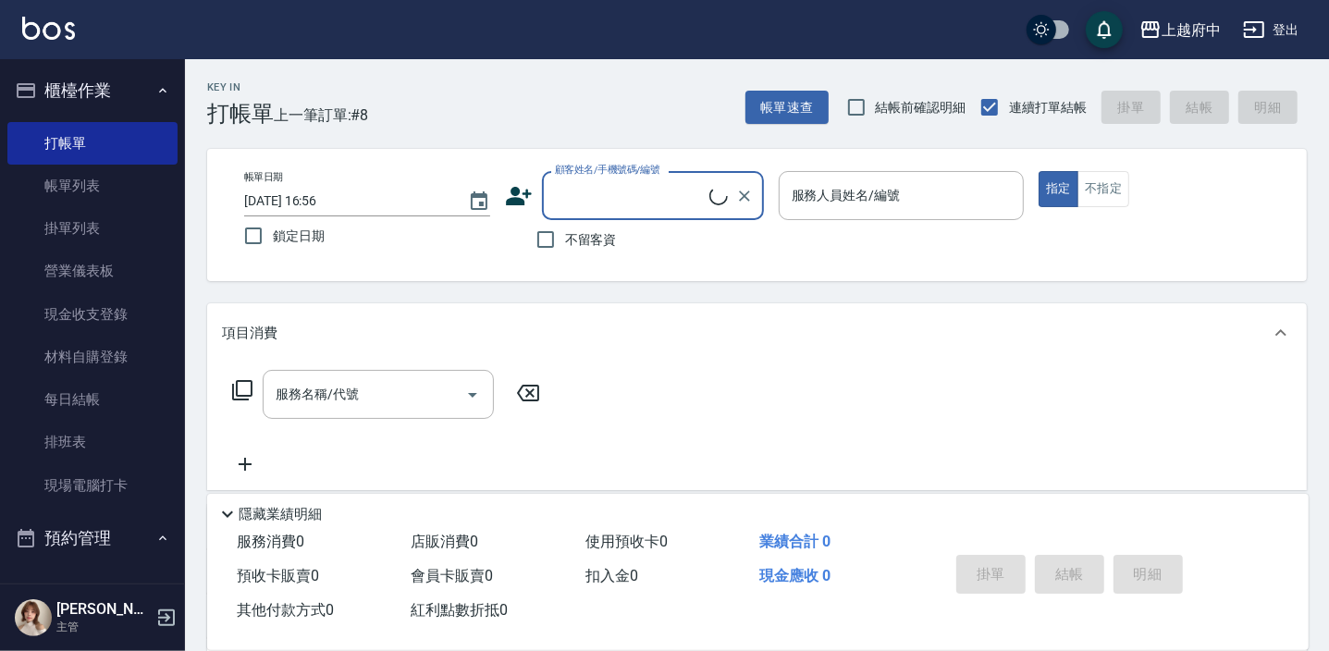
click at [606, 200] on input "顧客姓名/手機號碼/編號" at bounding box center [629, 195] width 159 height 32
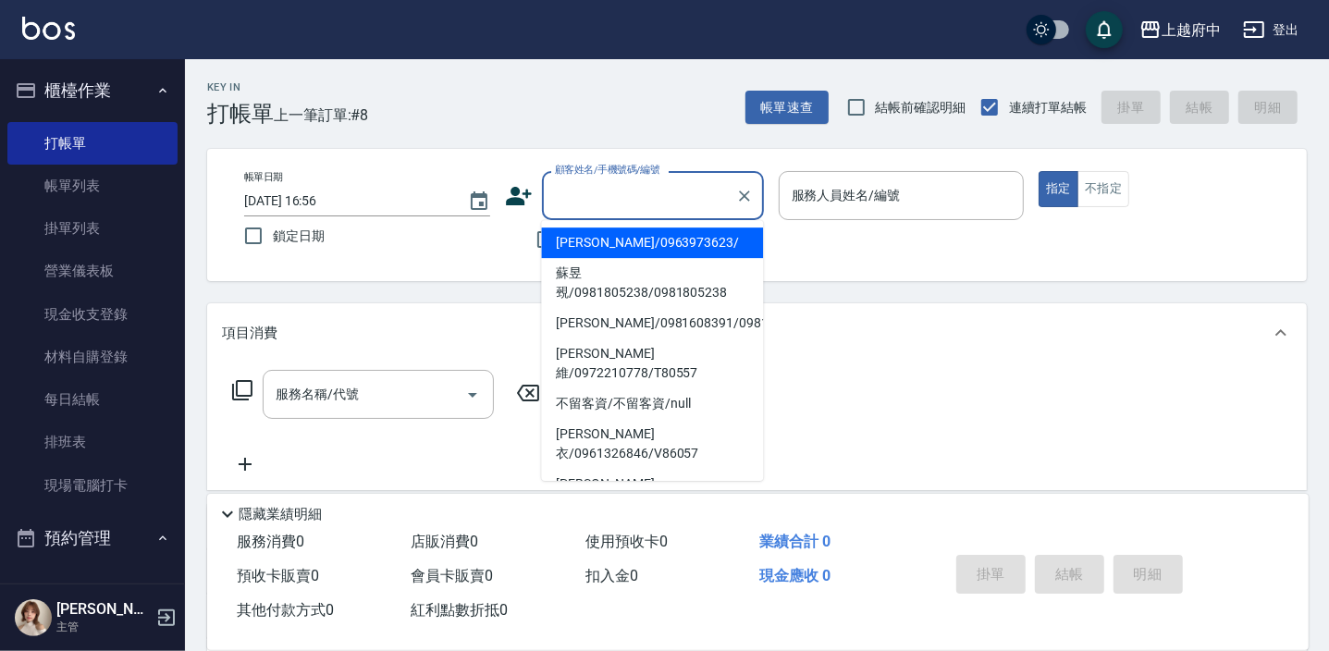
type input "ㄇ"
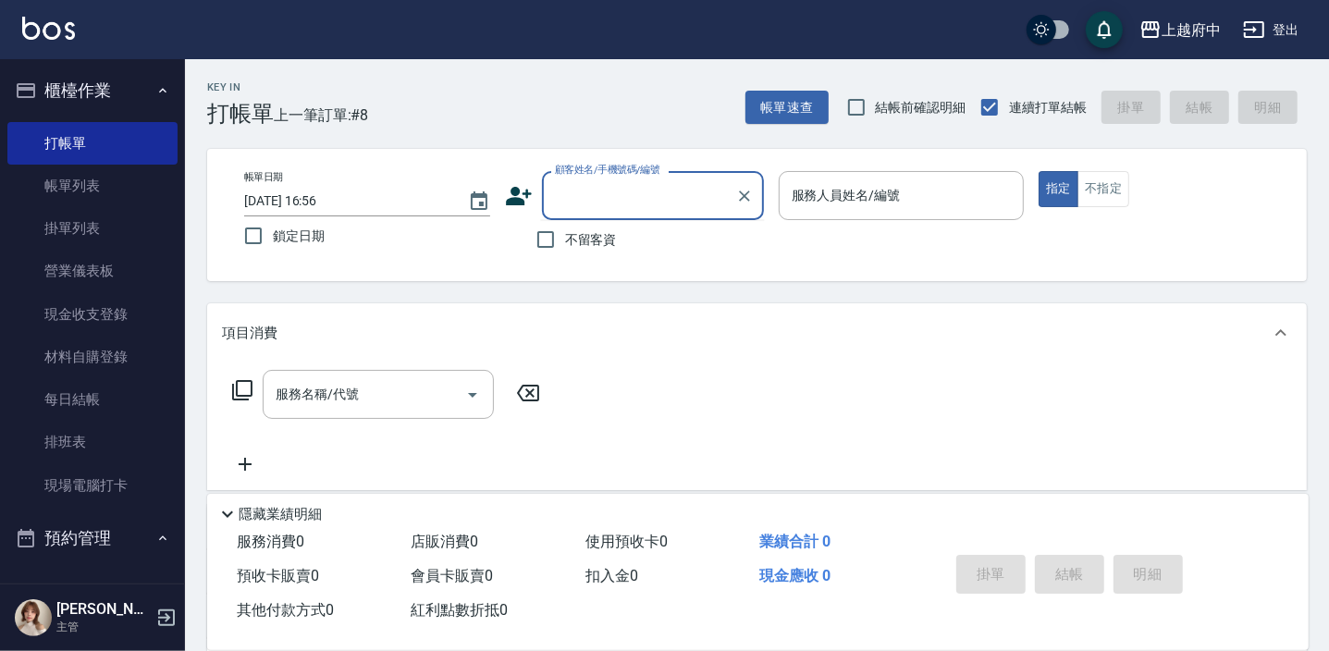
type input "a"
type input "A73936"
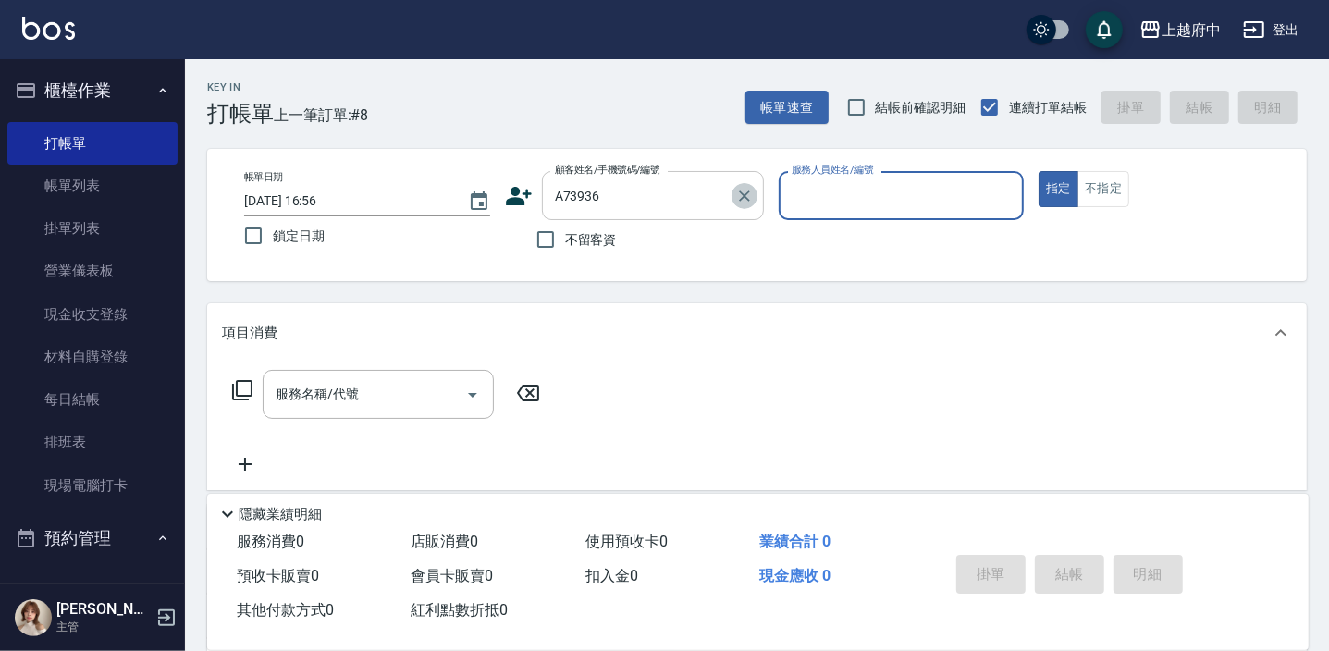
click at [739, 194] on icon "Clear" at bounding box center [744, 196] width 19 height 19
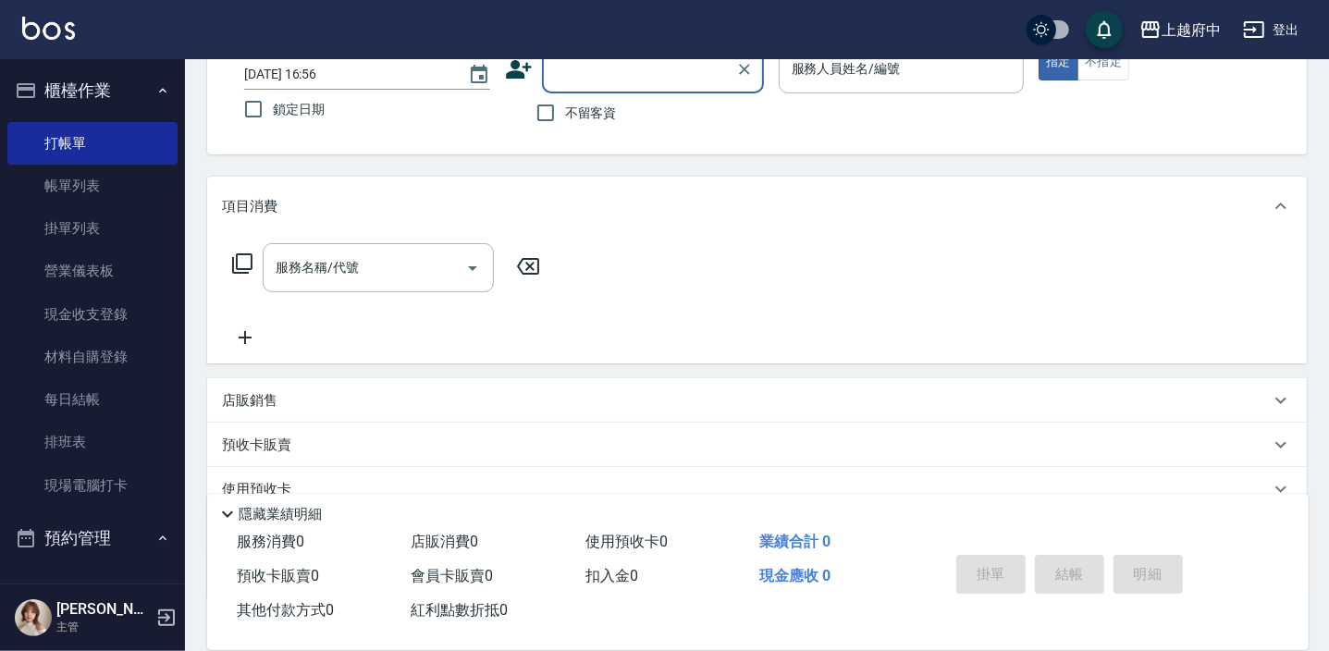
scroll to position [250, 0]
